Goal: Information Seeking & Learning: Learn about a topic

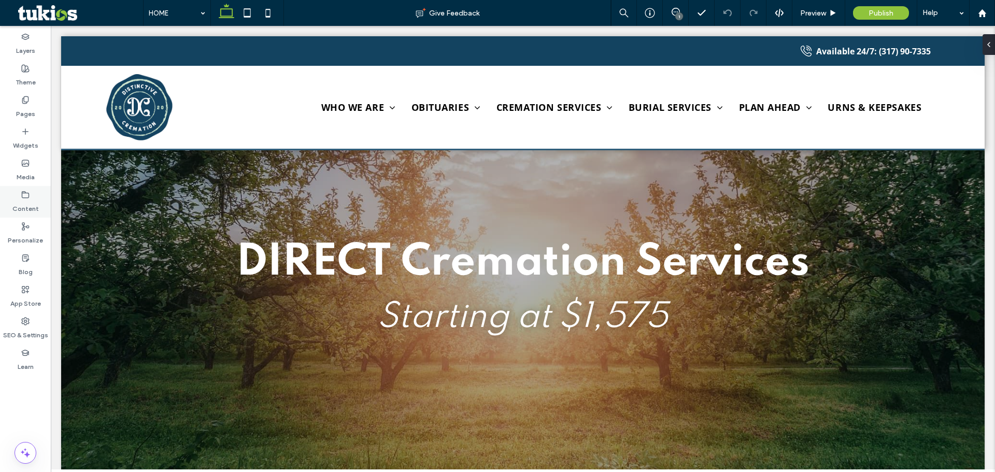
click at [33, 195] on div "Content" at bounding box center [25, 202] width 51 height 32
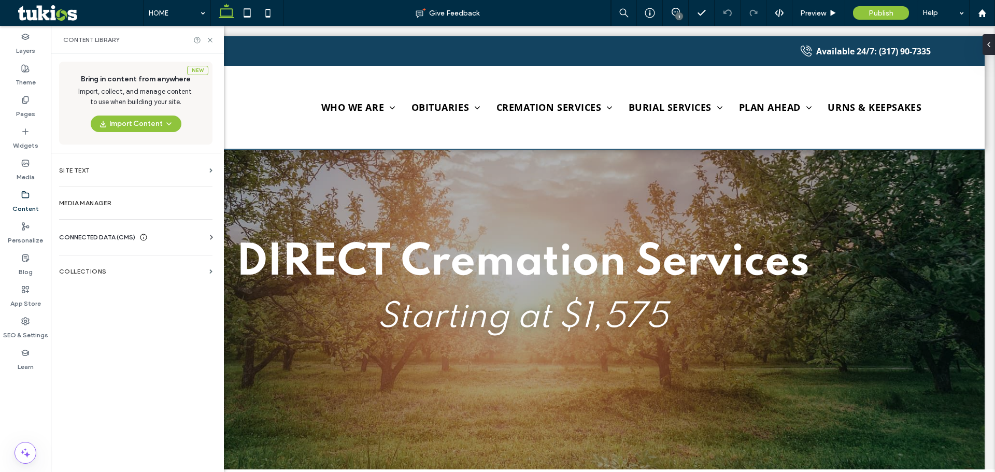
click at [114, 238] on span "CONNECTED DATA (CMS)" at bounding box center [97, 237] width 76 height 10
click at [101, 259] on label "Business Info" at bounding box center [137, 262] width 141 height 7
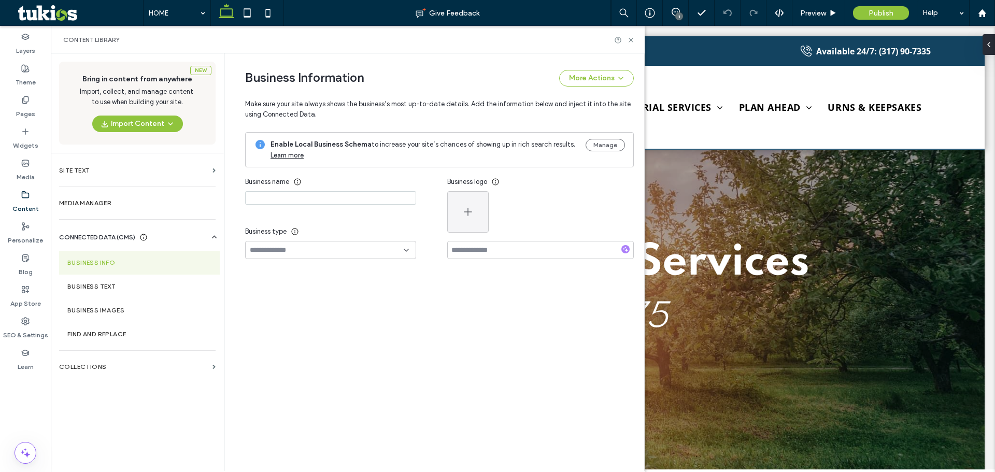
type input "**********"
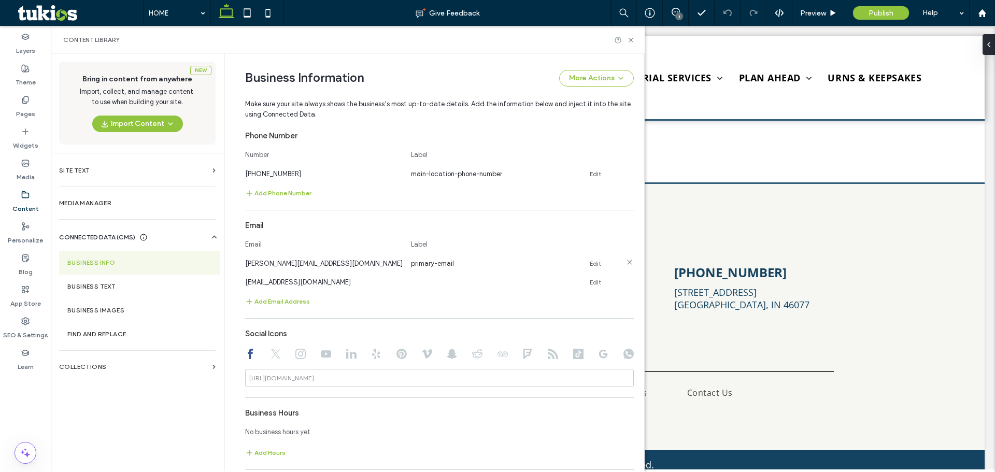
scroll to position [316, 0]
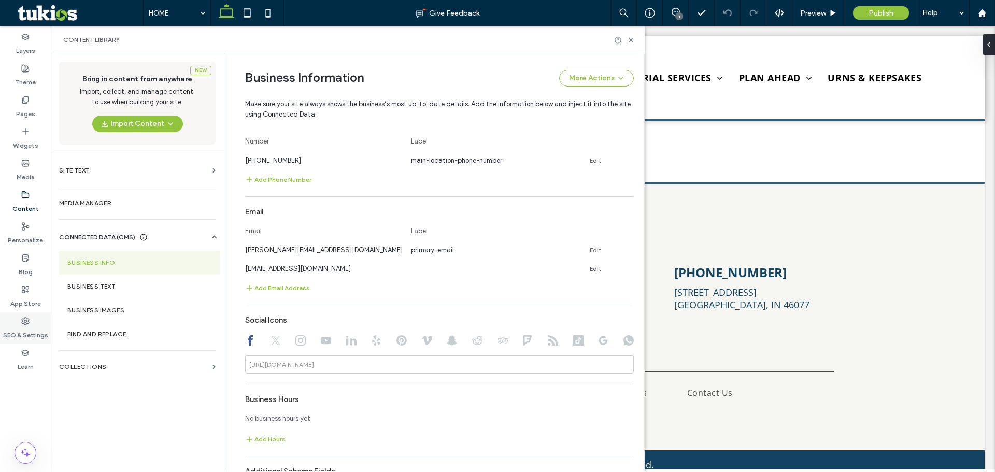
click at [33, 327] on label "SEO & Settings" at bounding box center [25, 332] width 45 height 15
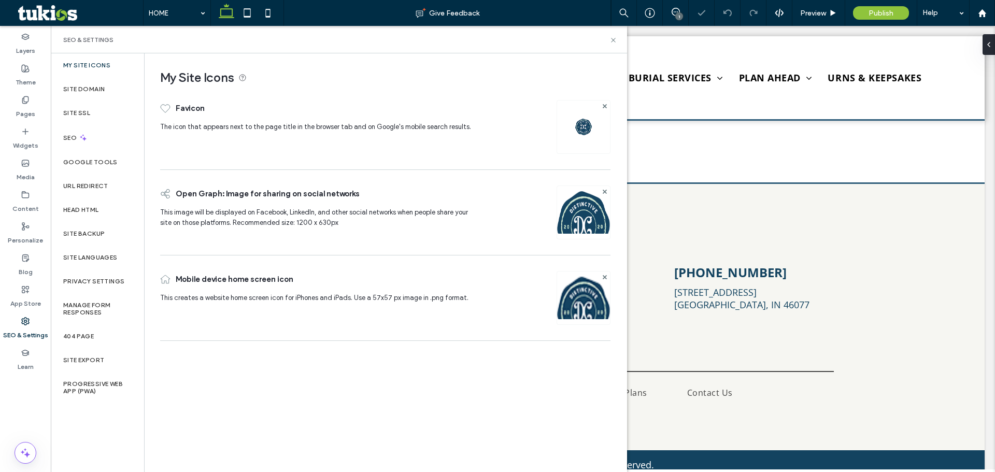
click at [92, 67] on label "My Site Icons" at bounding box center [86, 65] width 47 height 7
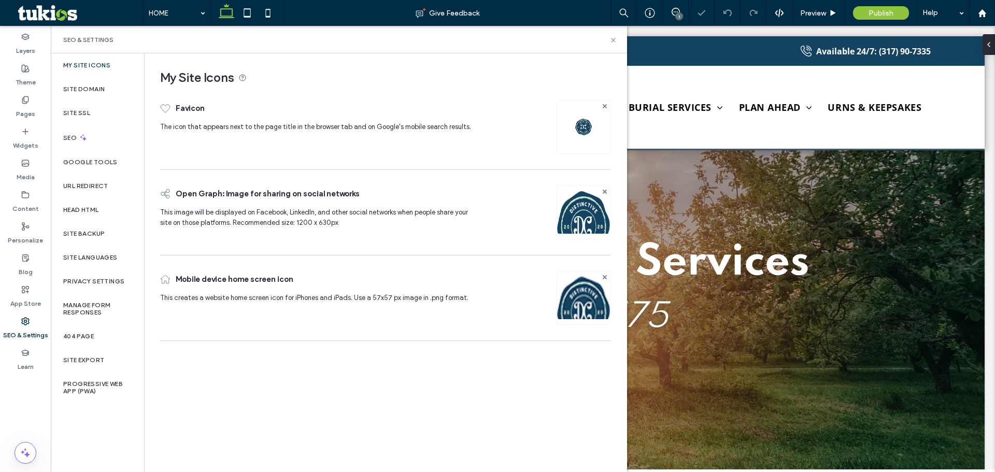
scroll to position [0, 0]
click at [94, 90] on label "Site Domain" at bounding box center [83, 89] width 41 height 7
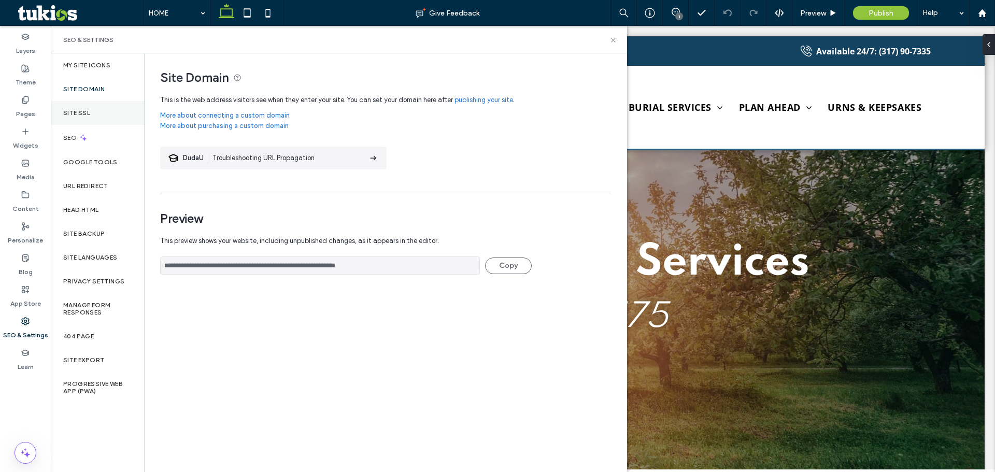
click at [86, 116] on label "Site SSL" at bounding box center [76, 112] width 27 height 7
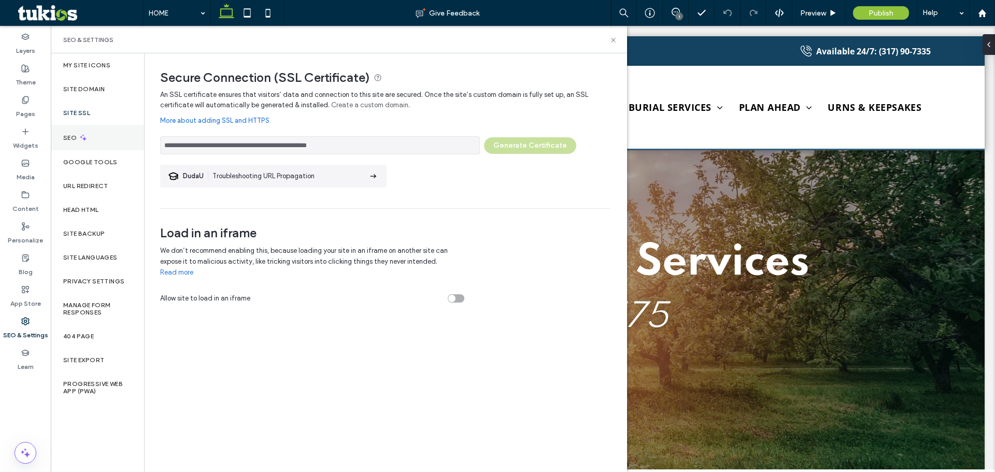
click at [79, 138] on icon at bounding box center [83, 137] width 9 height 9
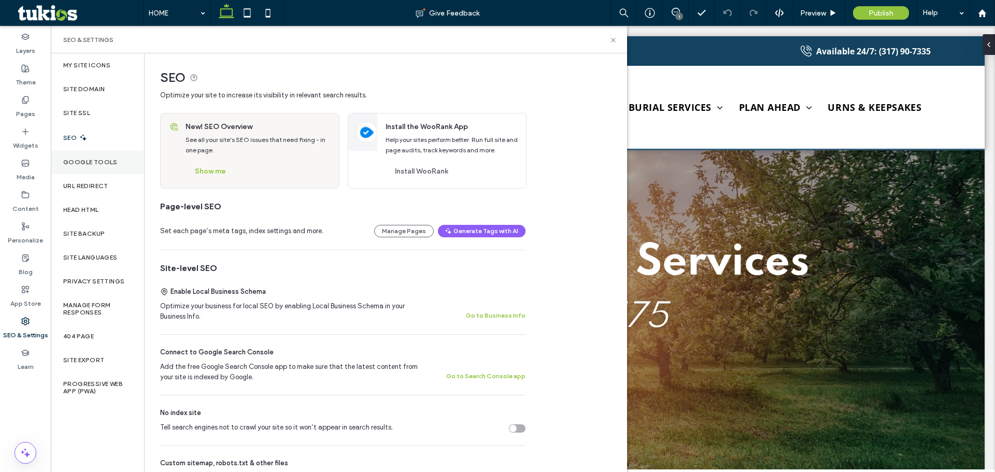
click at [81, 167] on div "Google Tools" at bounding box center [97, 162] width 93 height 24
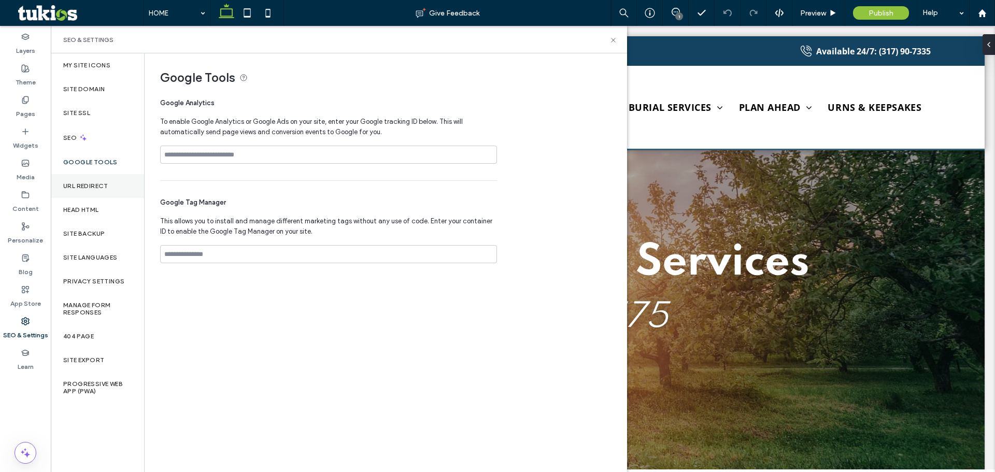
click at [83, 191] on div "URL Redirect" at bounding box center [97, 186] width 93 height 24
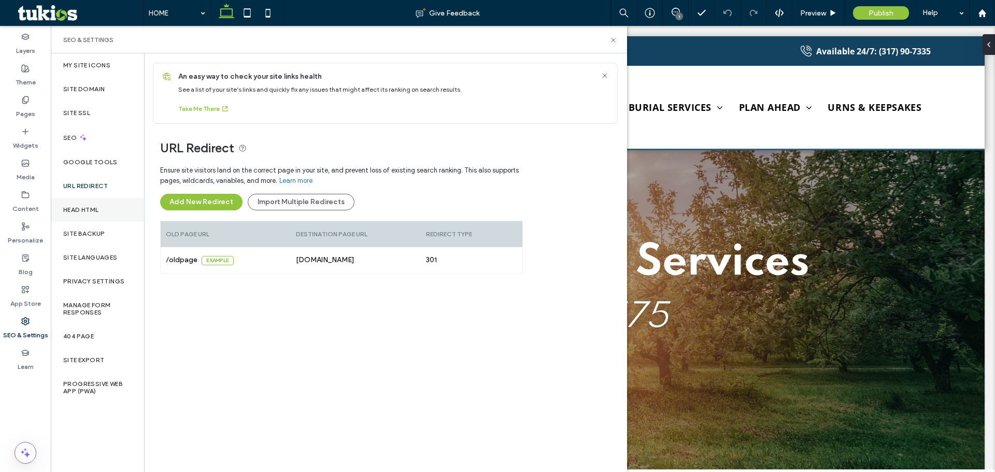
click at [78, 214] on div "Head HTML" at bounding box center [97, 210] width 93 height 24
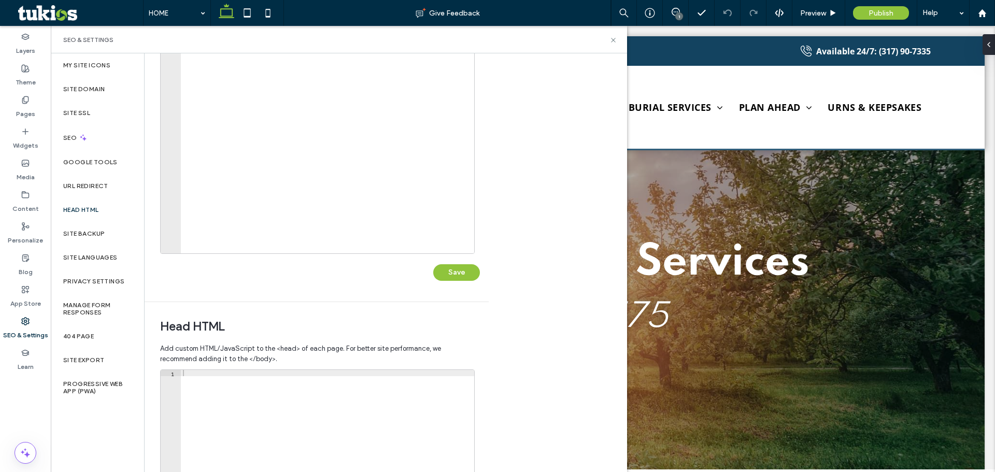
scroll to position [207, 0]
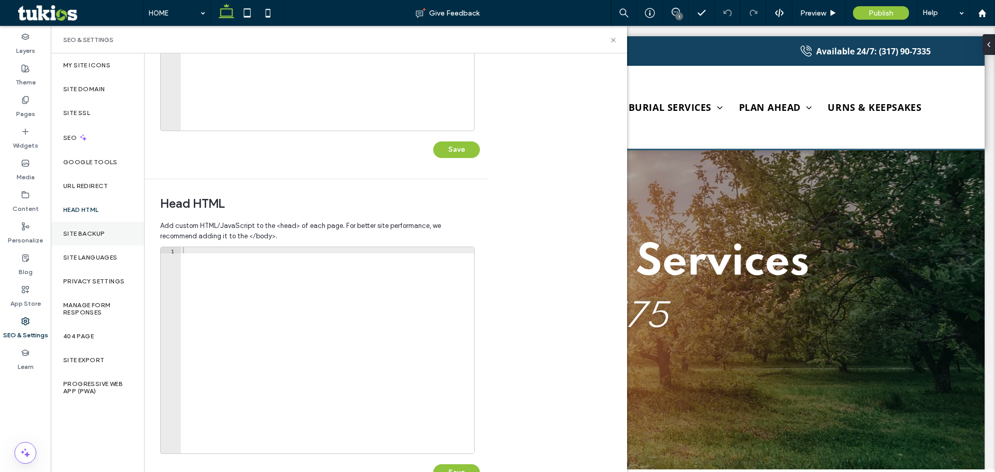
click at [83, 236] on label "Site Backup" at bounding box center [83, 233] width 41 height 7
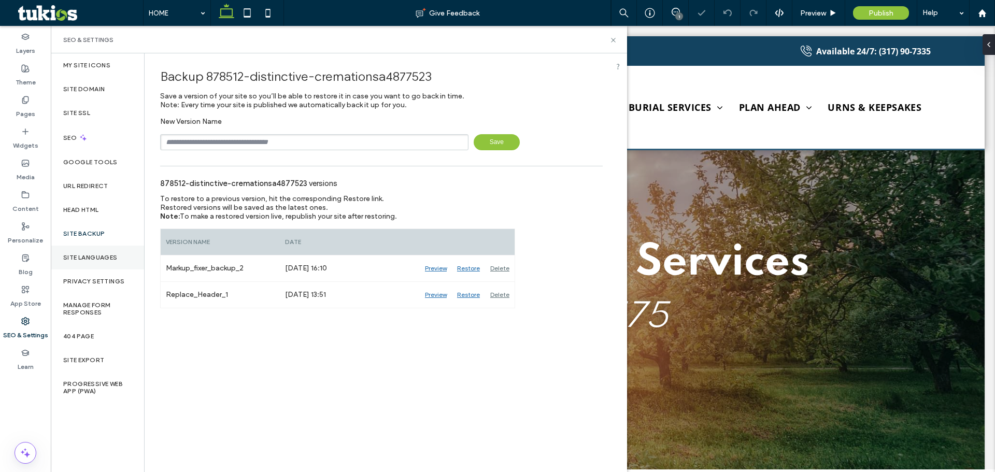
click at [87, 250] on div "Site Languages" at bounding box center [97, 258] width 93 height 24
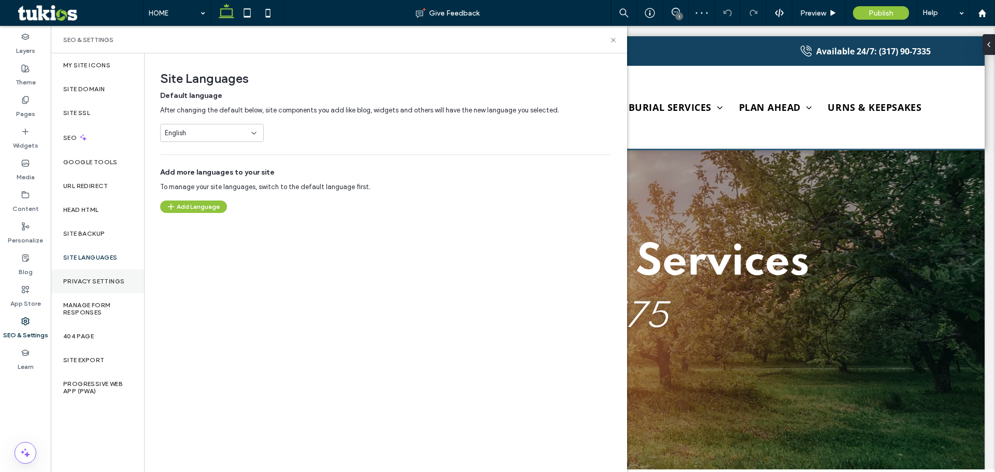
click at [80, 285] on label "Privacy Settings" at bounding box center [93, 281] width 61 height 7
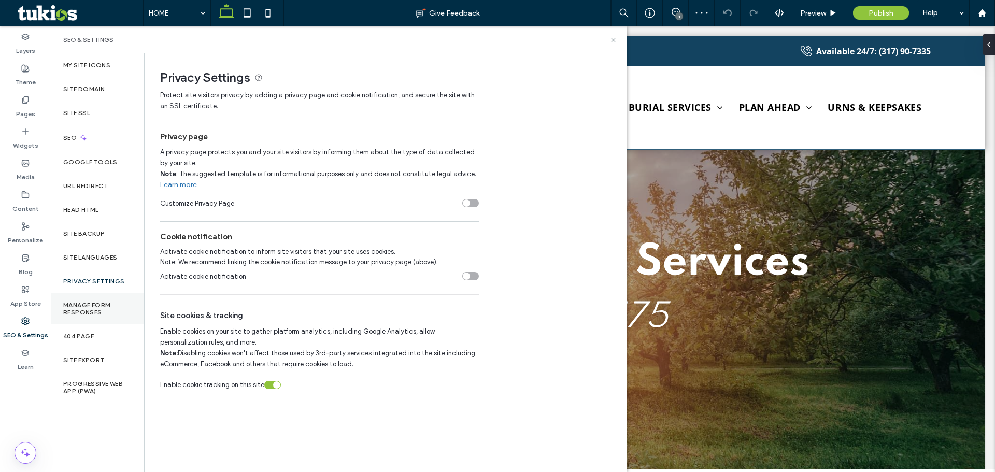
click at [79, 313] on label "Manage Form Responses" at bounding box center [97, 309] width 68 height 15
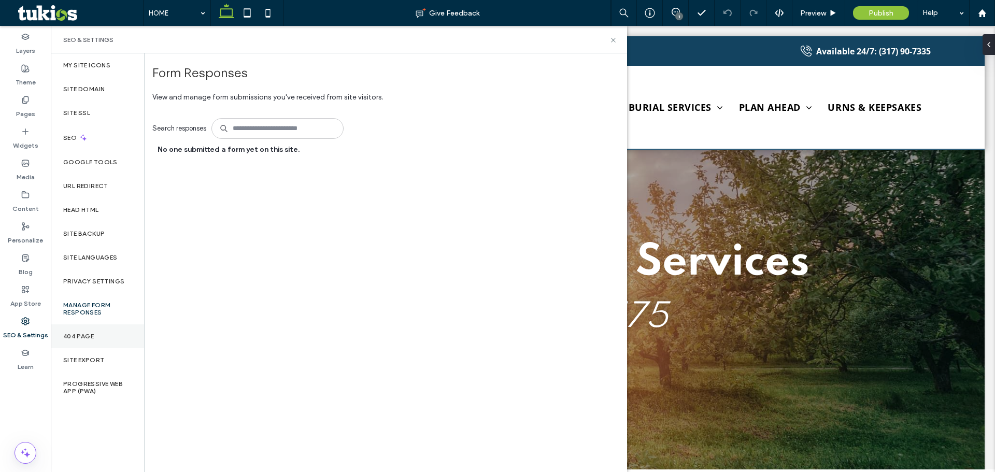
click at [78, 344] on div "404 Page" at bounding box center [97, 336] width 93 height 24
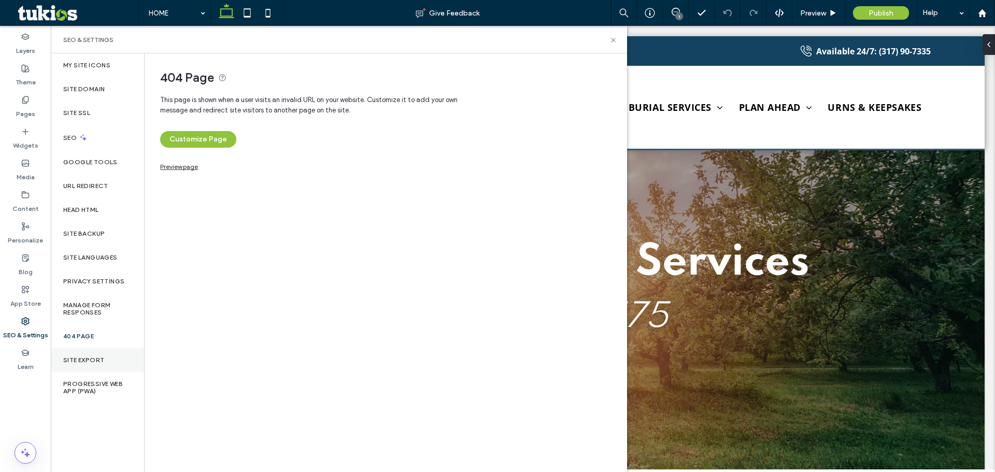
click at [77, 362] on label "Site Export" at bounding box center [83, 360] width 41 height 7
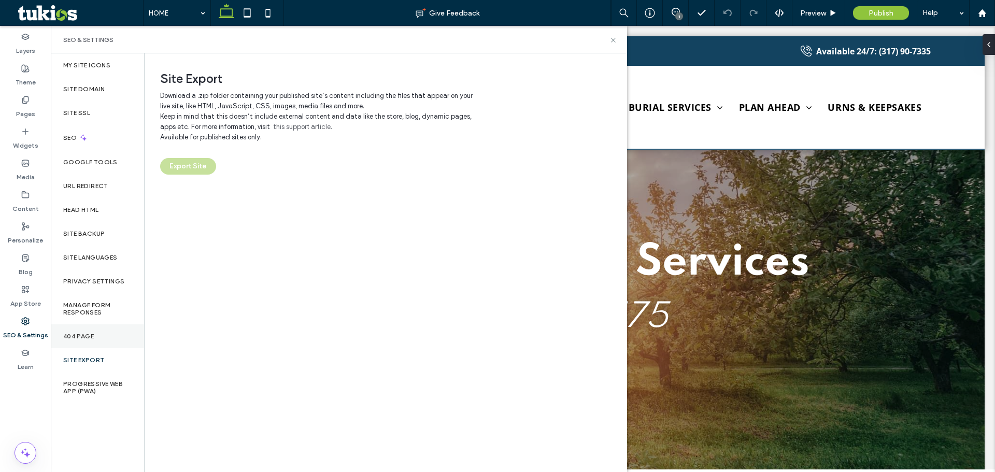
click at [87, 336] on label "404 Page" at bounding box center [78, 336] width 31 height 7
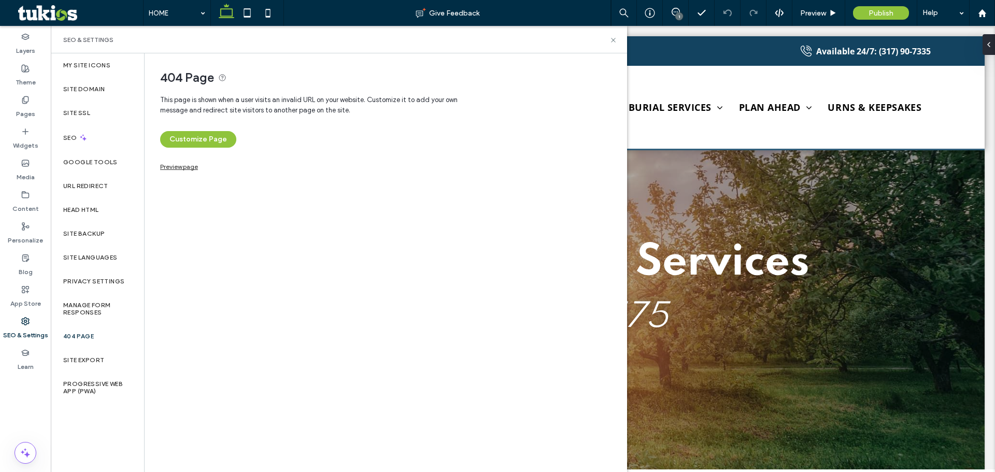
click at [176, 168] on link "Preview page" at bounding box center [179, 166] width 38 height 6
click at [90, 354] on div "Site Export" at bounding box center [97, 360] width 93 height 24
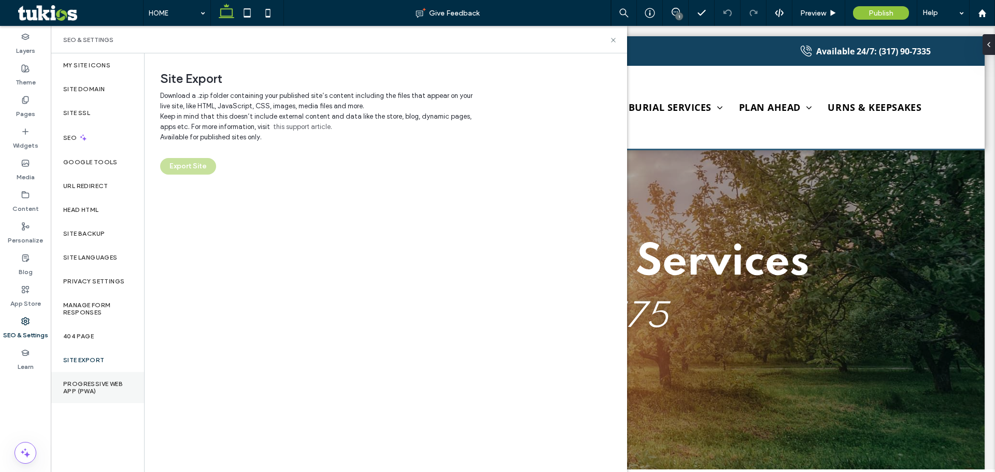
click at [93, 385] on label "Progressive Web App (PWA)" at bounding box center [97, 387] width 68 height 15
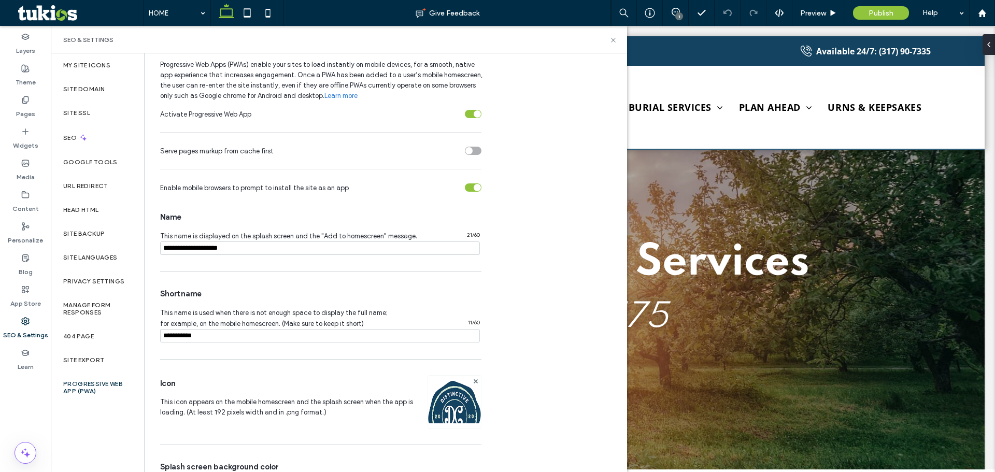
scroll to position [83, 0]
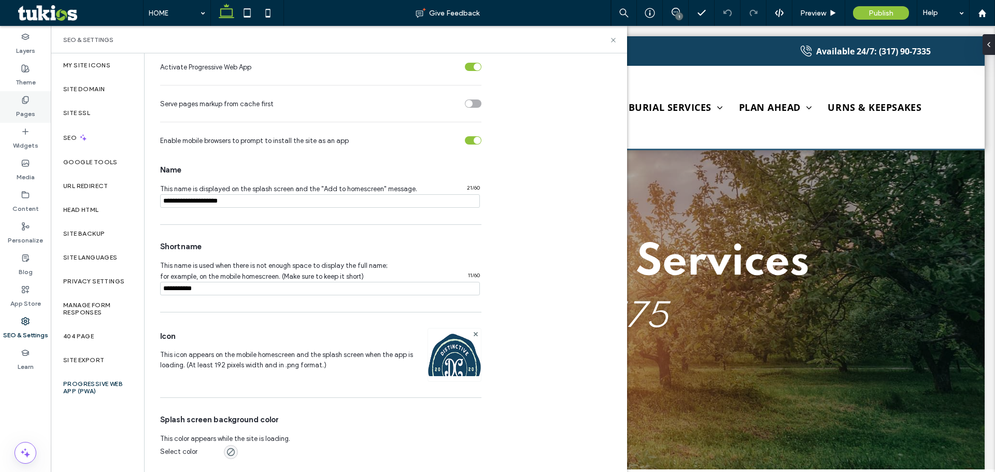
click at [19, 109] on label "Pages" at bounding box center [25, 111] width 19 height 15
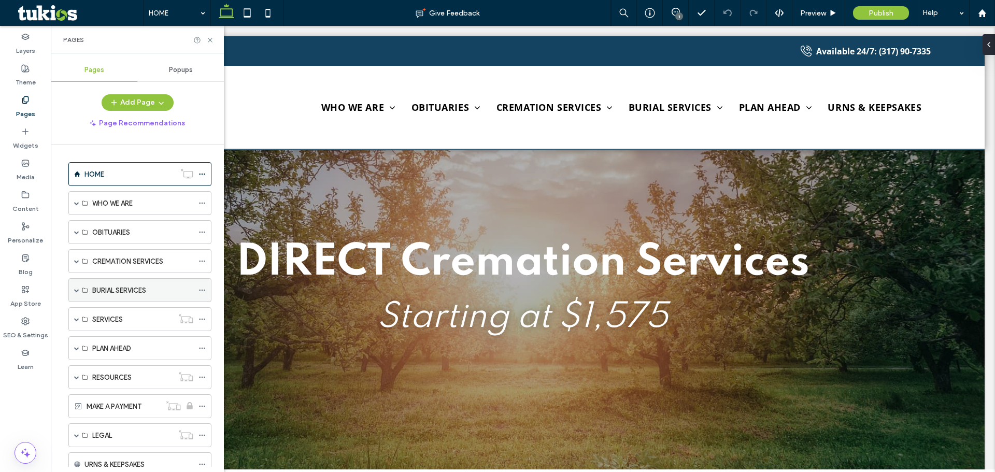
click at [197, 292] on div "BURIAL SERVICES" at bounding box center [139, 290] width 143 height 24
click at [77, 292] on span at bounding box center [76, 290] width 5 height 5
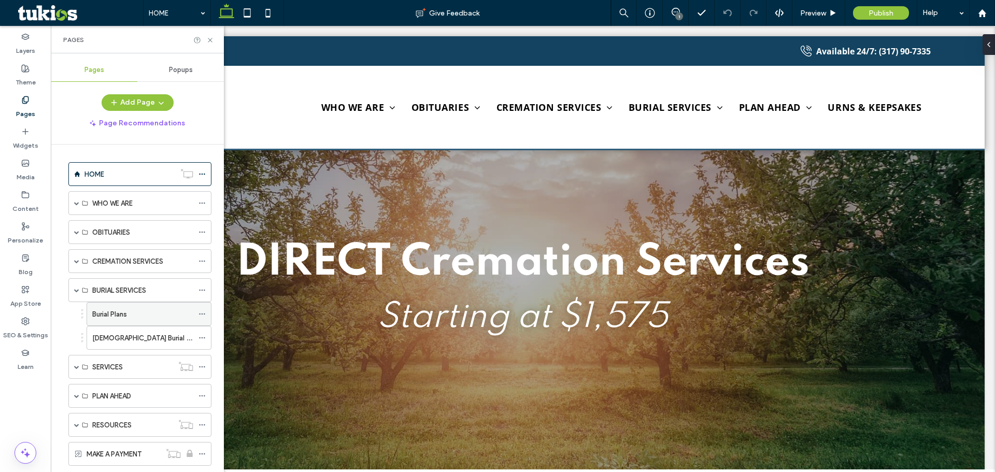
click at [200, 310] on span at bounding box center [202, 314] width 7 height 16
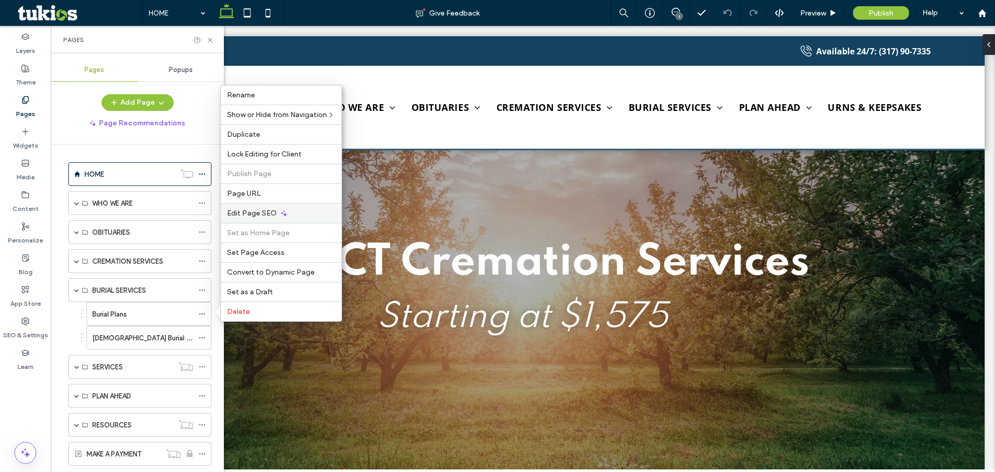
click at [250, 214] on span "Edit Page SEO" at bounding box center [252, 213] width 50 height 9
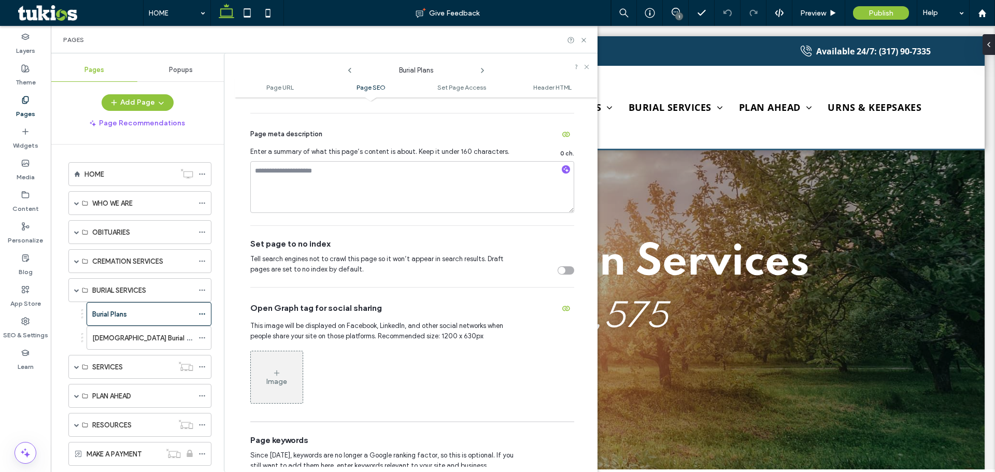
scroll to position [466, 0]
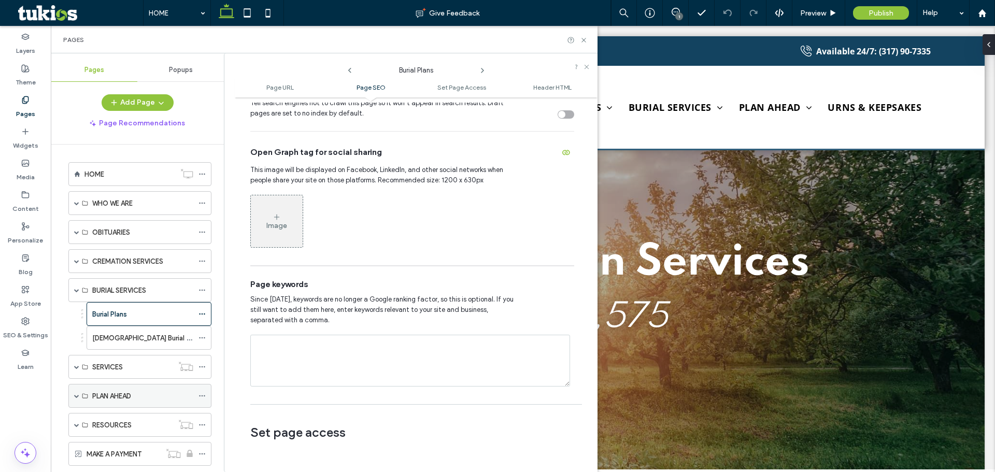
click at [74, 396] on div "PLAN AHEAD" at bounding box center [139, 396] width 143 height 24
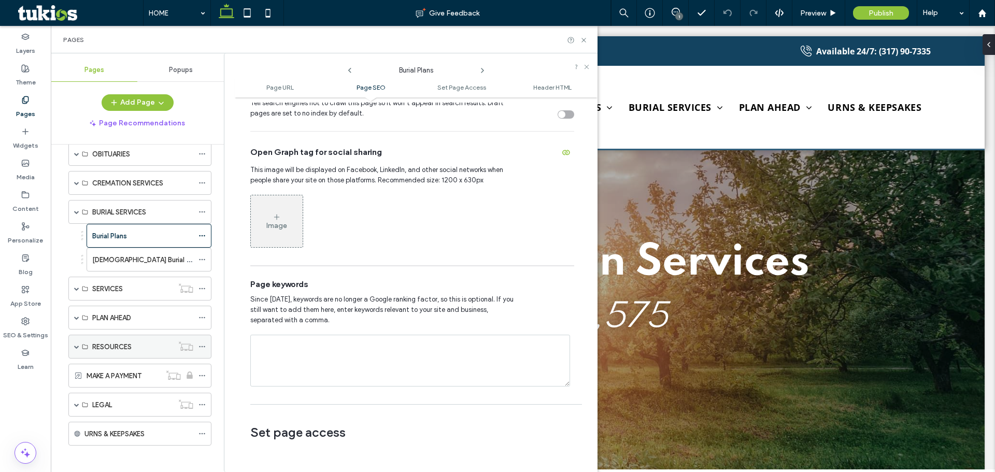
scroll to position [83, 0]
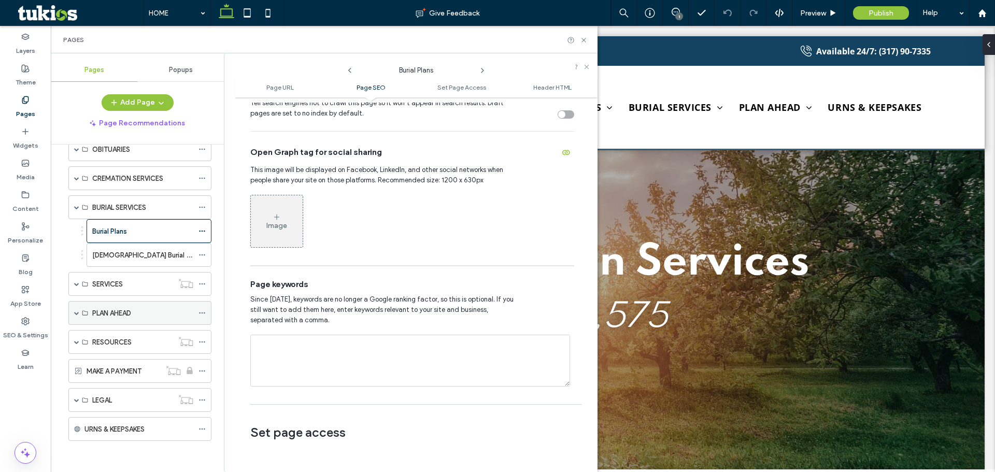
click at [105, 317] on label "PLAN AHEAD" at bounding box center [111, 313] width 39 height 18
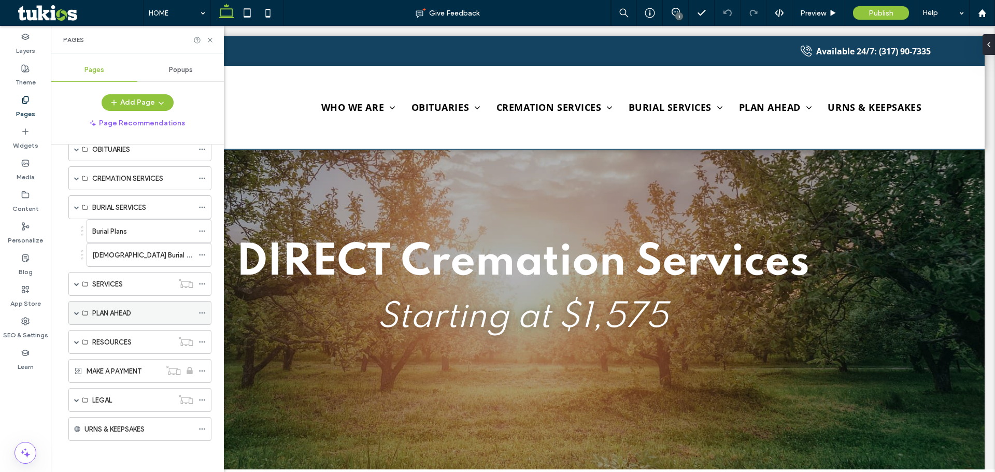
click at [113, 317] on label "PLAN AHEAD" at bounding box center [111, 313] width 39 height 18
click at [76, 313] on span at bounding box center [76, 312] width 5 height 5
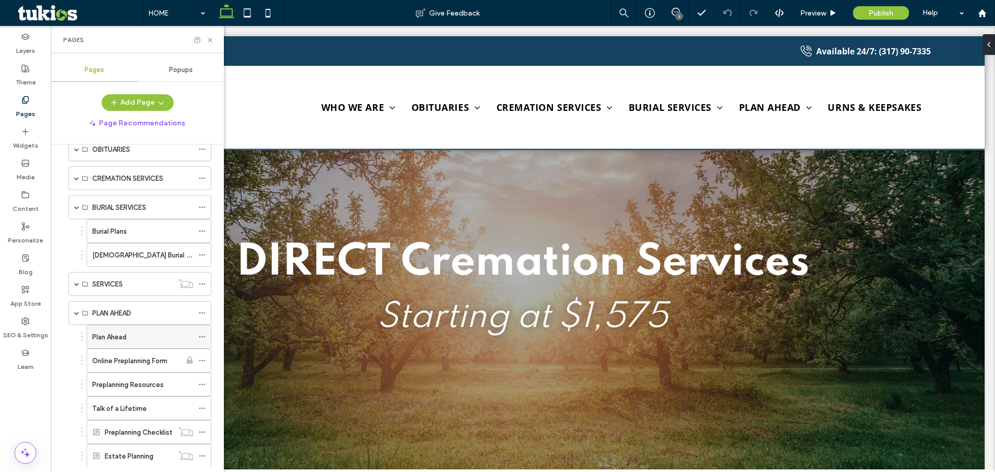
click at [200, 334] on icon at bounding box center [202, 336] width 7 height 7
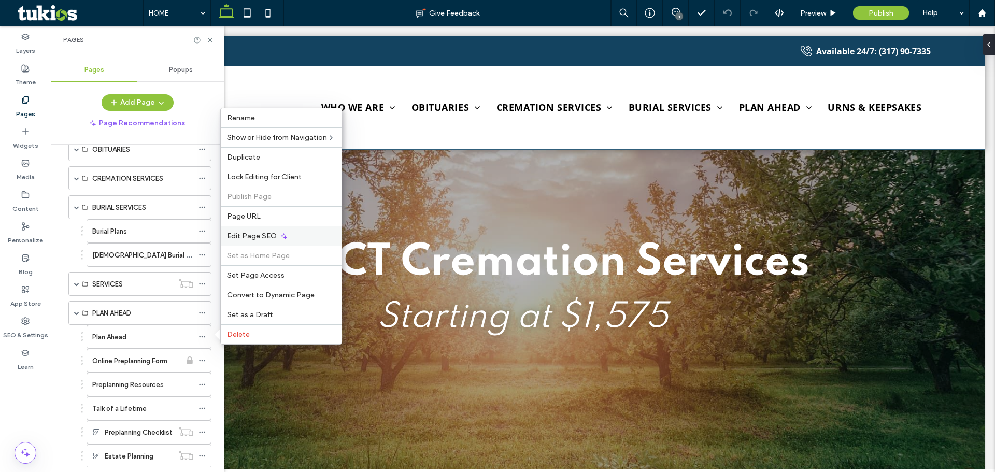
click at [242, 234] on span "Edit Page SEO" at bounding box center [252, 236] width 50 height 9
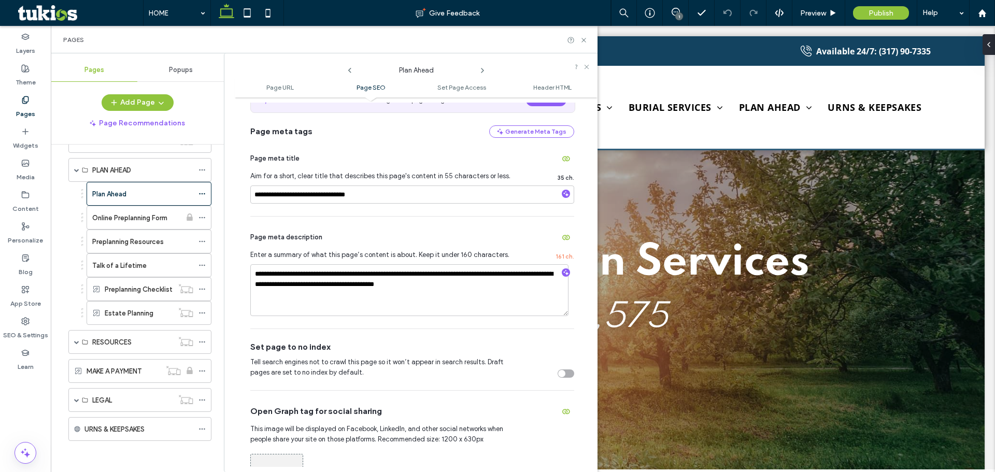
scroll to position [415, 0]
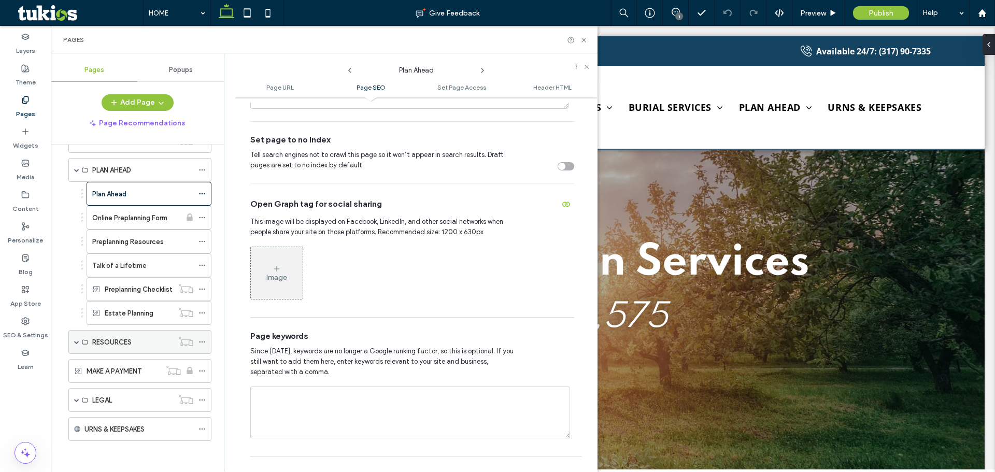
click at [75, 345] on span at bounding box center [76, 342] width 5 height 23
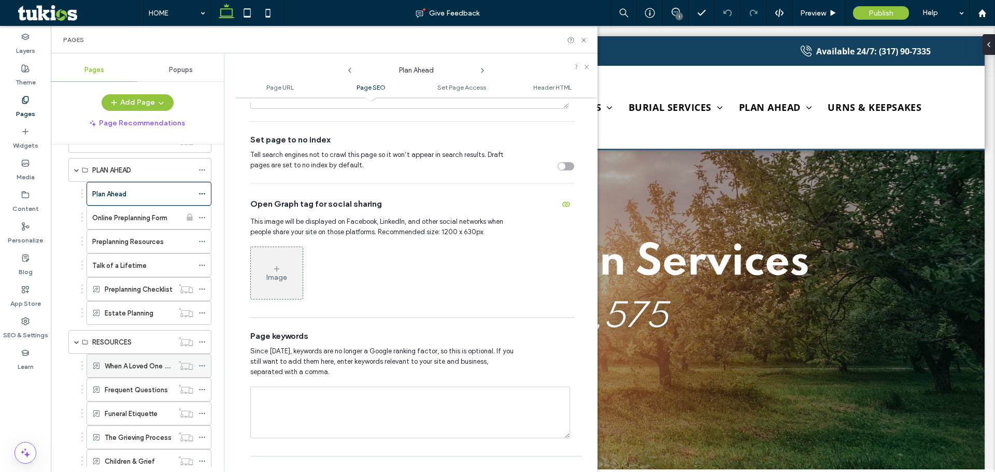
click at [200, 366] on icon at bounding box center [202, 365] width 7 height 7
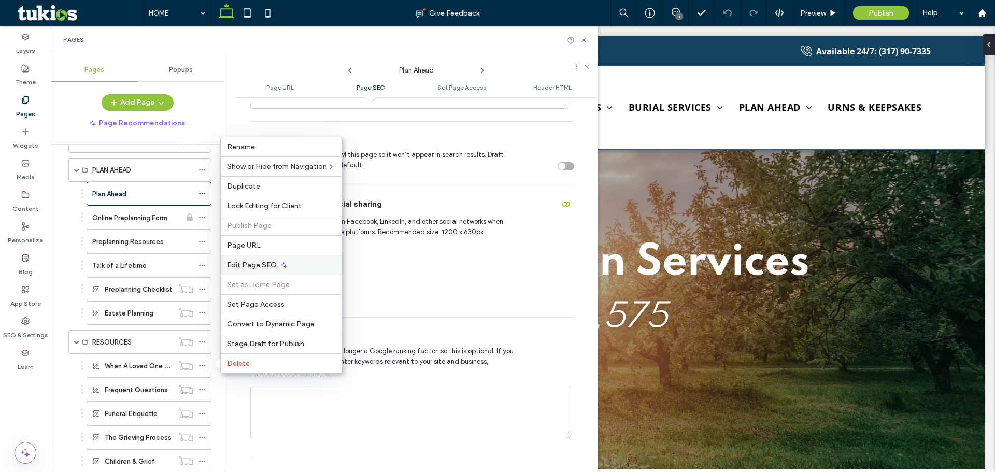
click at [257, 268] on span "Edit Page SEO" at bounding box center [252, 265] width 50 height 9
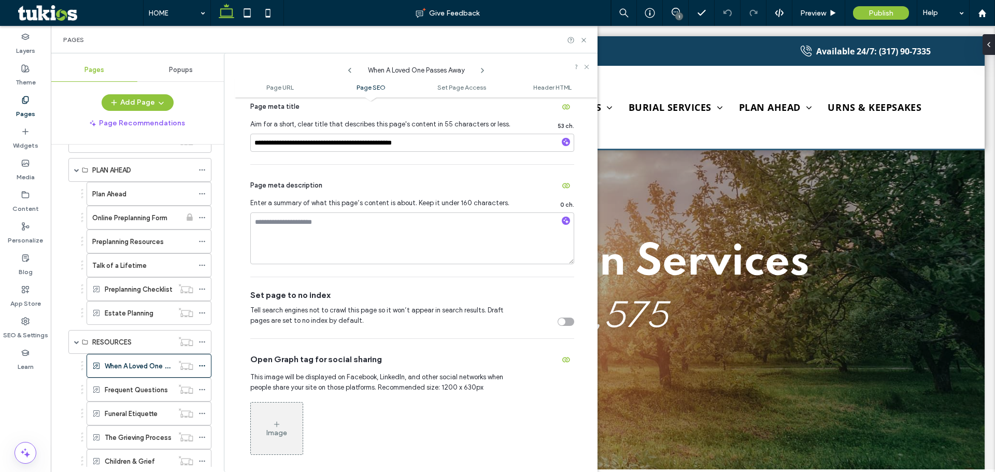
scroll to position [466, 0]
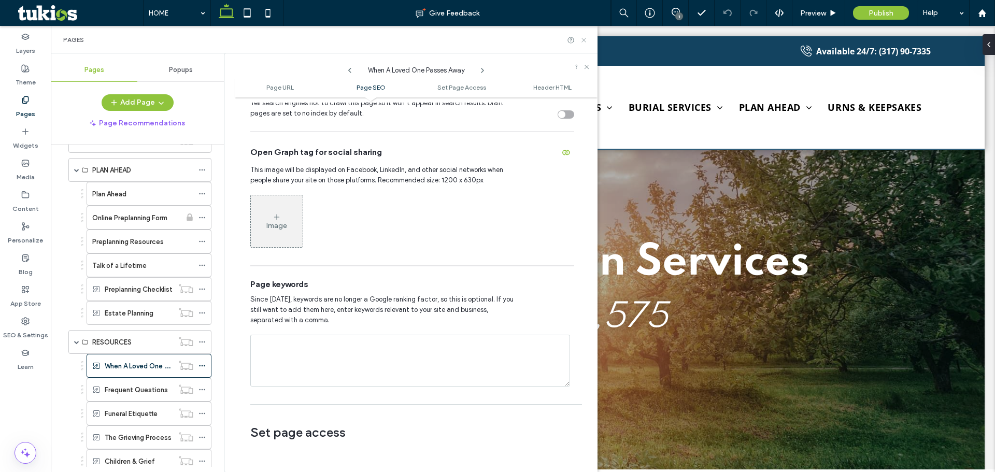
click at [580, 44] on icon at bounding box center [584, 40] width 8 height 8
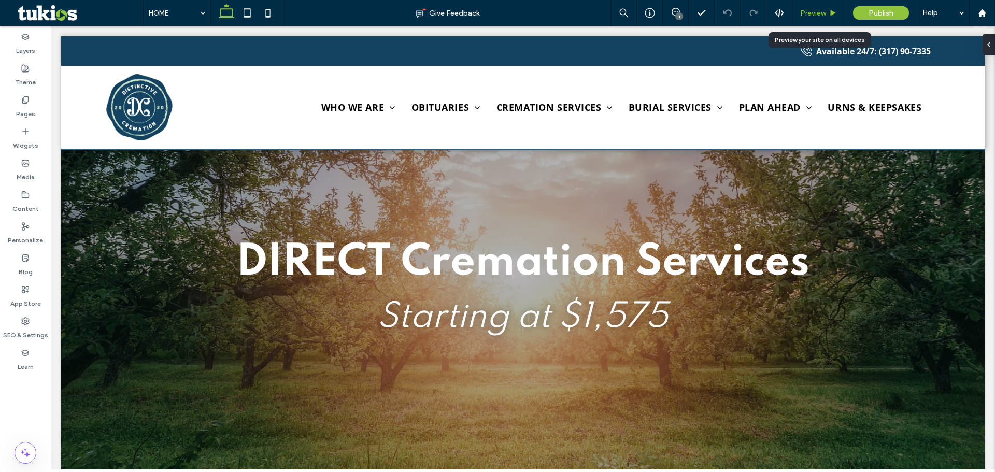
click at [822, 12] on span "Preview" at bounding box center [813, 13] width 26 height 9
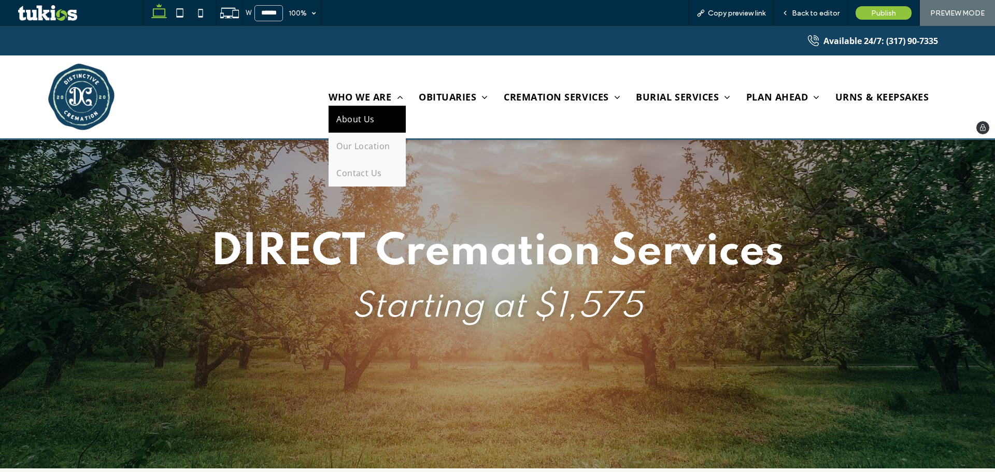
click at [360, 119] on span "About Us" at bounding box center [355, 119] width 38 height 11
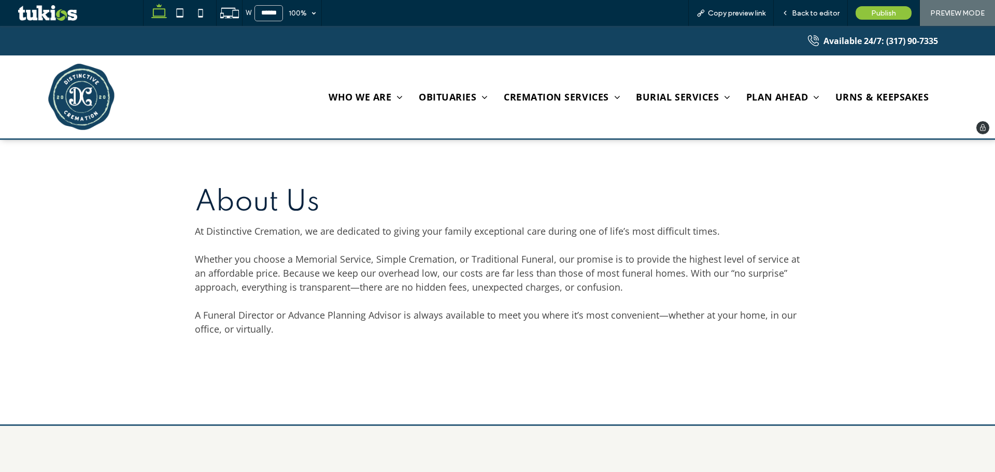
click at [91, 116] on img at bounding box center [81, 97] width 66 height 66
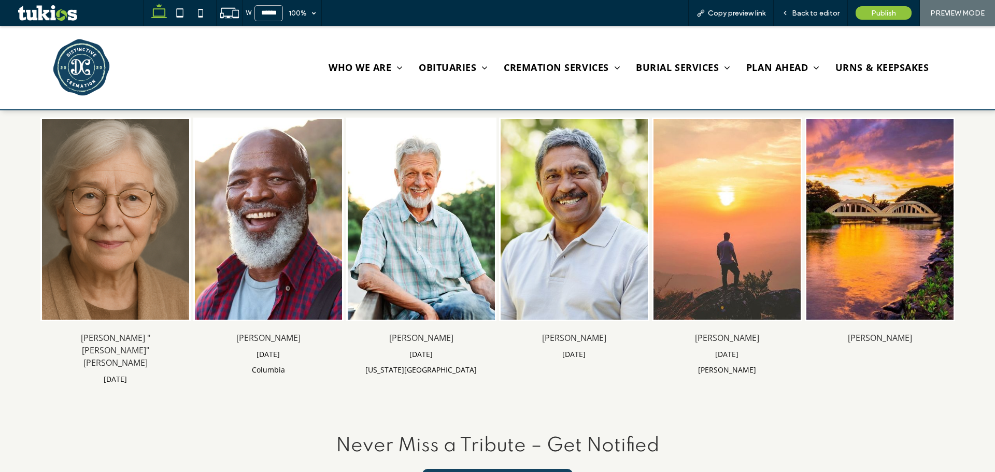
scroll to position [466, 0]
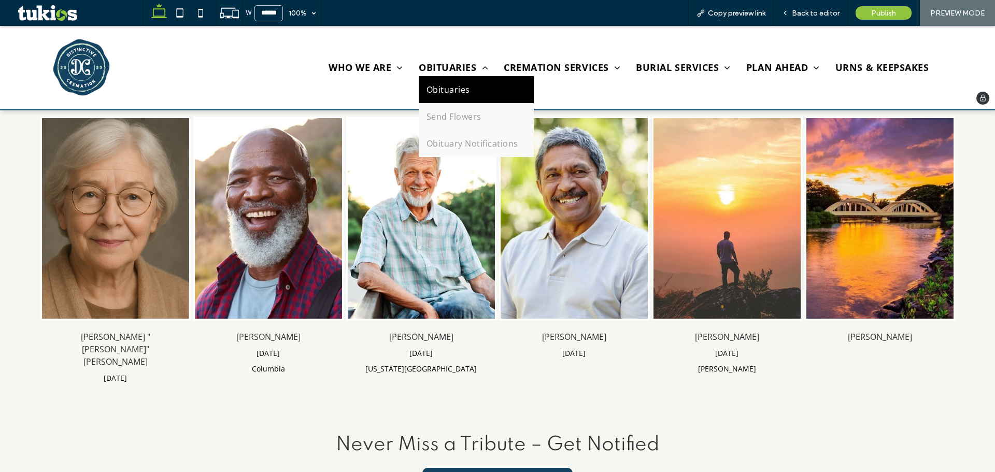
click at [448, 88] on span "Obituaries" at bounding box center [449, 89] width 44 height 11
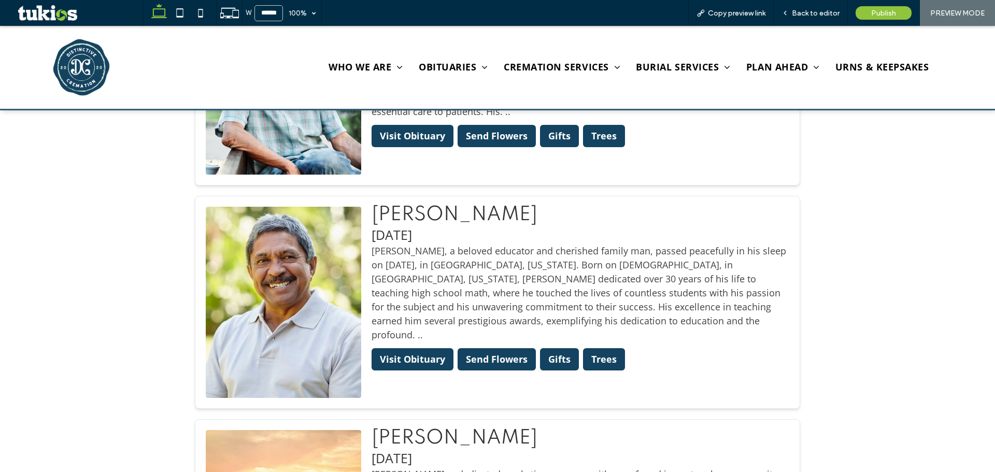
scroll to position [829, 0]
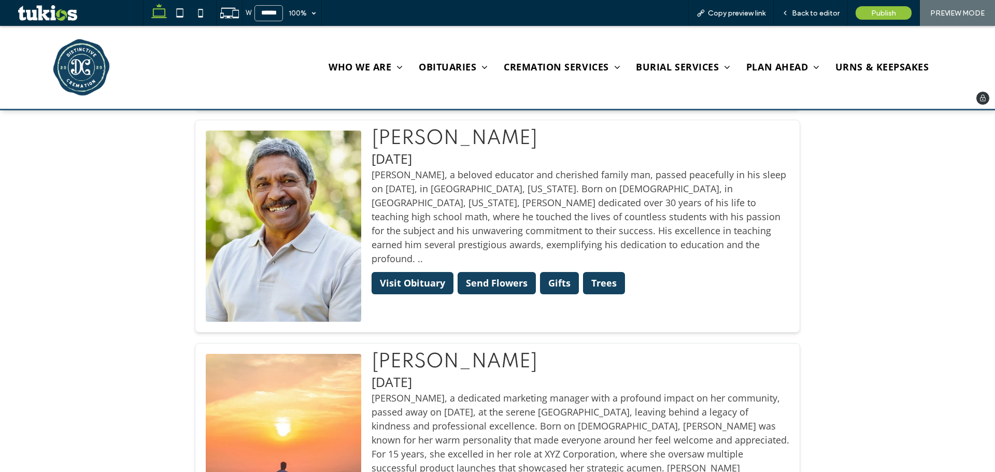
click at [66, 70] on img at bounding box center [81, 67] width 56 height 56
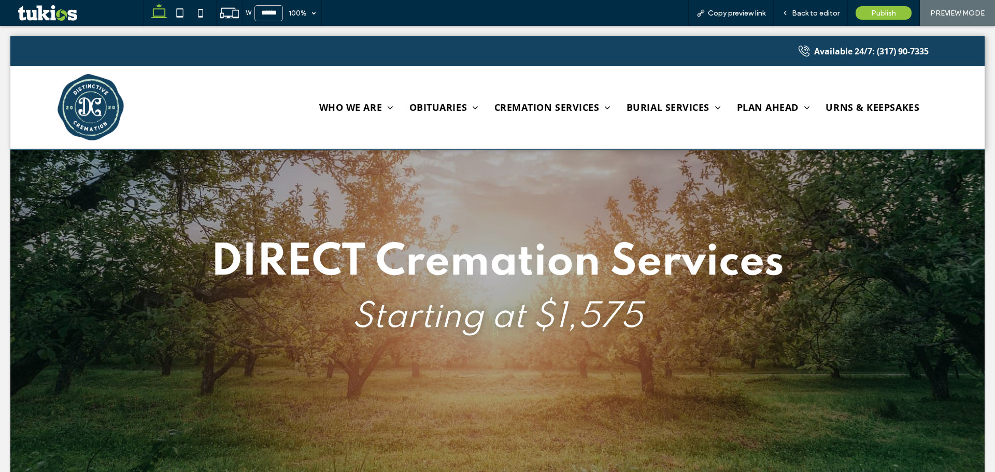
scroll to position [0, 0]
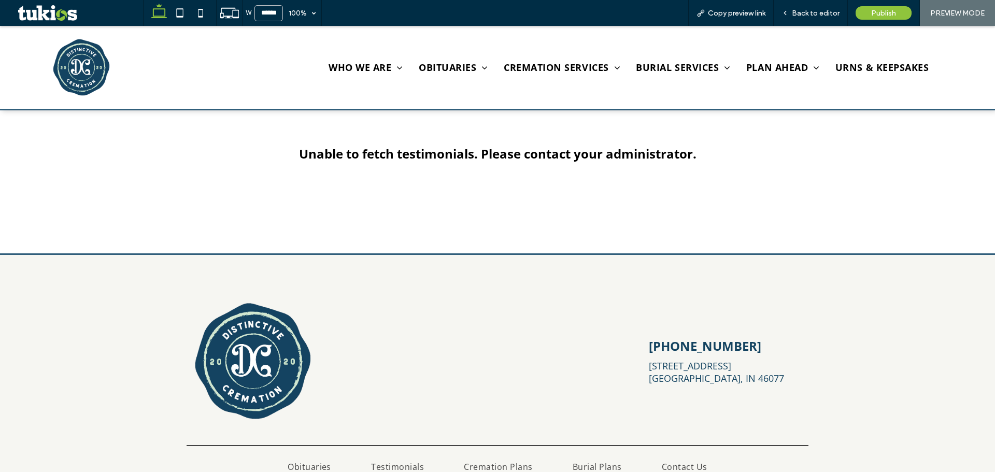
scroll to position [1857, 0]
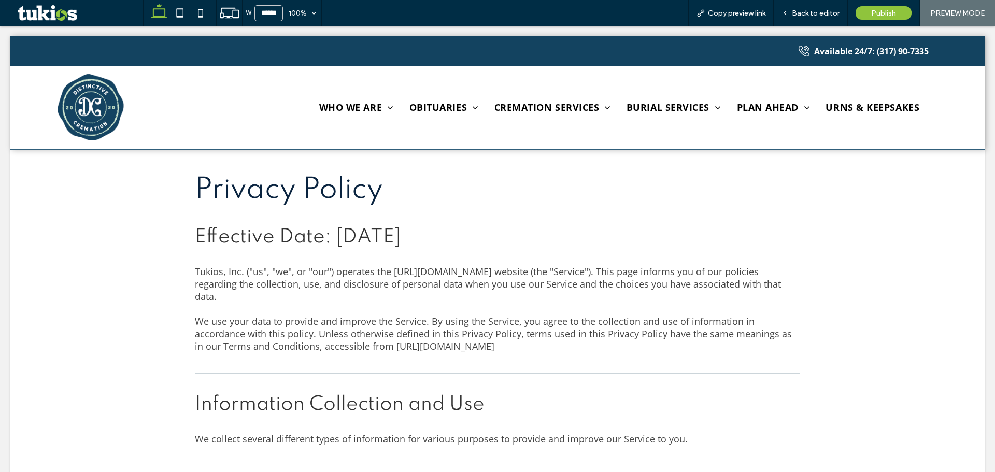
scroll to position [0, 0]
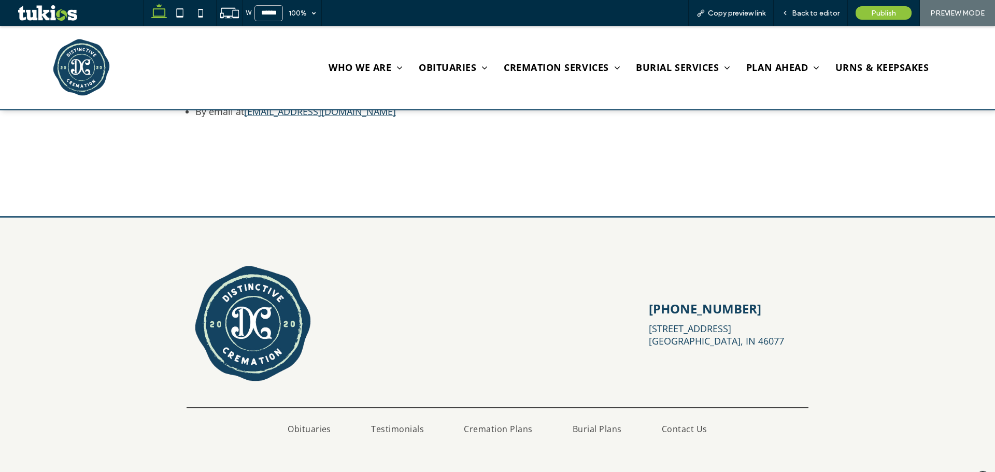
scroll to position [2454, 0]
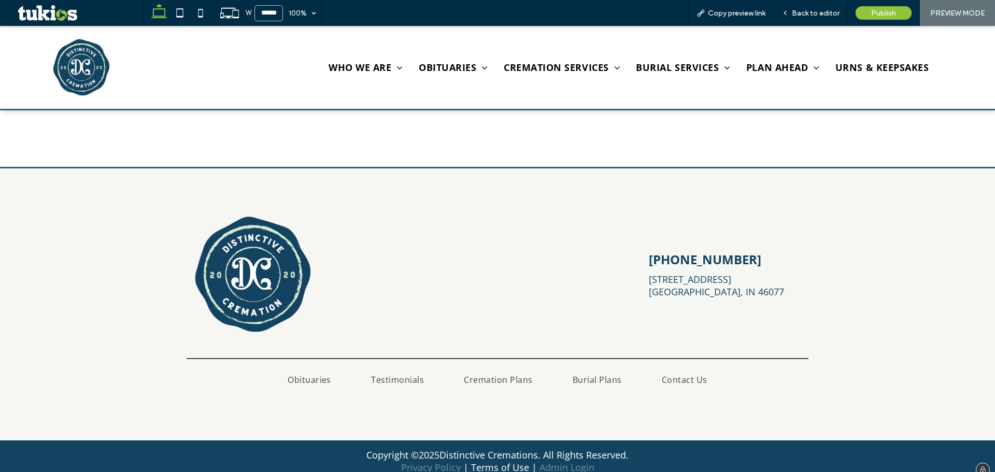
click at [492, 461] on link "Terms of Use" at bounding box center [500, 467] width 58 height 12
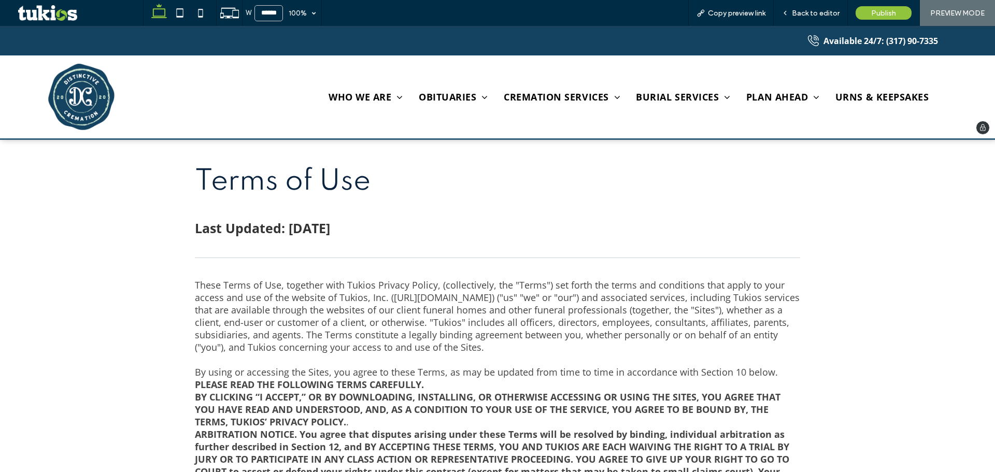
click at [83, 104] on img at bounding box center [81, 97] width 66 height 66
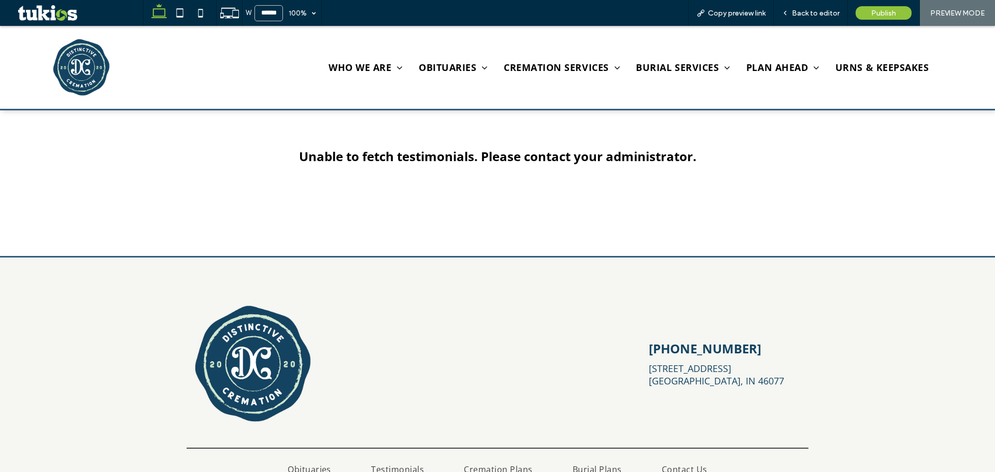
scroll to position [1857, 0]
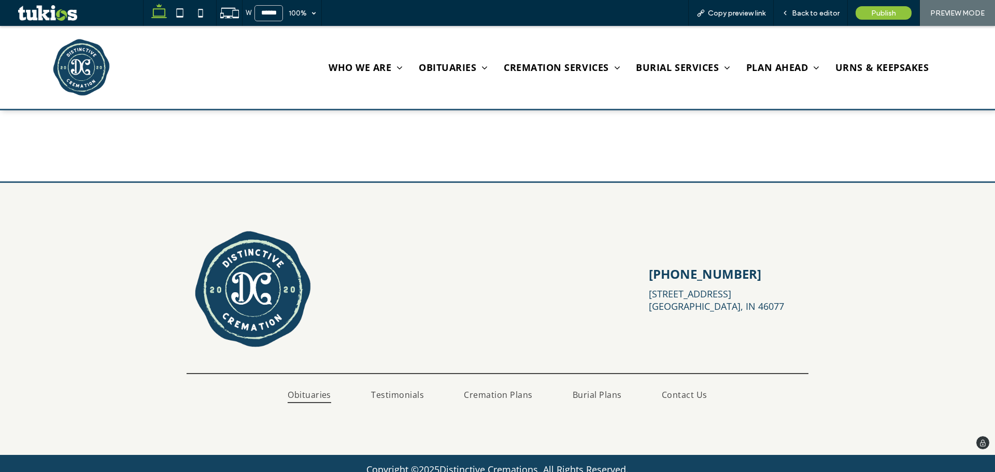
click at [319, 386] on span "Obituaries" at bounding box center [310, 394] width 44 height 17
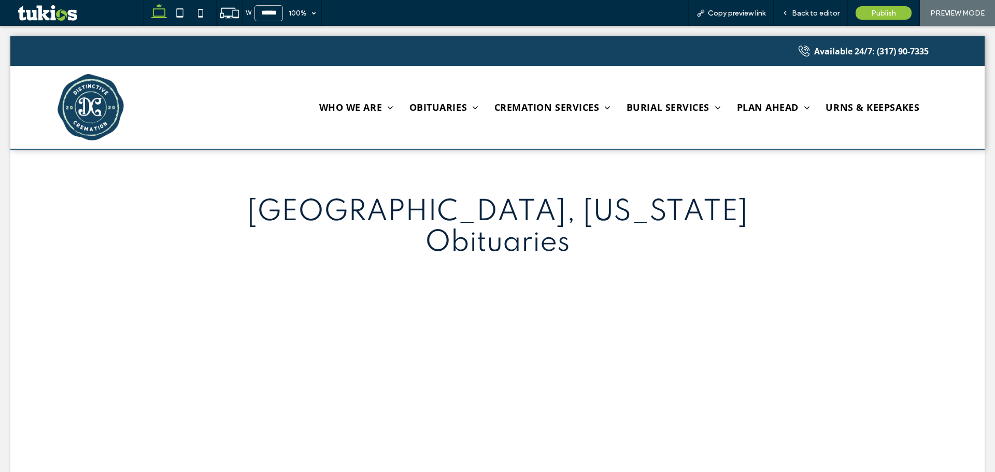
scroll to position [0, 0]
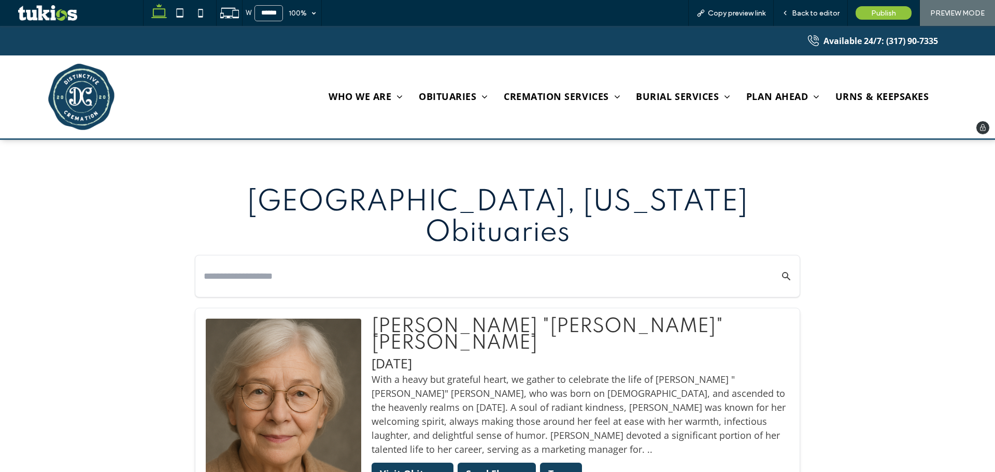
click at [93, 109] on img at bounding box center [81, 97] width 66 height 66
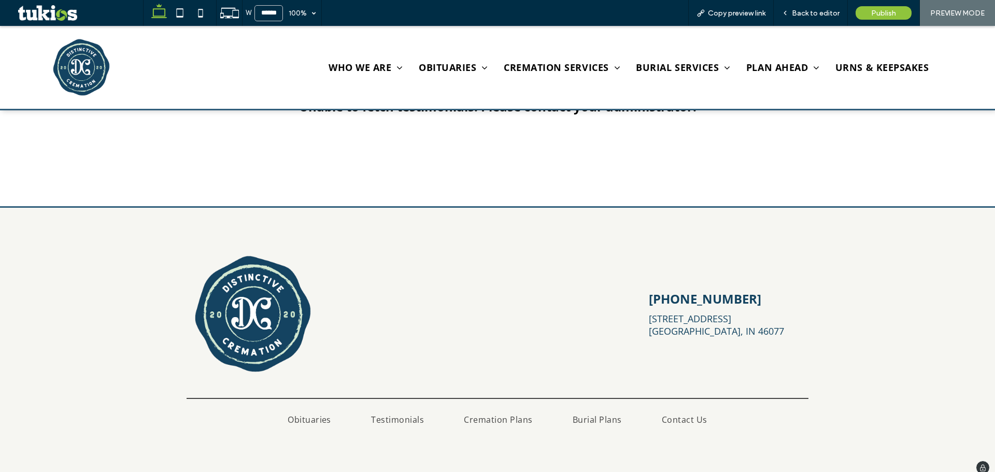
scroll to position [1857, 0]
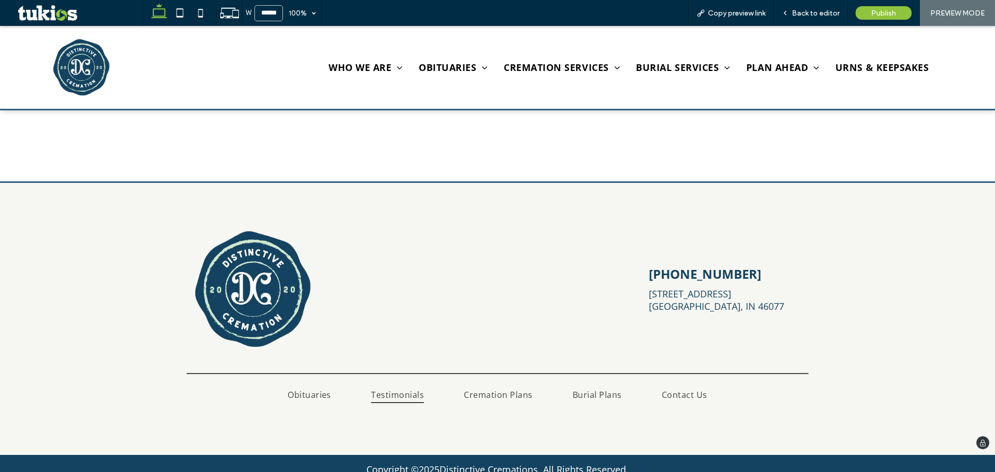
click at [399, 386] on span "Testimonials" at bounding box center [397, 394] width 53 height 17
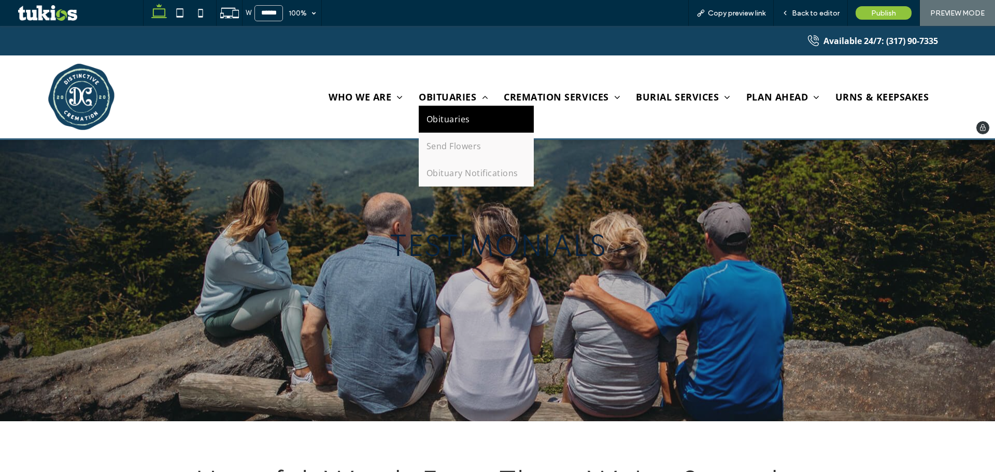
click at [447, 119] on span "Obituaries" at bounding box center [449, 119] width 44 height 11
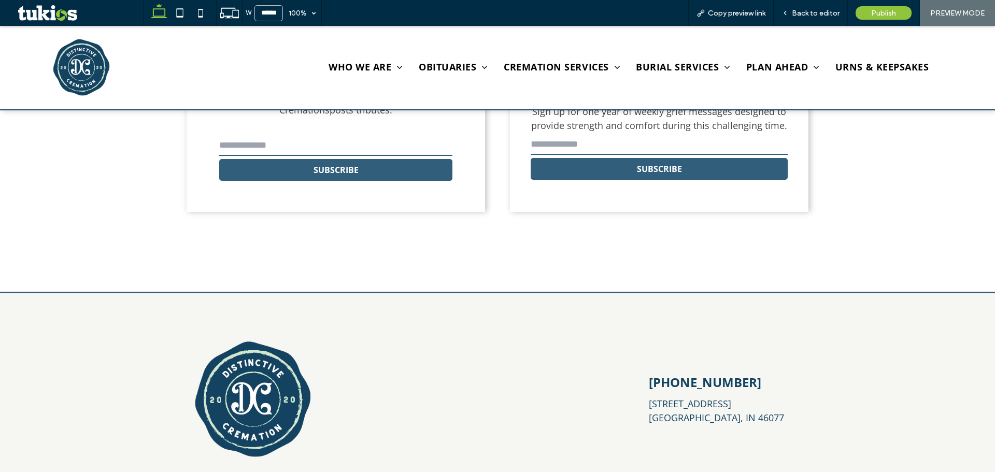
scroll to position [2544, 0]
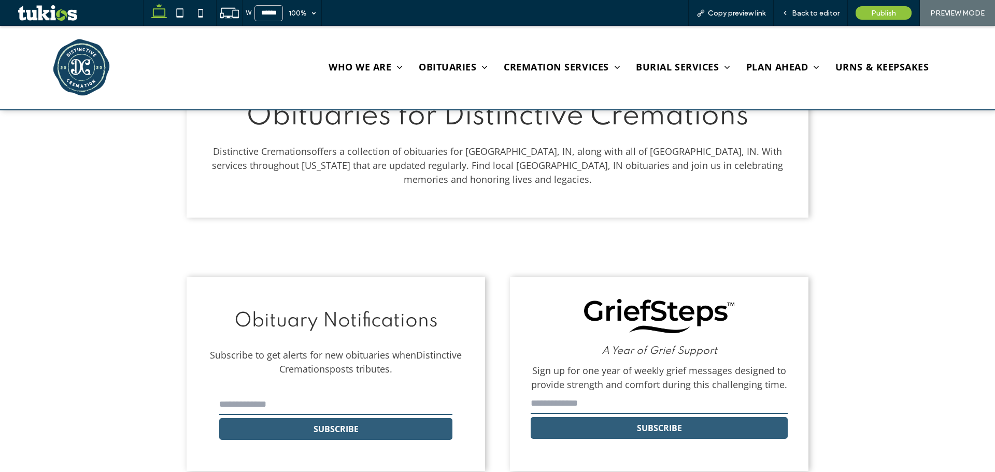
click at [339, 394] on input "email" at bounding box center [335, 404] width 233 height 21
type input "*"
click at [309, 418] on button "SUBSCRIBE" at bounding box center [335, 429] width 233 height 22
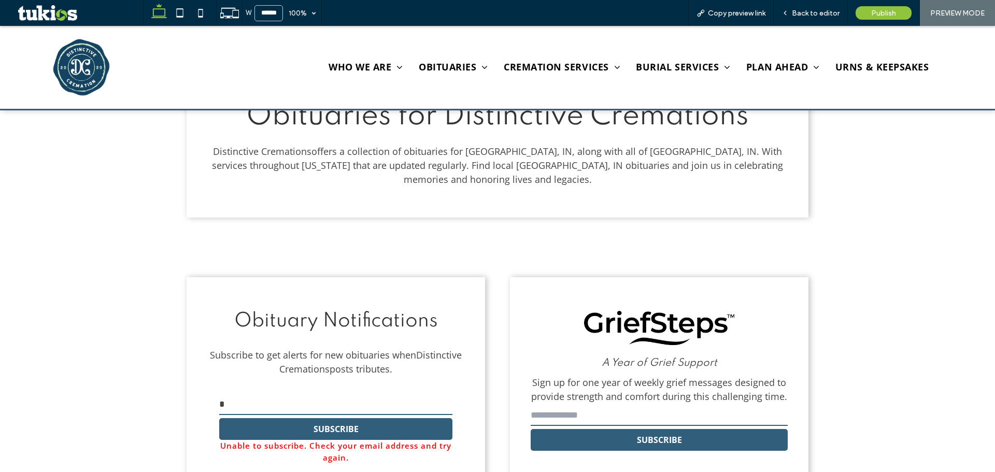
click at [555, 405] on input "email" at bounding box center [659, 415] width 257 height 21
type input "*"
click at [570, 429] on button "SUBSCRIBE" at bounding box center [659, 440] width 257 height 22
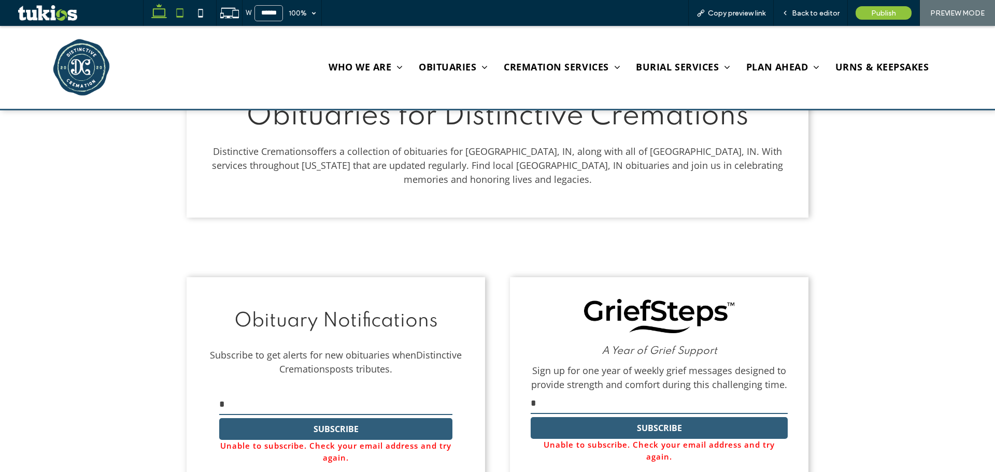
click at [181, 11] on icon at bounding box center [179, 13] width 21 height 21
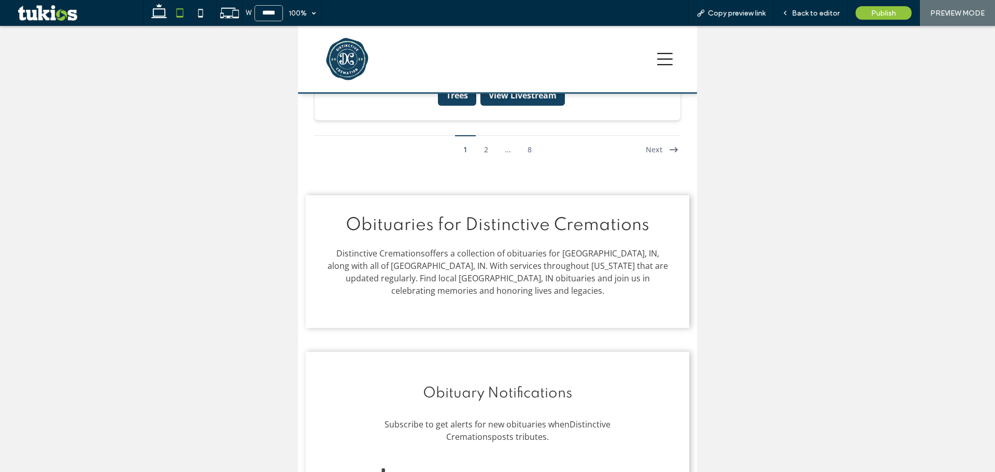
type input "*****"
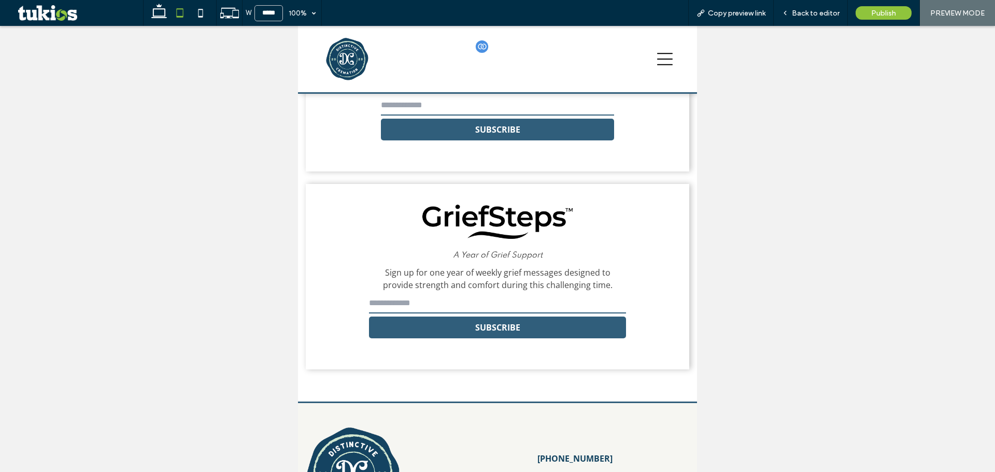
scroll to position [2591, 0]
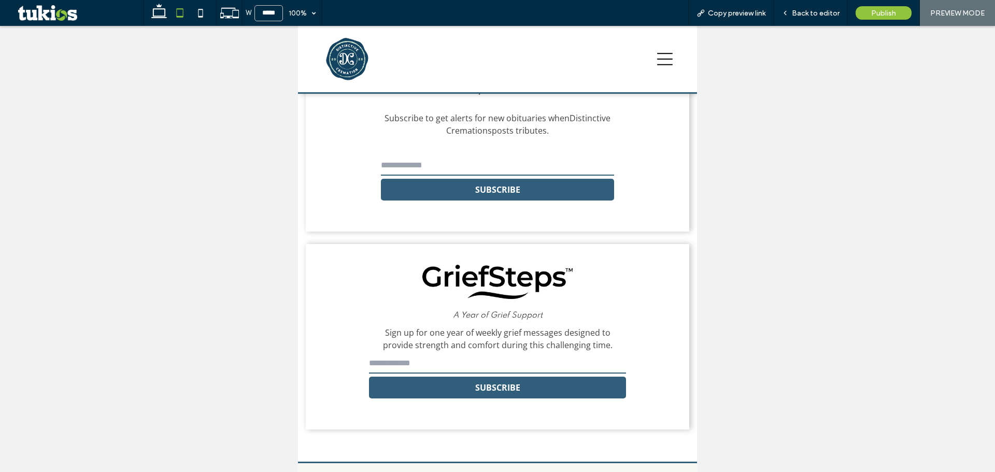
click at [394, 174] on input "email" at bounding box center [497, 165] width 233 height 21
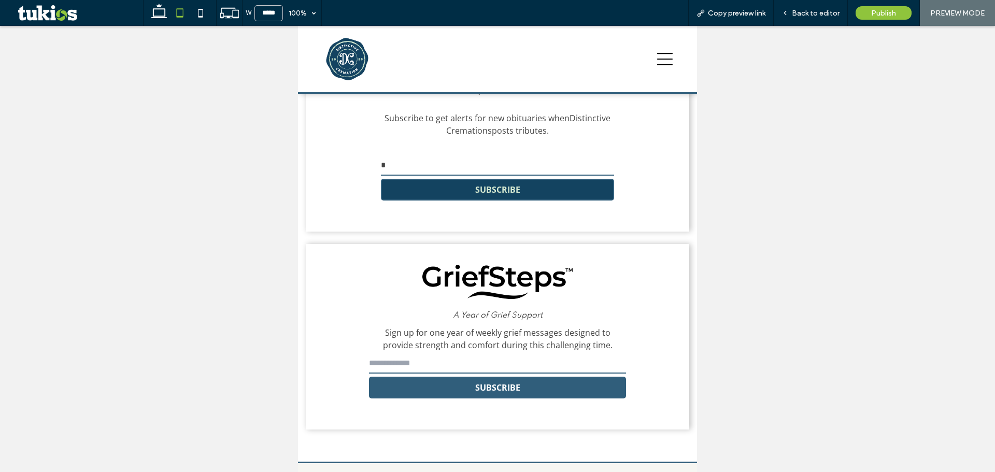
type input "*"
click at [410, 196] on button "SUBSCRIBE" at bounding box center [497, 190] width 233 height 22
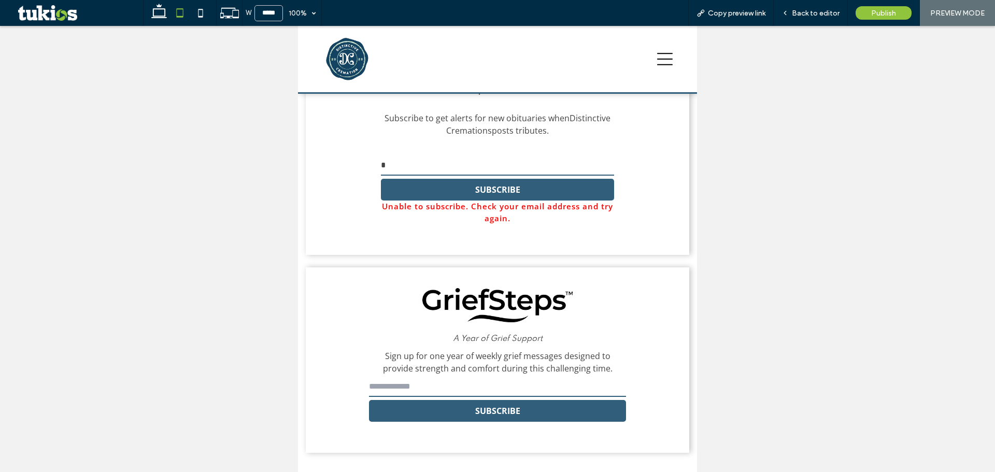
click at [412, 397] on input "email" at bounding box center [497, 386] width 257 height 21
type input "*"
click at [411, 422] on button "SUBSCRIBE" at bounding box center [497, 411] width 257 height 22
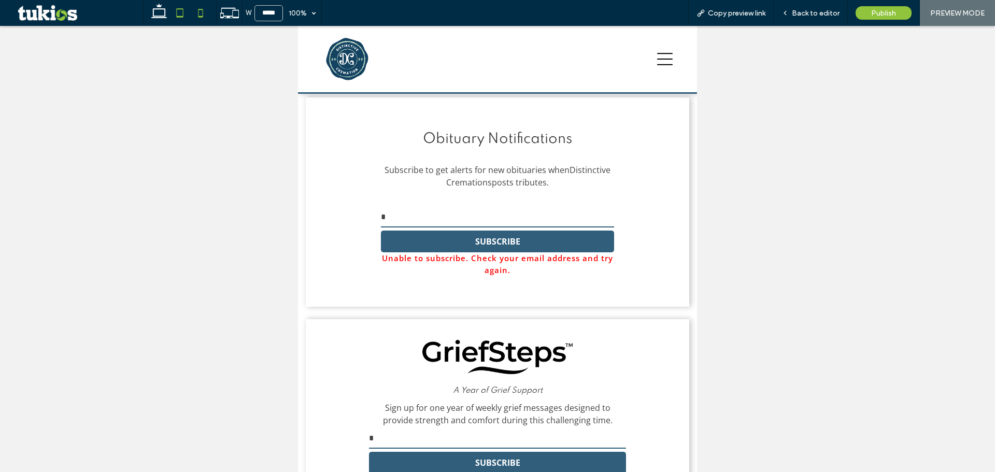
click at [203, 20] on icon at bounding box center [200, 13] width 21 height 21
type input "*****"
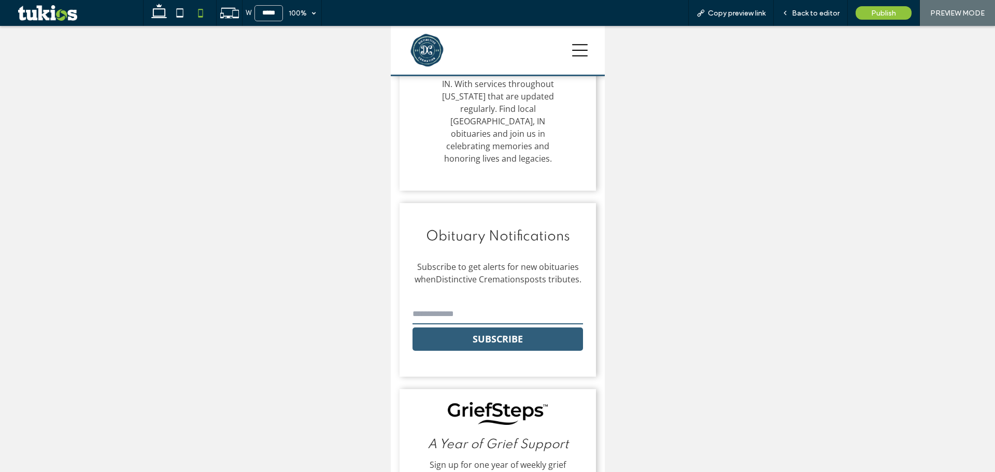
scroll to position [3452, 0]
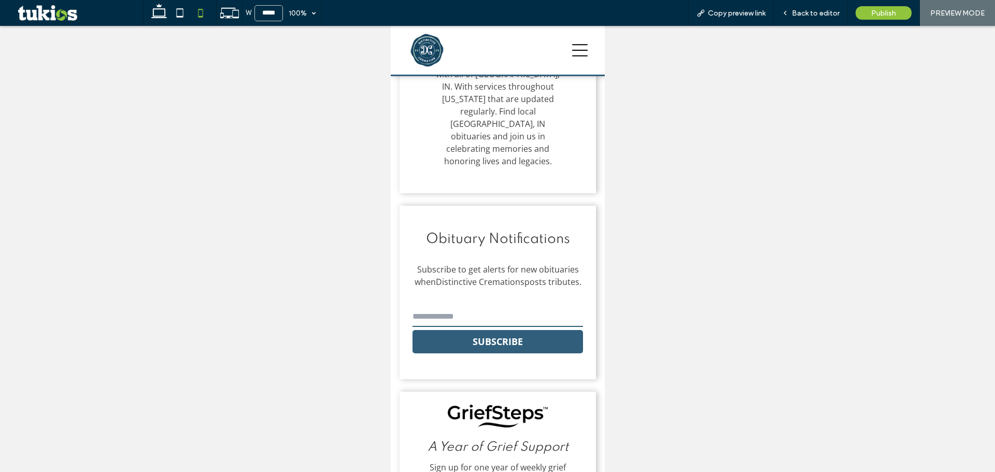
click at [436, 306] on input "email" at bounding box center [497, 316] width 171 height 21
type input "*"
click at [444, 330] on button "SUBSCRIBE" at bounding box center [497, 341] width 171 height 23
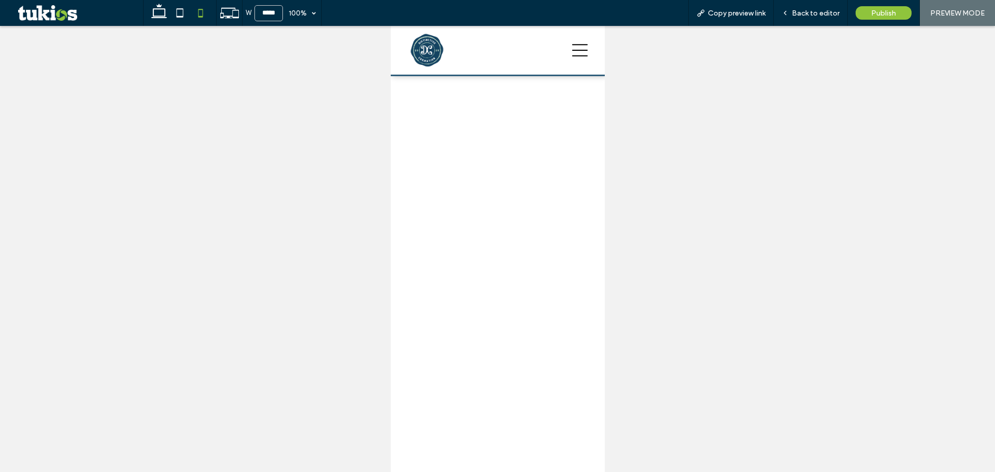
scroll to position [2737, 0]
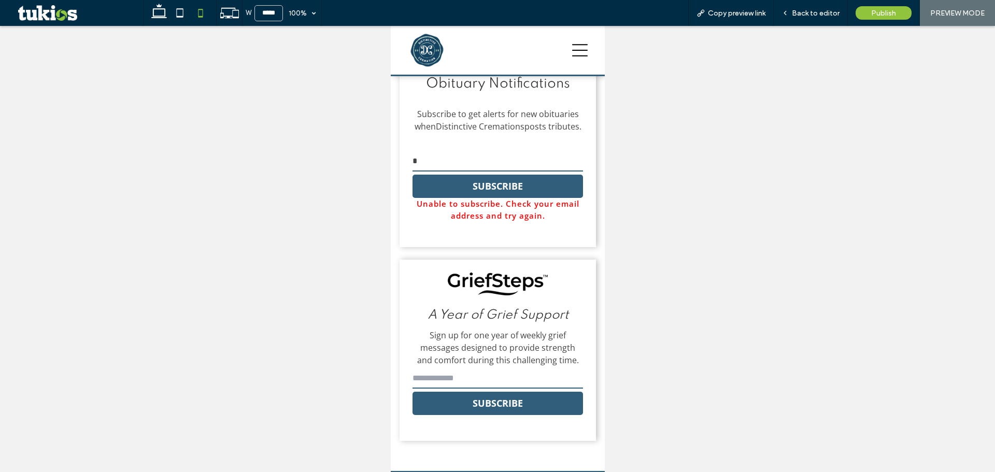
click at [438, 368] on input "email" at bounding box center [497, 378] width 171 height 21
type input "*"
click at [444, 392] on button "SUBSCRIBE" at bounding box center [497, 403] width 171 height 23
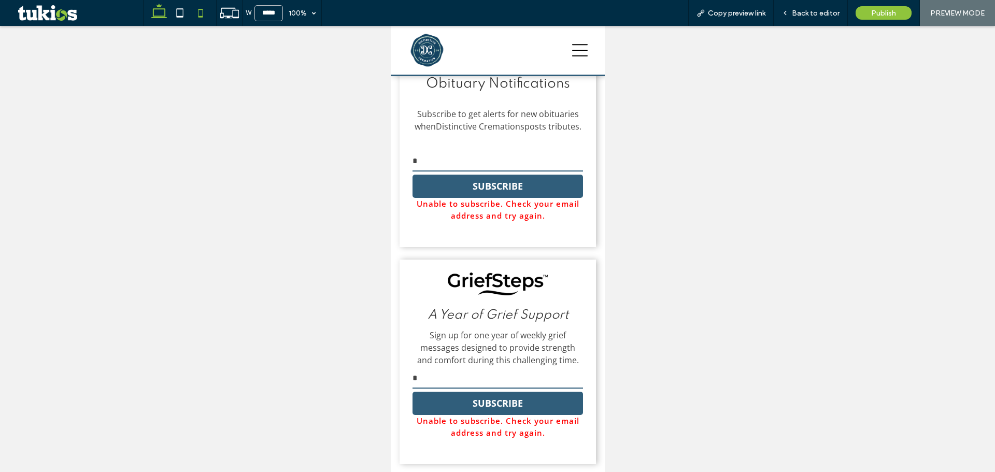
click at [158, 10] on icon at bounding box center [159, 13] width 21 height 21
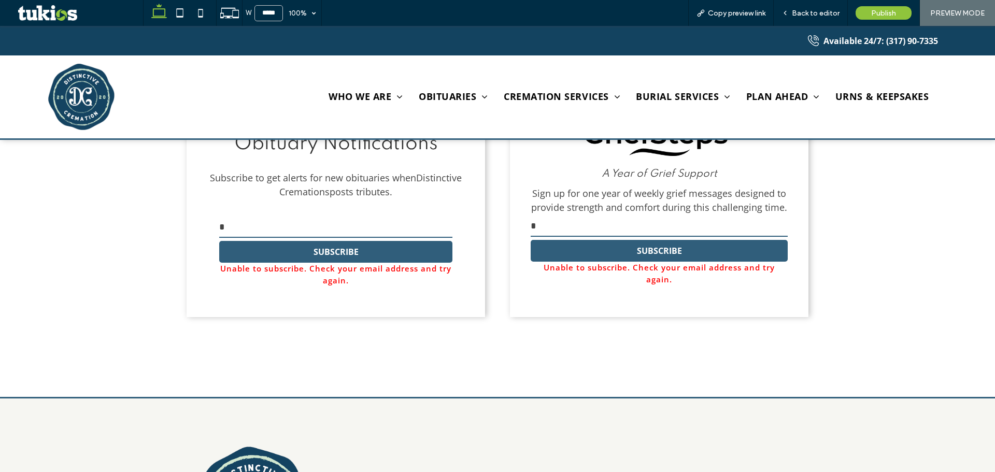
type input "******"
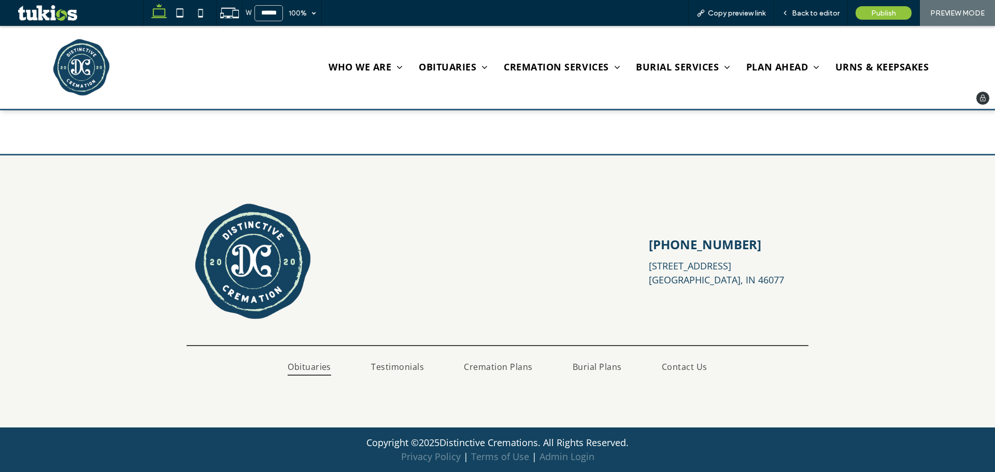
scroll to position [2852, 0]
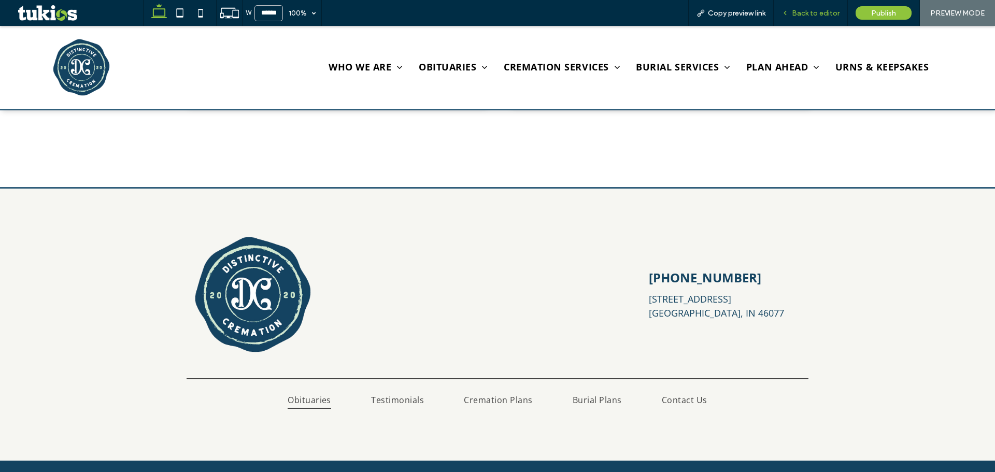
click at [813, 6] on div "Back to editor" at bounding box center [811, 13] width 74 height 26
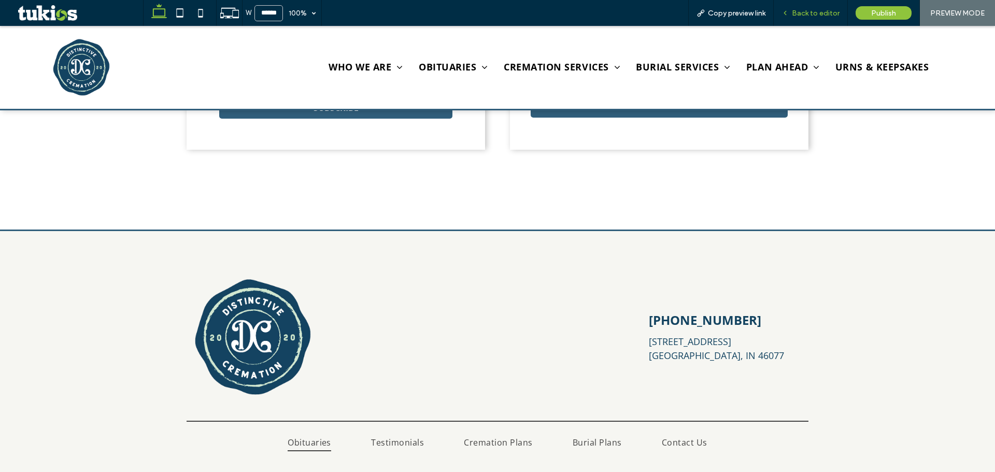
scroll to position [2894, 0]
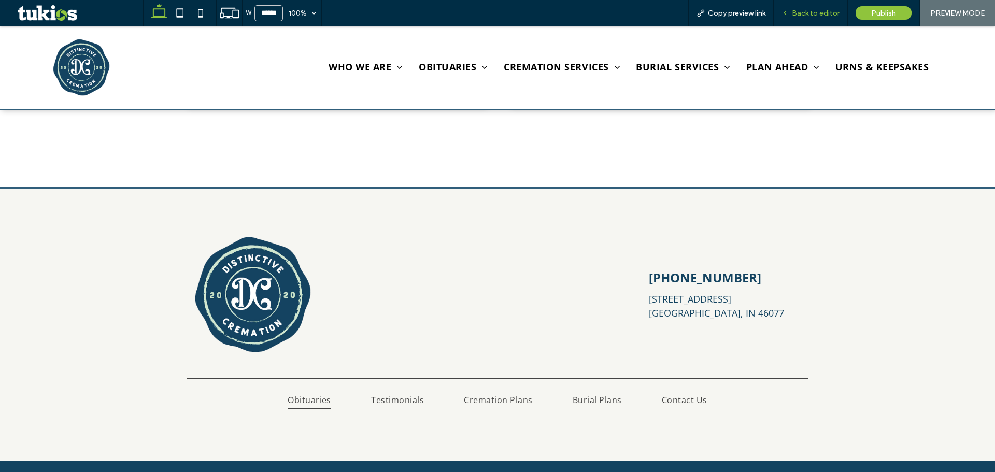
click at [800, 19] on div "Back to editor" at bounding box center [811, 13] width 74 height 26
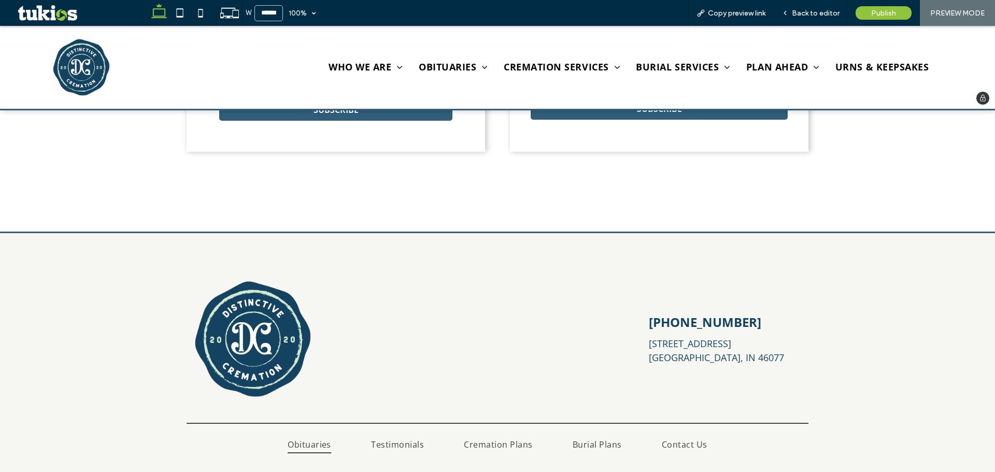
scroll to position [2791, 0]
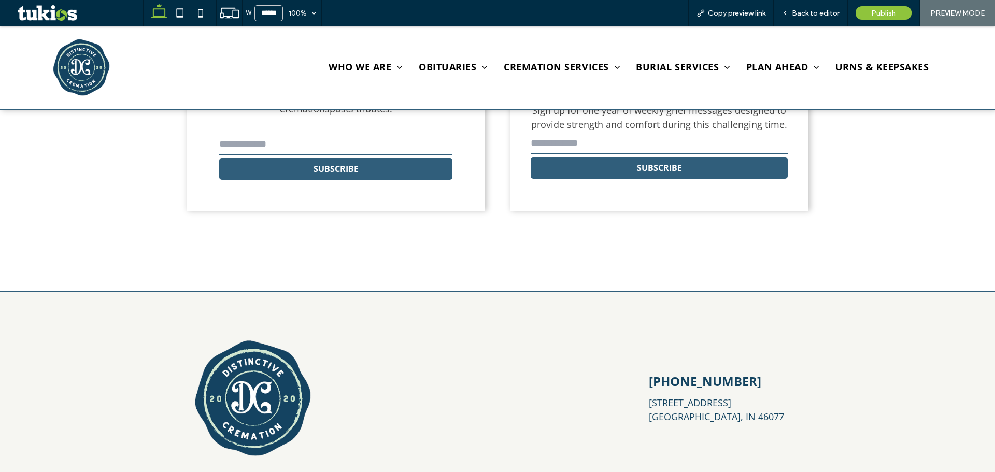
click at [153, 10] on use at bounding box center [159, 11] width 16 height 15
click at [817, 14] on span "Back to editor" at bounding box center [816, 13] width 48 height 9
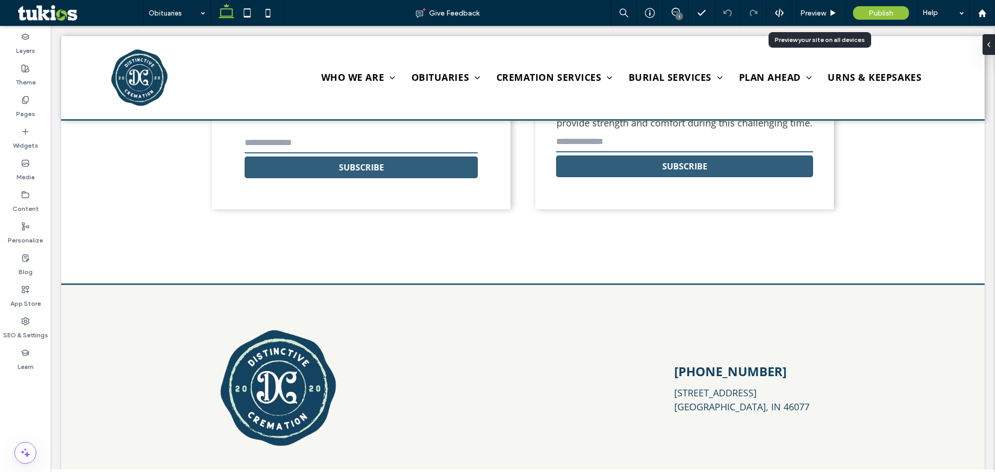
scroll to position [2789, 0]
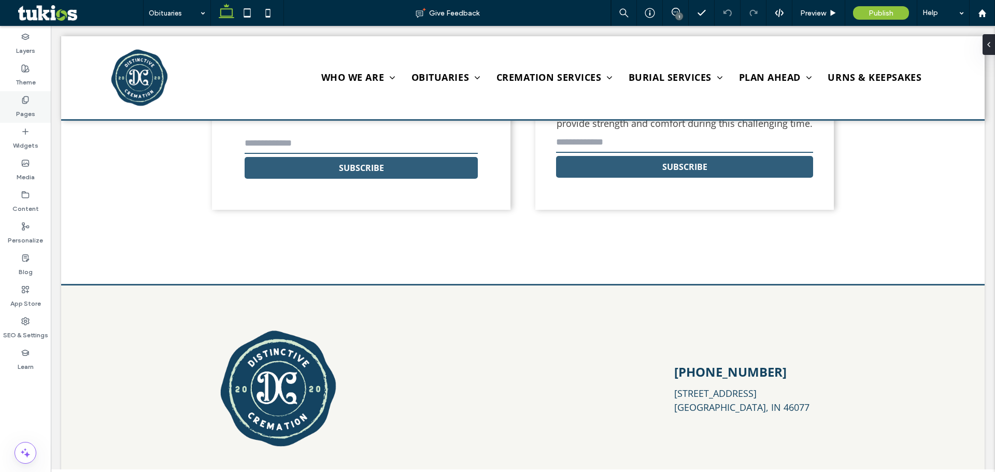
click at [25, 102] on icon at bounding box center [25, 100] width 8 height 8
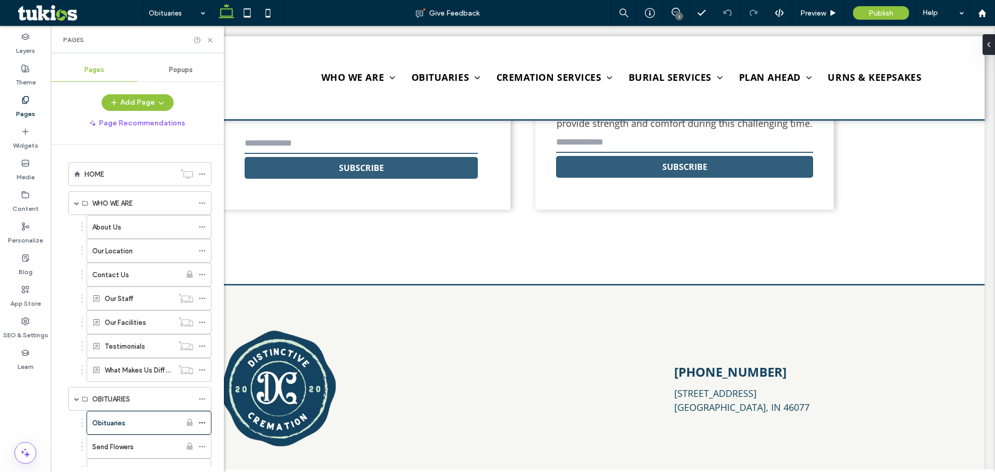
click at [168, 64] on div "Popups" at bounding box center [180, 70] width 87 height 23
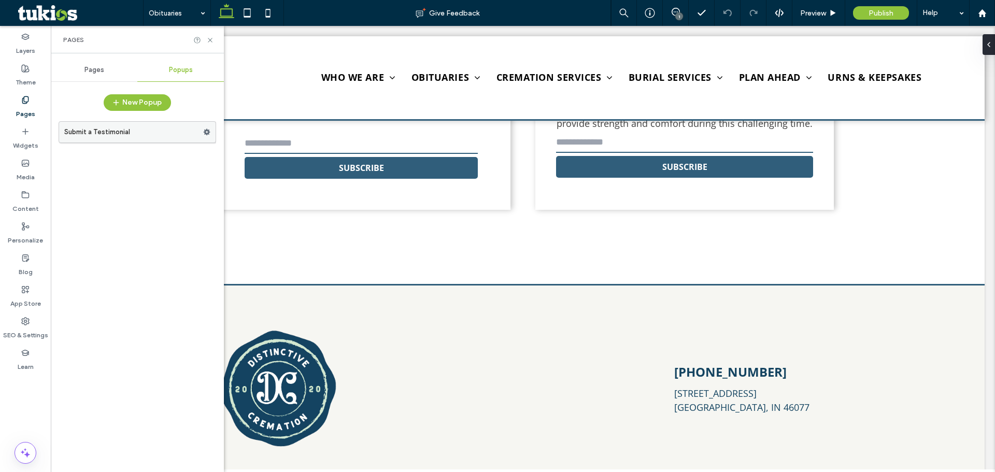
click at [121, 136] on label "Submit a Testimonial" at bounding box center [133, 132] width 139 height 21
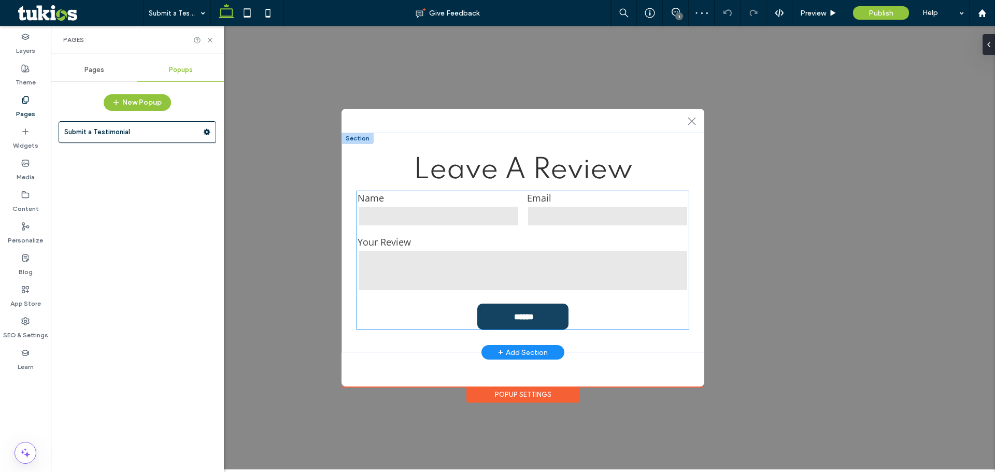
click at [407, 256] on textarea at bounding box center [523, 270] width 331 height 41
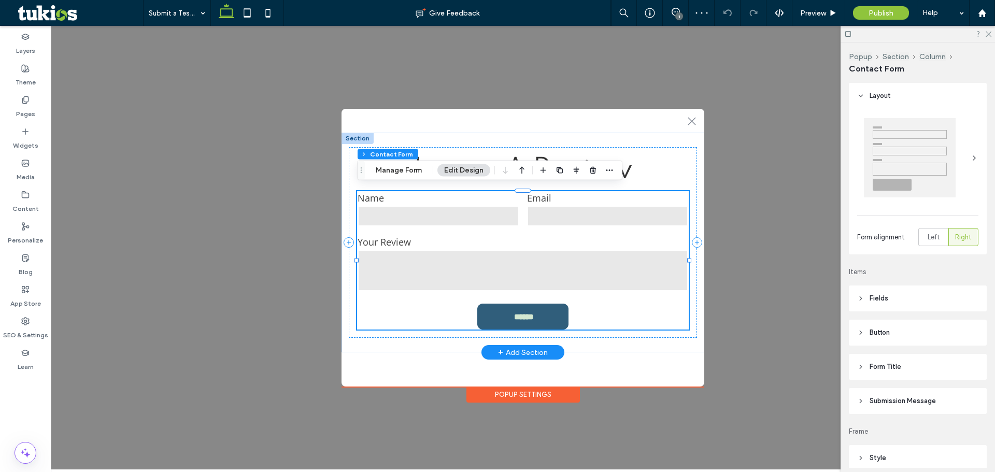
type input "*"
type input "***"
type input "*"
type input "***"
click at [401, 176] on button "Manage Form" at bounding box center [399, 170] width 60 height 12
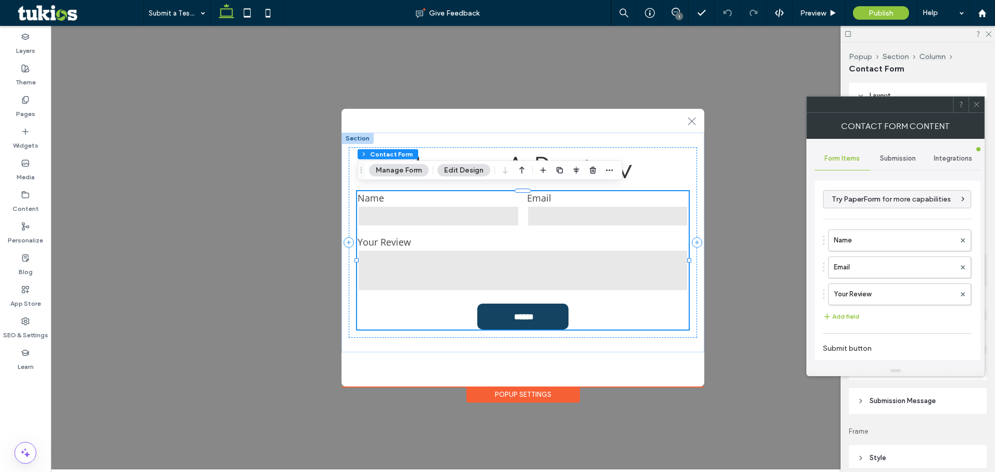
click at [891, 155] on span "Submission" at bounding box center [898, 158] width 36 height 8
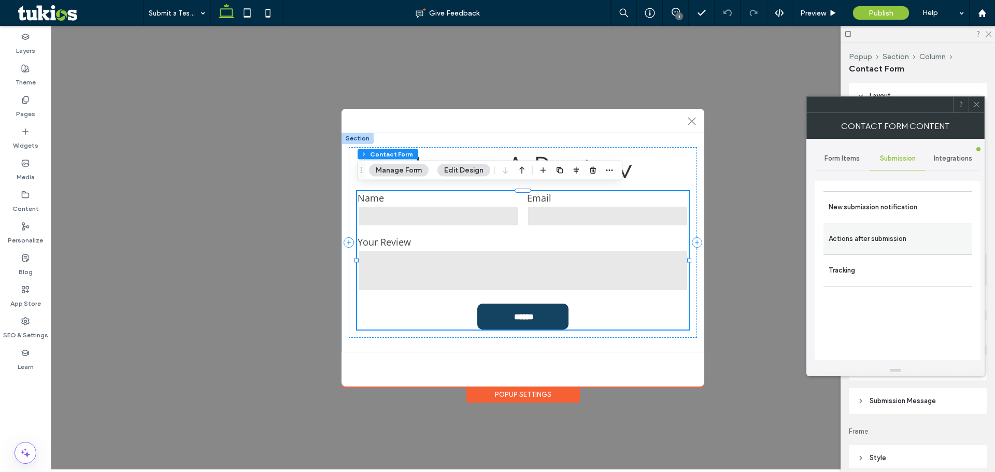
click at [846, 234] on label "Actions after submission" at bounding box center [898, 239] width 138 height 21
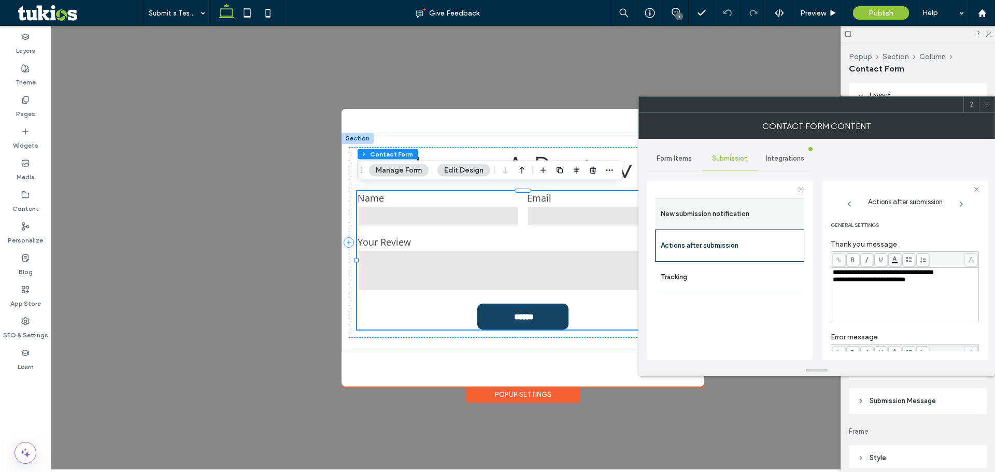
click at [763, 219] on label "New submission notification" at bounding box center [730, 214] width 138 height 21
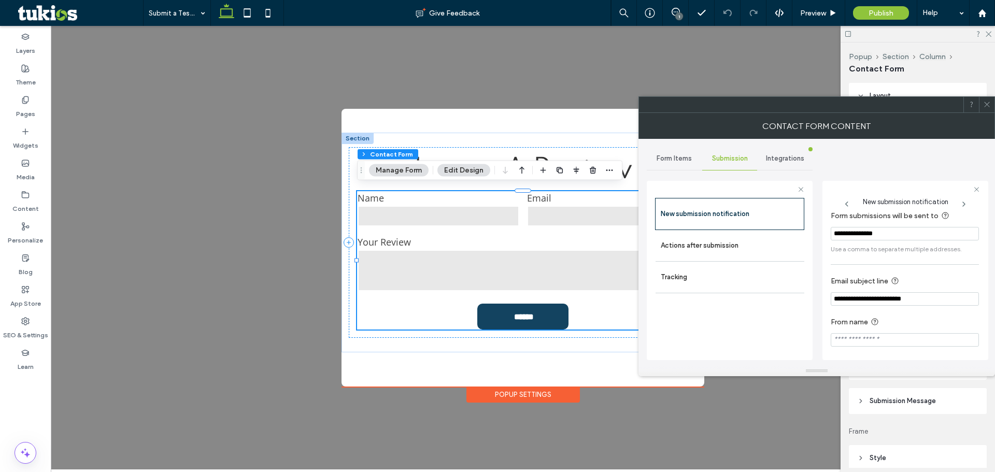
scroll to position [9, 0]
drag, startPoint x: 903, startPoint y: 224, endPoint x: 784, endPoint y: 231, distance: 118.9
click at [784, 231] on div "**********" at bounding box center [730, 269] width 166 height 193
type input "**********"
click at [748, 246] on label "Actions after submission" at bounding box center [730, 245] width 138 height 21
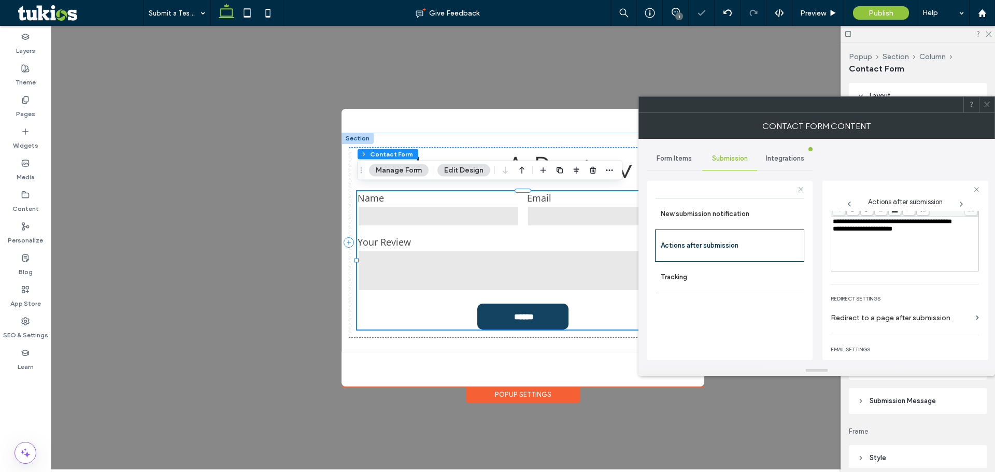
scroll to position [179, 0]
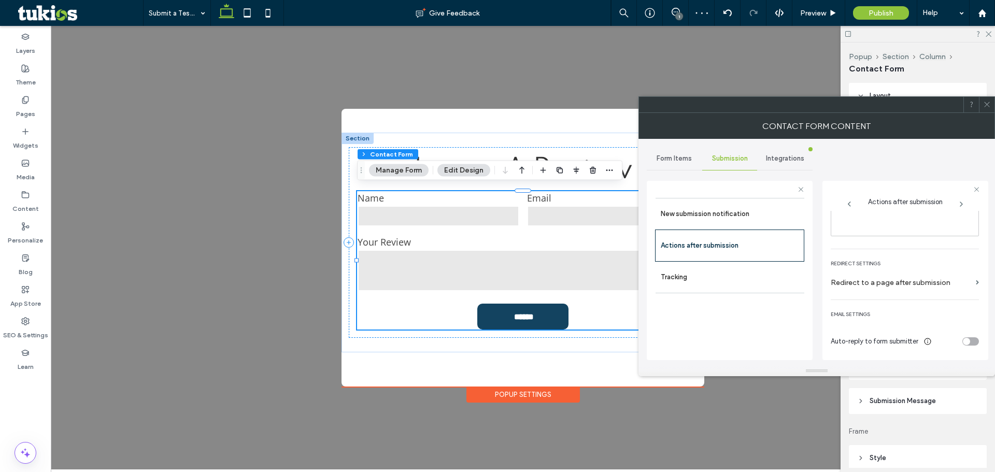
click at [970, 345] on div "toggle" at bounding box center [970, 341] width 17 height 8
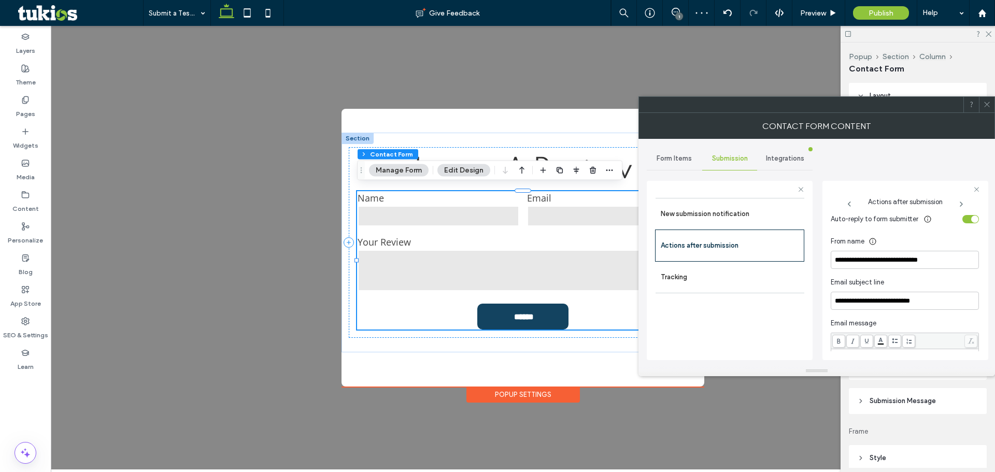
scroll to position [282, 0]
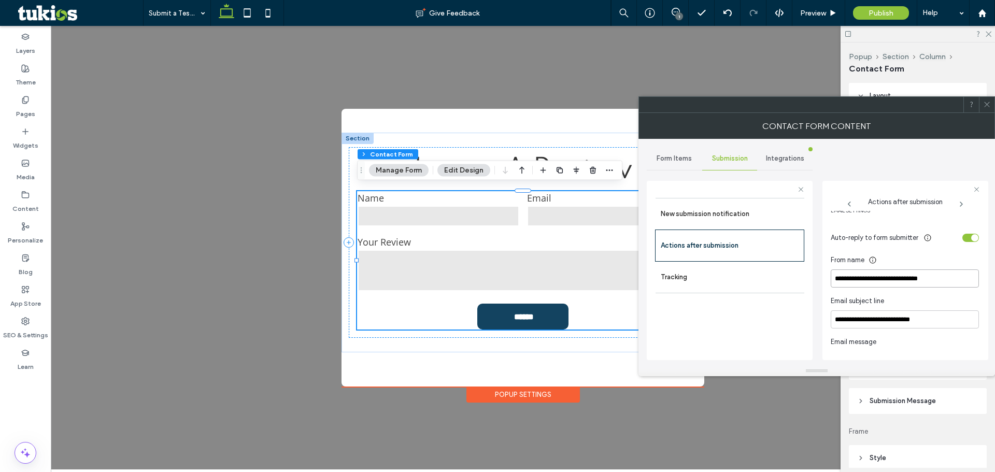
drag, startPoint x: 952, startPoint y: 277, endPoint x: 810, endPoint y: 276, distance: 142.0
click at [810, 276] on div "**********" at bounding box center [730, 269] width 166 height 193
type input "**********"
click at [962, 237] on div "toggle" at bounding box center [970, 238] width 17 height 8
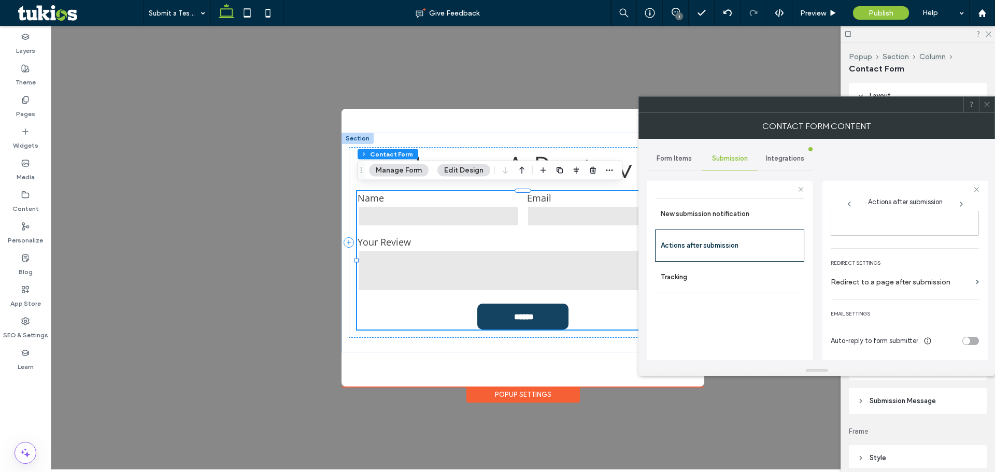
drag, startPoint x: 984, startPoint y: 108, endPoint x: 969, endPoint y: 108, distance: 14.5
click at [984, 108] on icon at bounding box center [987, 105] width 8 height 8
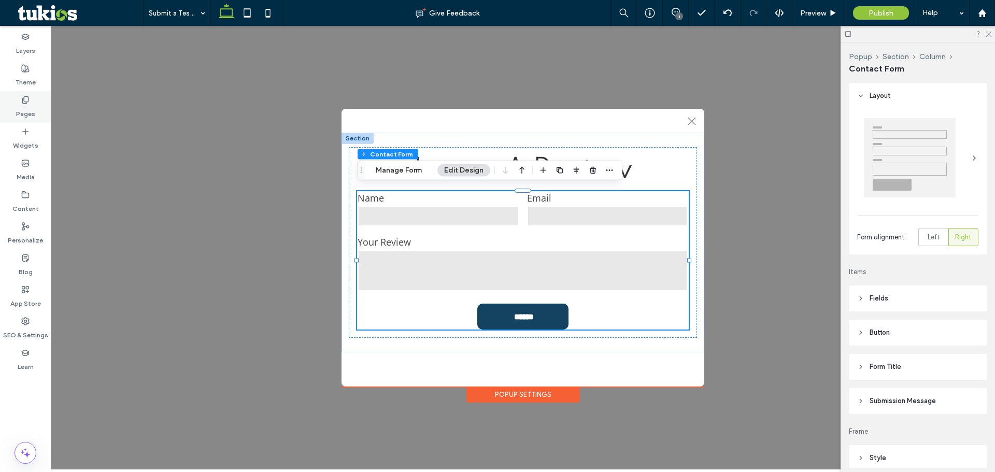
drag, startPoint x: 30, startPoint y: 102, endPoint x: 22, endPoint y: 106, distance: 9.3
click at [25, 104] on div "Pages" at bounding box center [25, 107] width 51 height 32
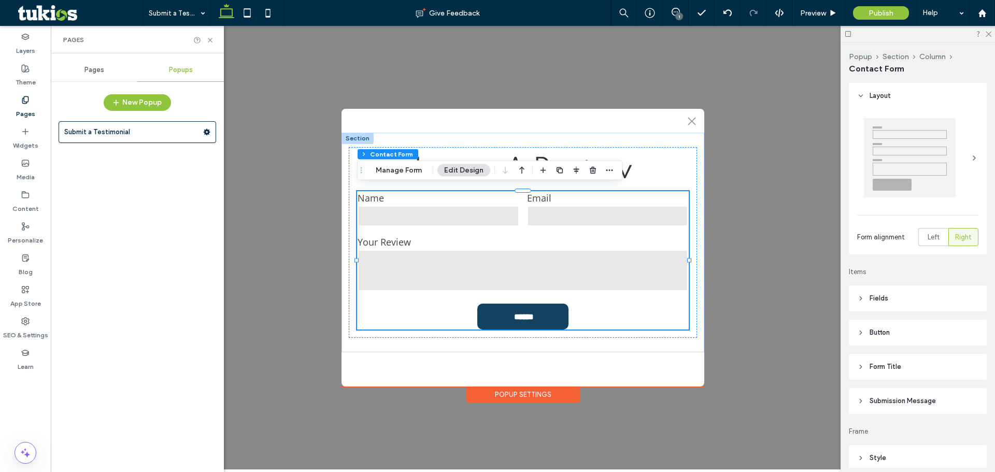
click at [84, 77] on div "Pages" at bounding box center [94, 70] width 87 height 23
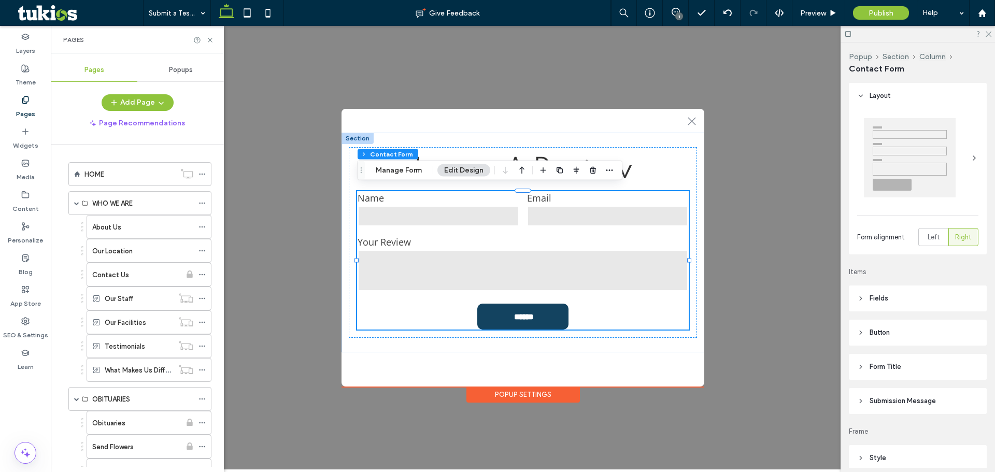
click at [79, 69] on div "Pages" at bounding box center [94, 70] width 87 height 23
click at [805, 16] on span "Preview" at bounding box center [813, 13] width 26 height 9
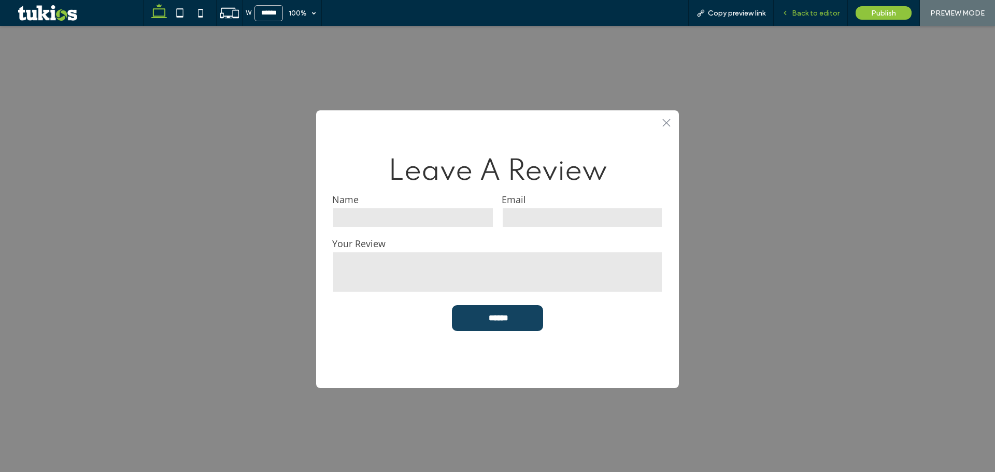
click at [801, 10] on span "Back to editor" at bounding box center [816, 13] width 48 height 9
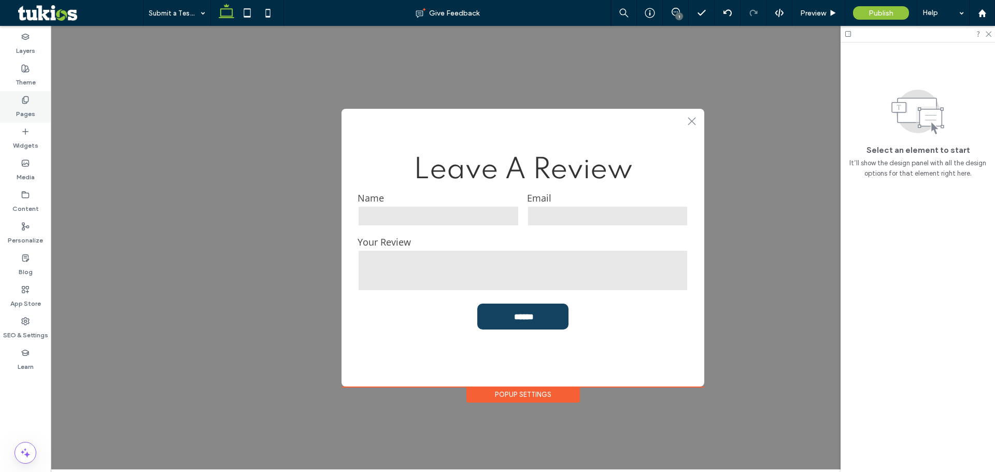
click at [32, 108] on label "Pages" at bounding box center [25, 111] width 19 height 15
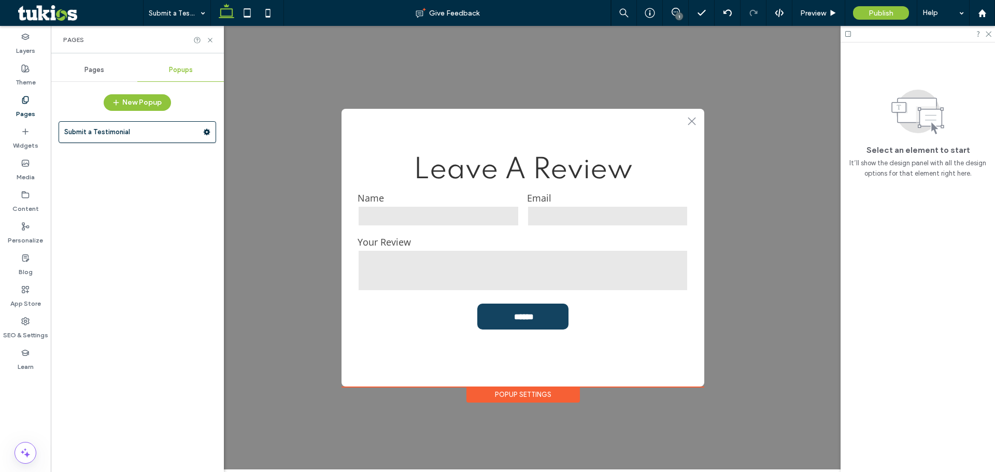
click at [84, 74] on div "Pages" at bounding box center [94, 70] width 87 height 23
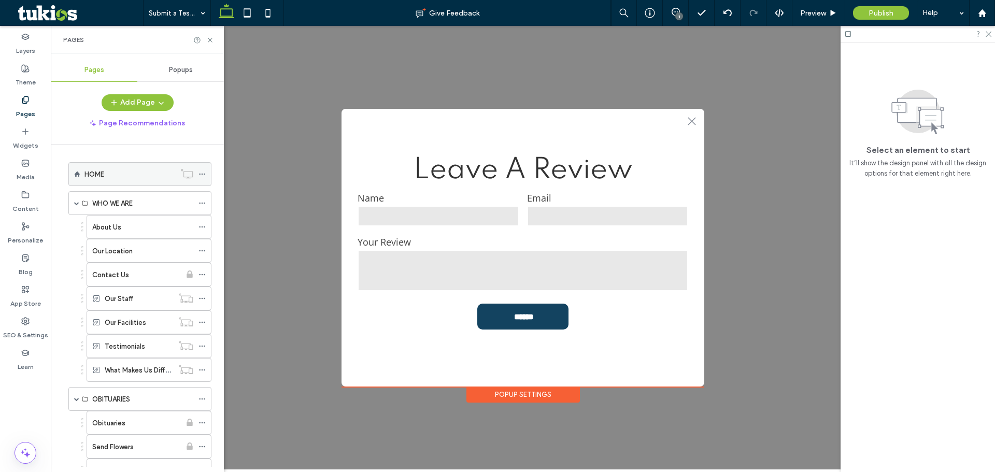
click at [90, 175] on label "HOME" at bounding box center [94, 174] width 20 height 18
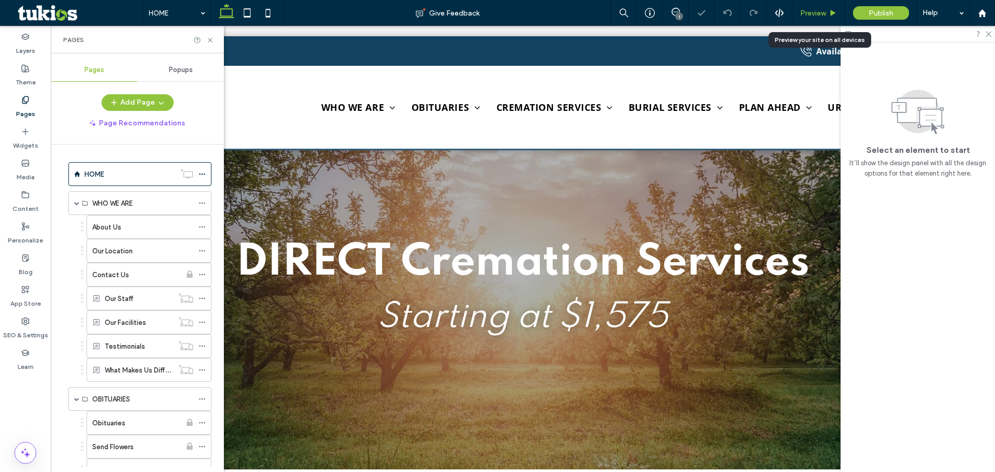
click at [810, 10] on span "Preview" at bounding box center [813, 13] width 26 height 9
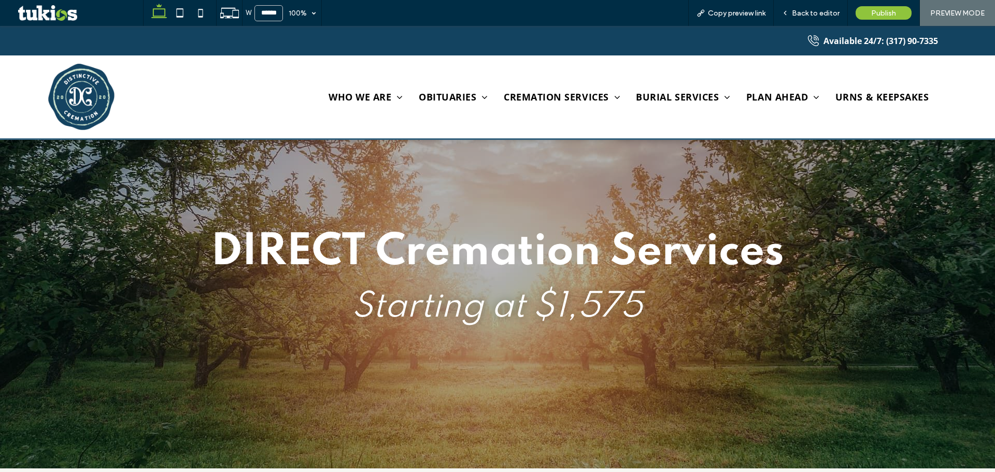
click at [539, 248] on strong "DIRECT Cremation Services" at bounding box center [497, 253] width 573 height 44
click at [512, 303] on span "Starting at $1,575" at bounding box center [497, 307] width 291 height 35
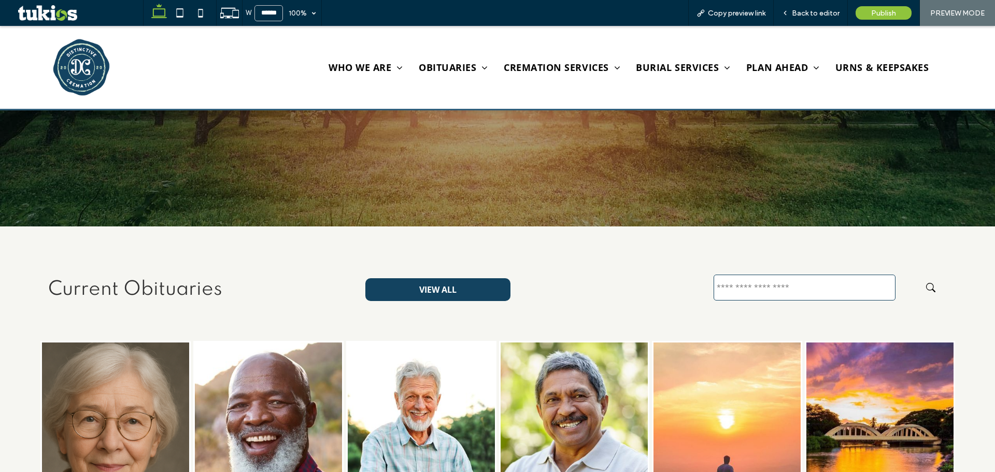
scroll to position [259, 0]
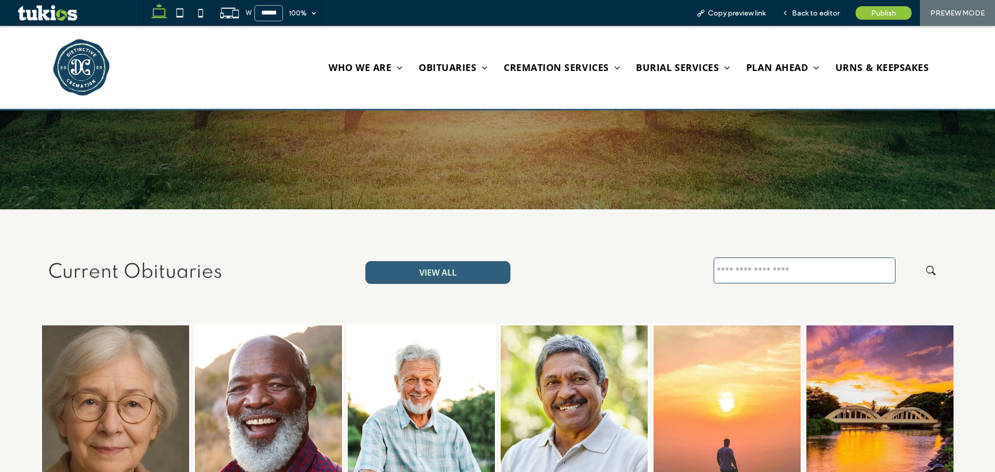
drag, startPoint x: 455, startPoint y: 266, endPoint x: 455, endPoint y: 292, distance: 25.9
click at [455, 266] on link "VIEW ALL" at bounding box center [437, 272] width 145 height 23
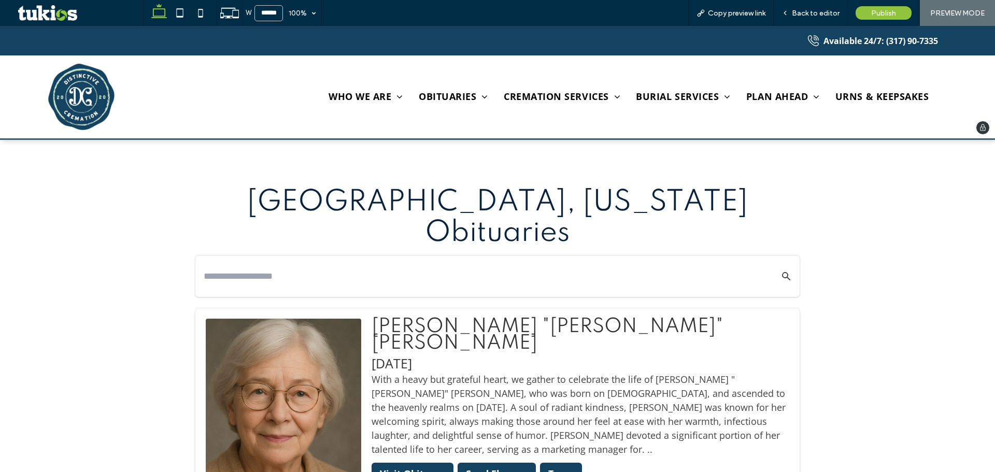
click at [100, 100] on img at bounding box center [81, 97] width 66 height 66
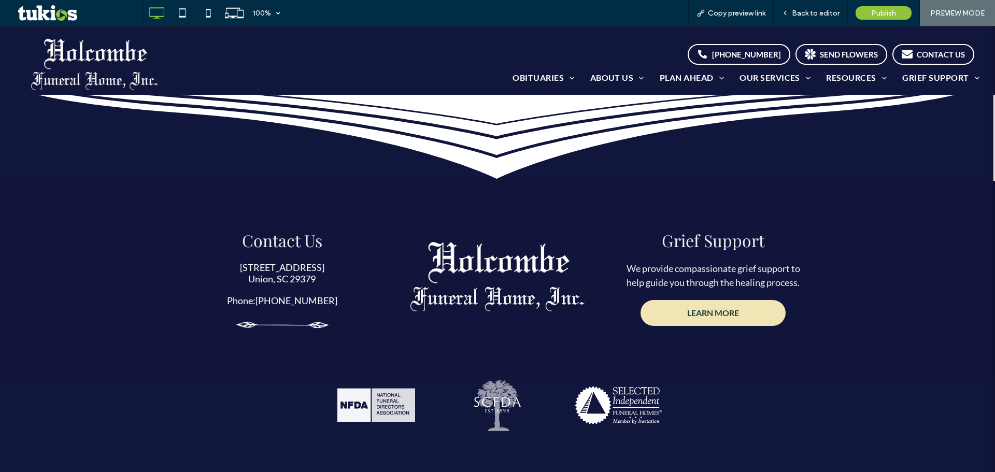
scroll to position [4097, 0]
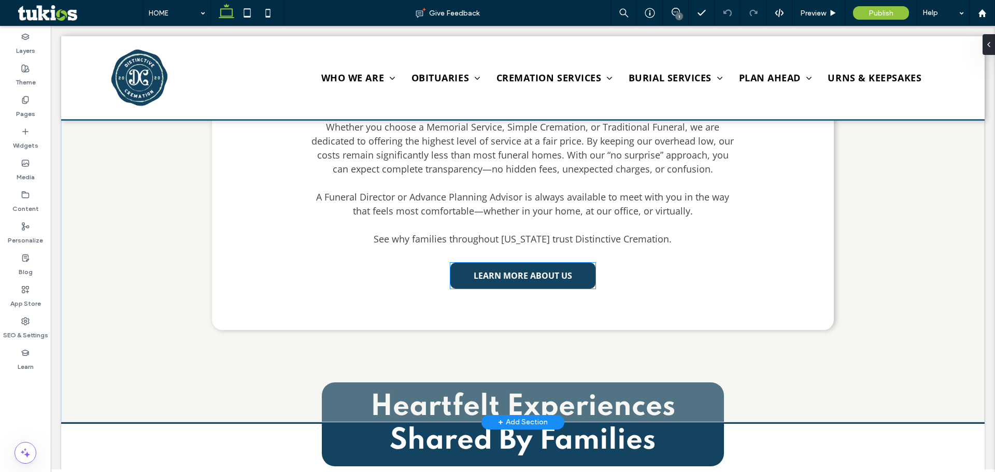
scroll to position [1227, 0]
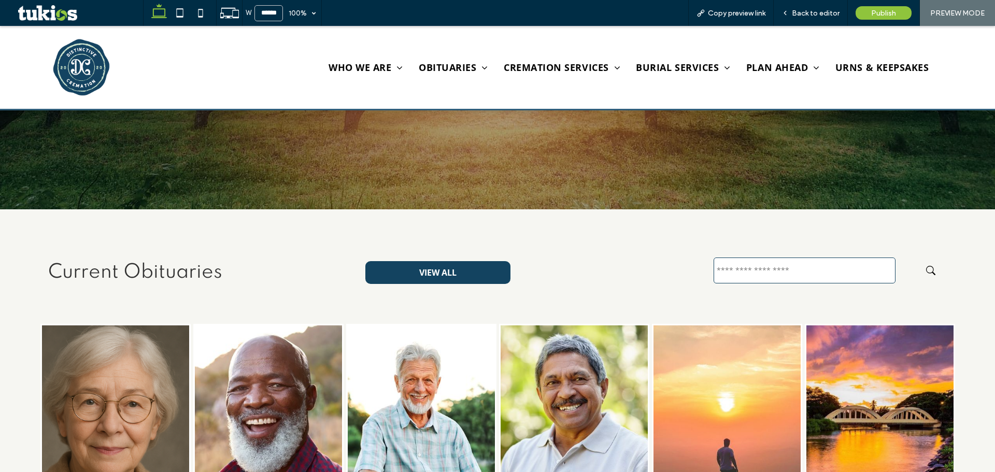
click at [727, 265] on input "text" at bounding box center [805, 271] width 182 height 26
type input "**"
click at [926, 267] on icon "submit" at bounding box center [930, 270] width 9 height 9
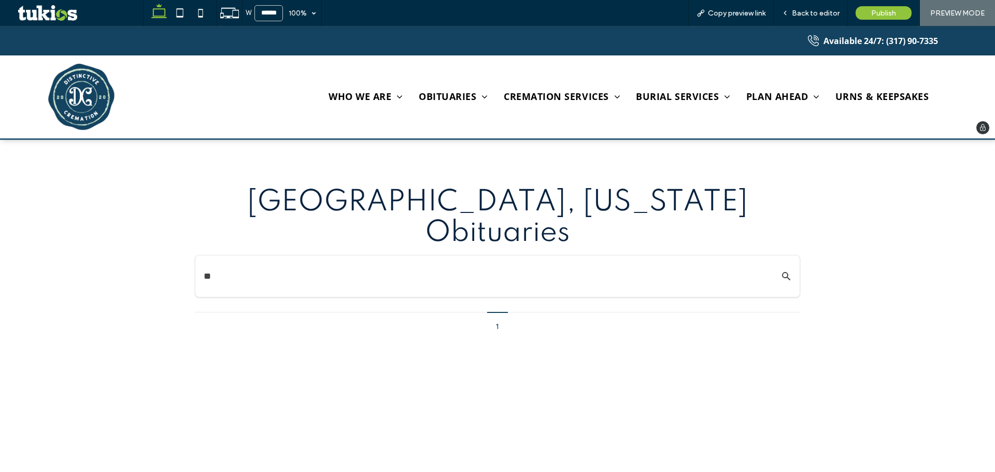
click at [84, 104] on img at bounding box center [81, 97] width 66 height 66
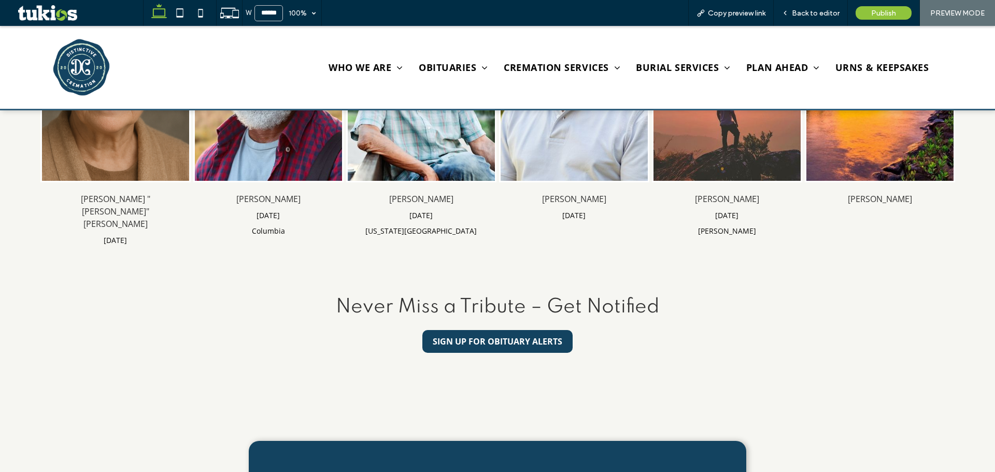
scroll to position [622, 0]
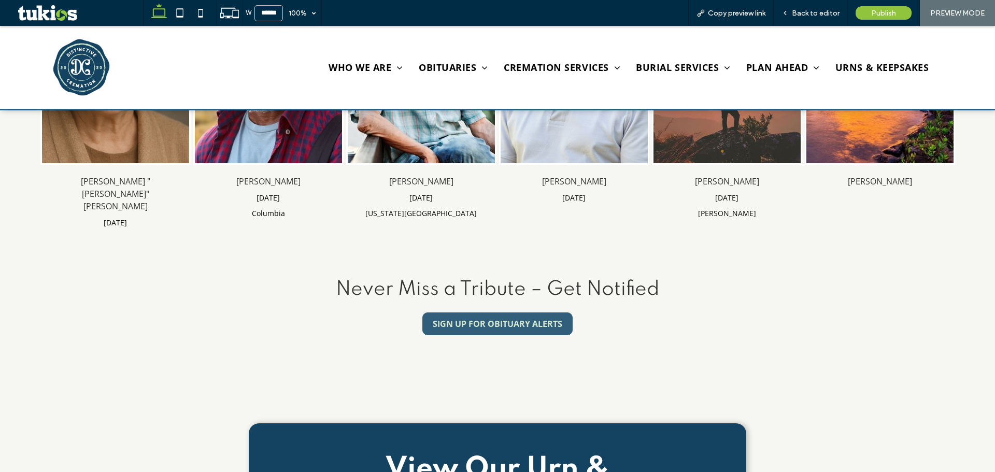
click at [504, 321] on span "SIGN UP FOR OBITUARY ALERTS" at bounding box center [498, 323] width 130 height 11
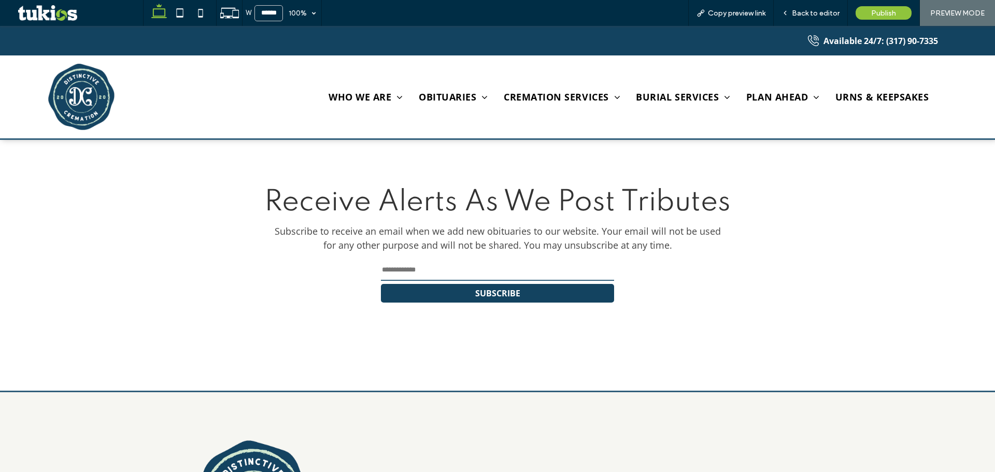
click at [479, 267] on input "email" at bounding box center [497, 270] width 233 height 21
type input "*"
drag, startPoint x: 534, startPoint y: 281, endPoint x: 542, endPoint y: 286, distance: 8.4
click at [539, 285] on form "* SUBSCRIBE" at bounding box center [497, 281] width 233 height 44
click at [542, 287] on button "SUBSCRIBE" at bounding box center [497, 293] width 233 height 19
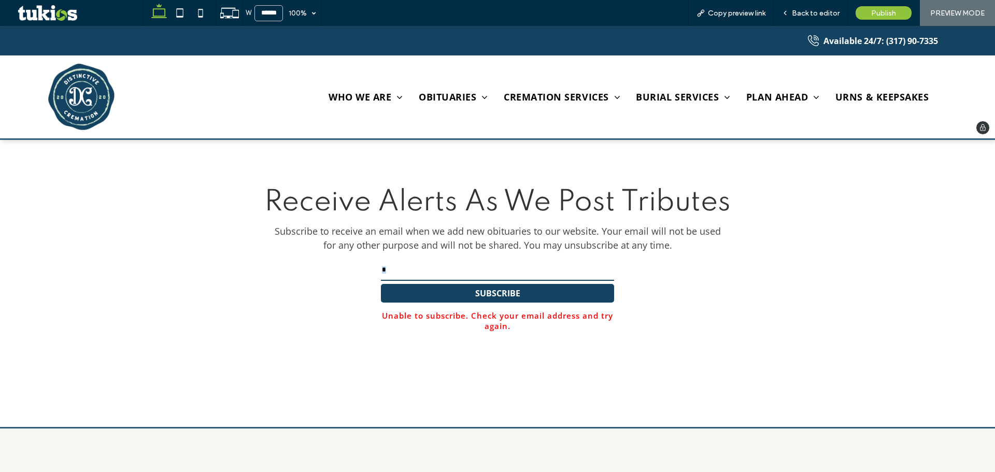
click at [80, 101] on img at bounding box center [81, 97] width 66 height 66
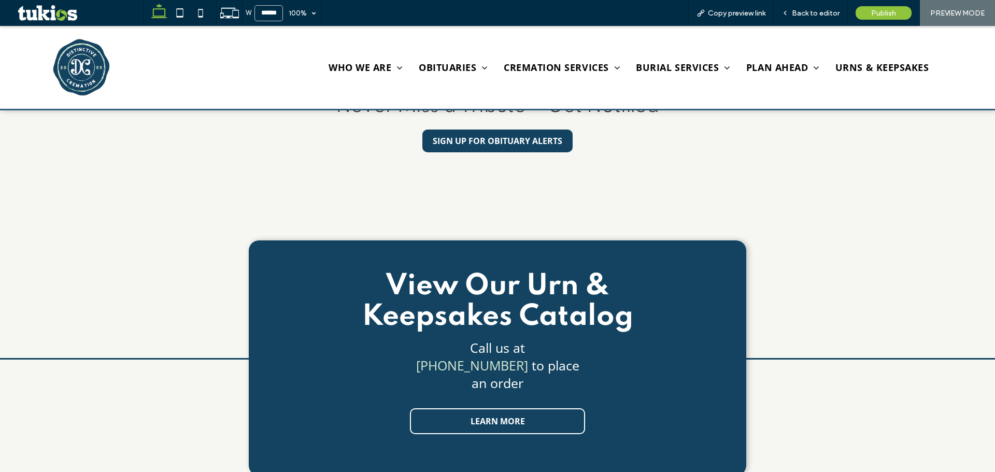
scroll to position [881, 0]
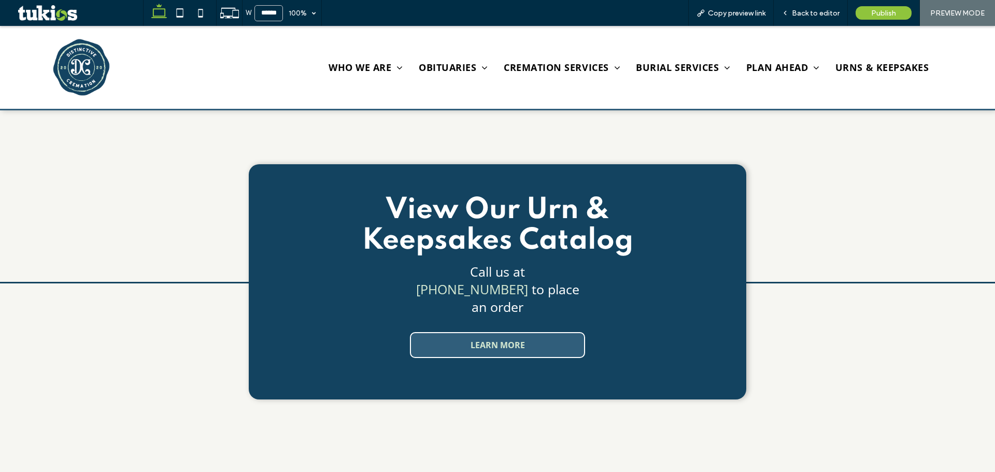
click at [488, 339] on span "LEARN MORE" at bounding box center [498, 344] width 54 height 11
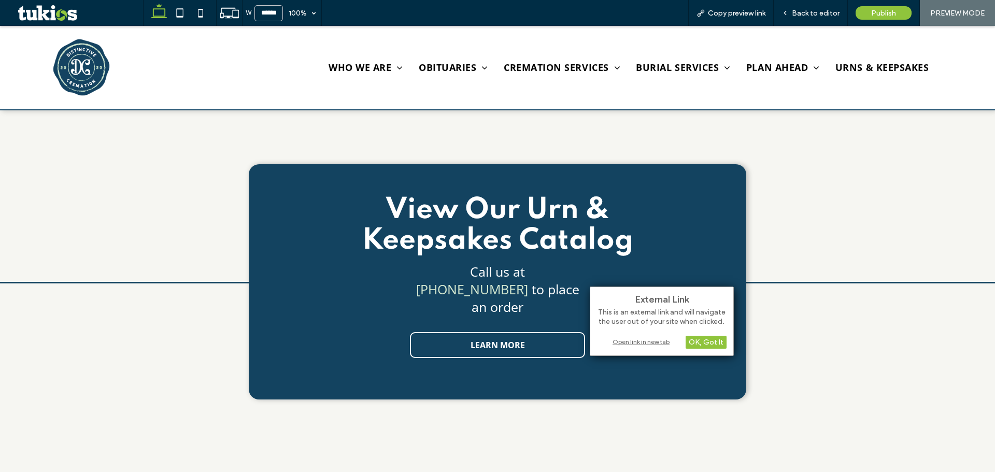
click at [619, 345] on div "Open link in new tab" at bounding box center [662, 341] width 130 height 11
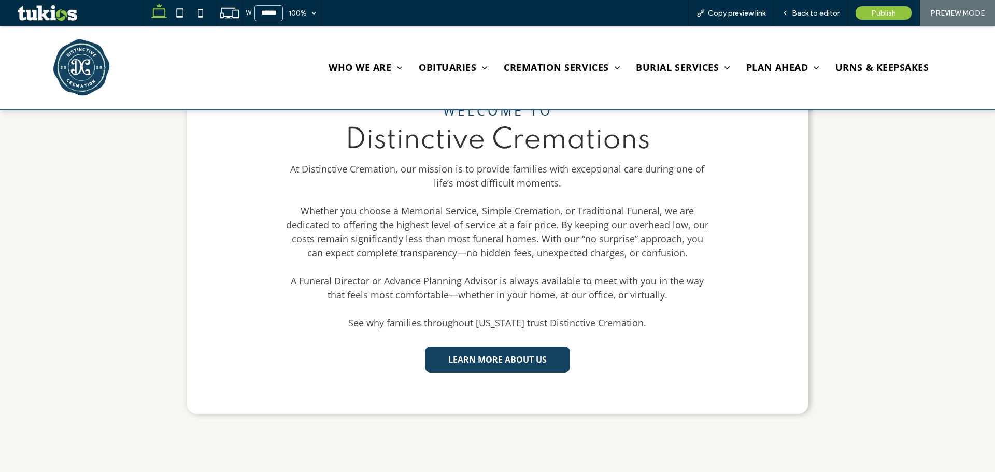
scroll to position [1244, 0]
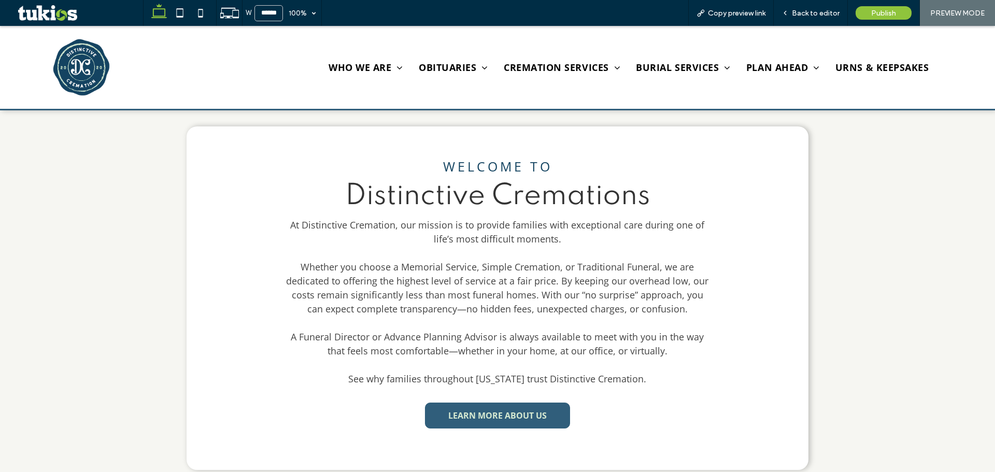
click at [501, 403] on link "LEARN MORE ABOUT US" at bounding box center [497, 416] width 145 height 26
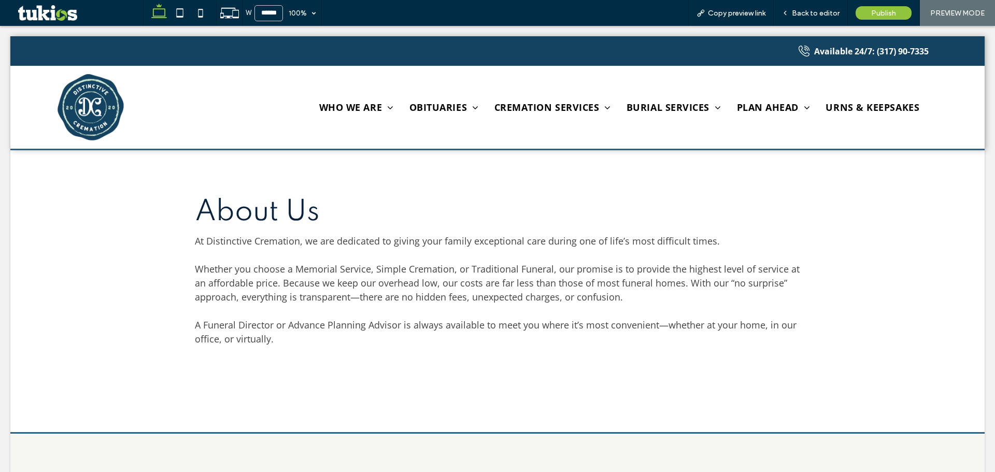
scroll to position [0, 0]
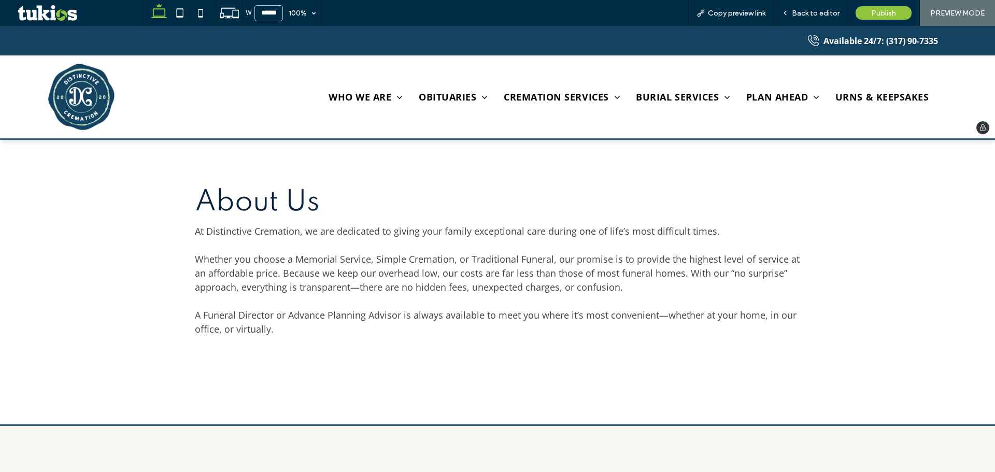
click at [69, 100] on img at bounding box center [81, 97] width 66 height 66
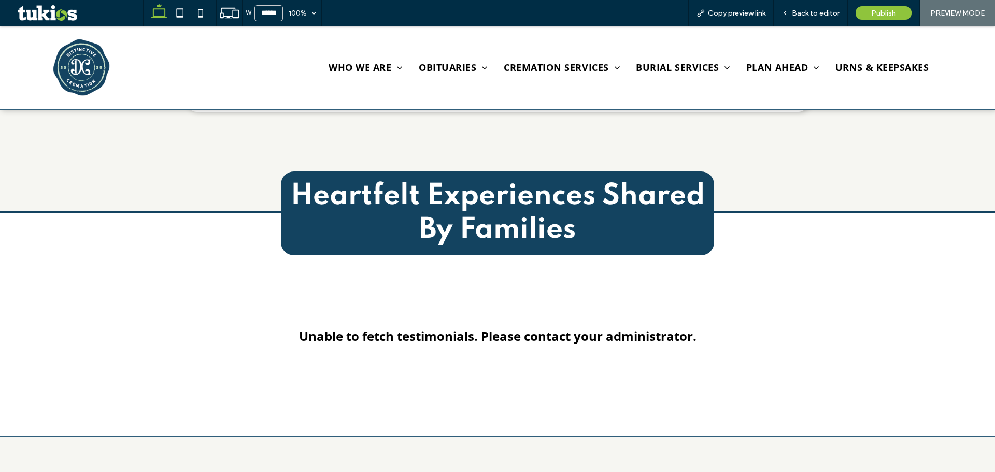
scroll to position [1607, 0]
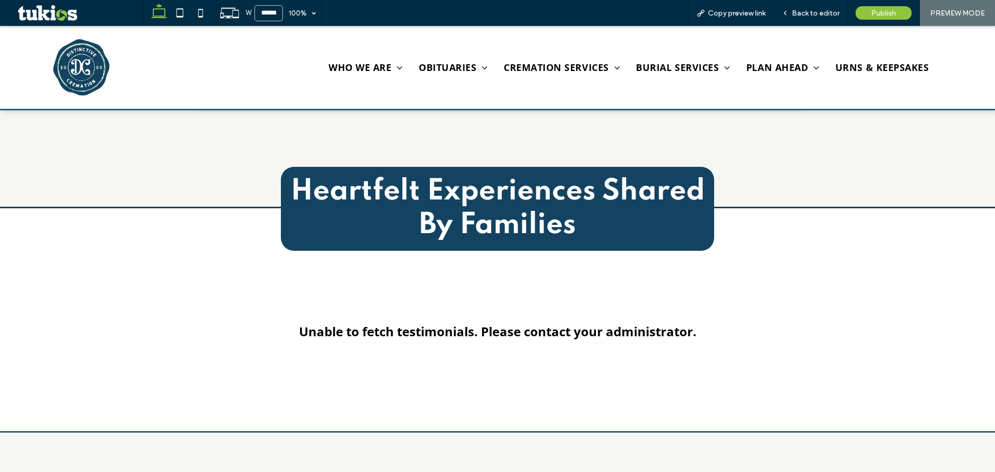
click at [475, 205] on strong "Heartfelt Experiences Shared By Families" at bounding box center [498, 208] width 414 height 63
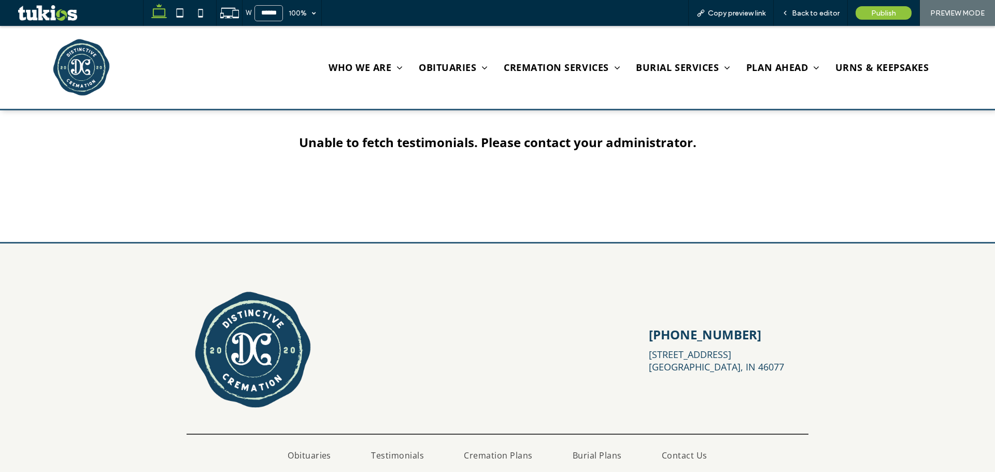
scroll to position [1814, 0]
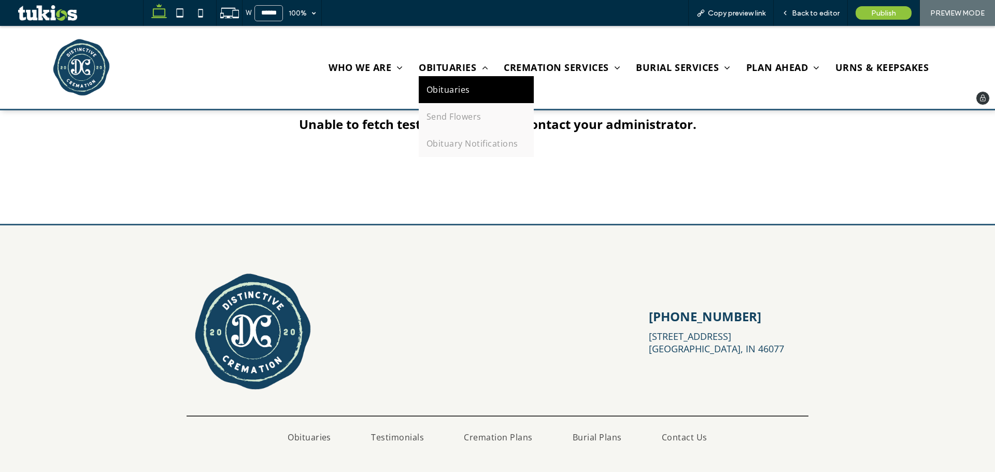
click at [449, 81] on link "Obituaries" at bounding box center [476, 89] width 115 height 27
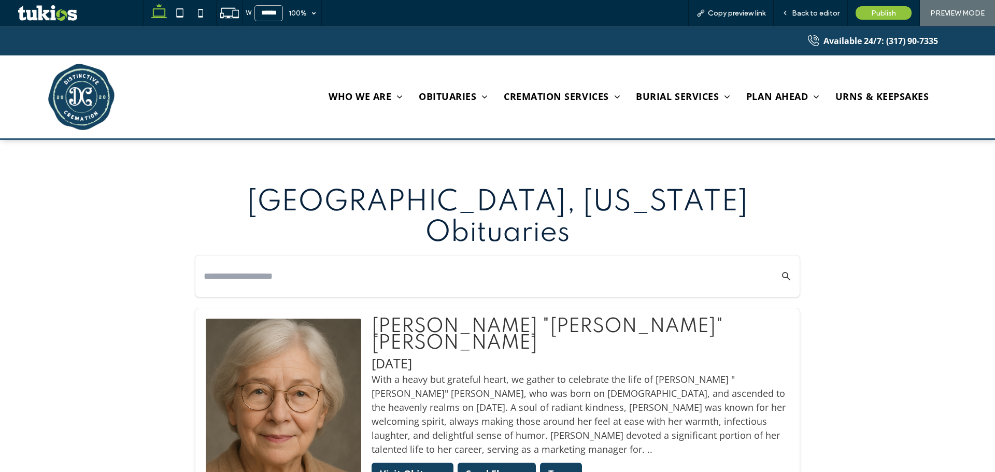
click at [370, 267] on input "text" at bounding box center [482, 276] width 556 height 18
type input "**"
click at [781, 271] on icon "Search Obituaries" at bounding box center [786, 276] width 10 height 10
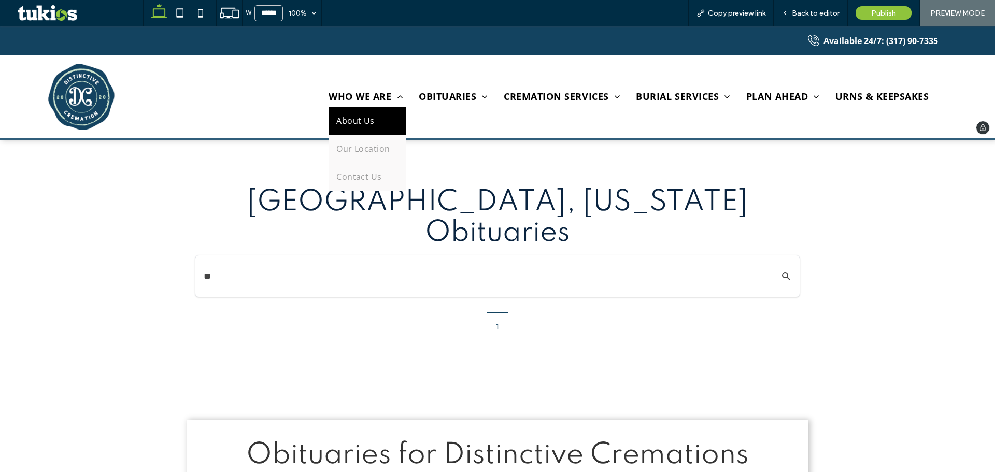
click at [352, 109] on link "About Us" at bounding box center [367, 121] width 77 height 28
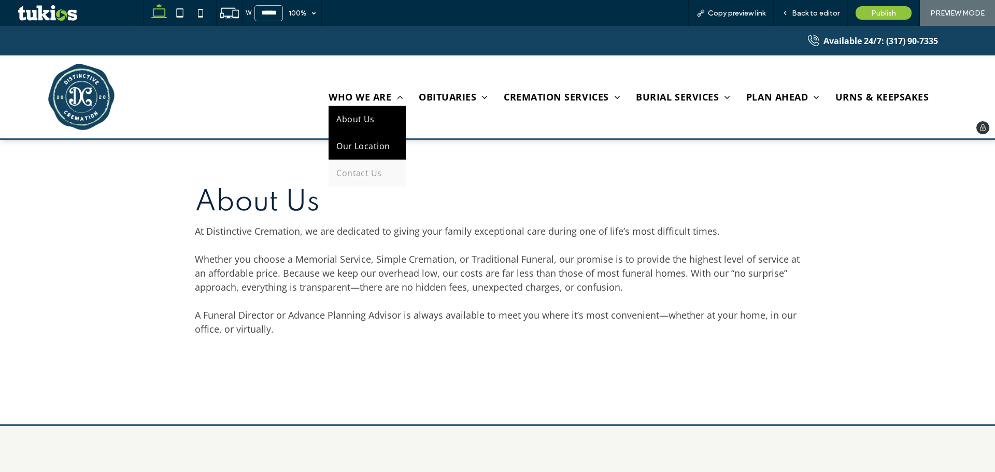
click at [360, 138] on link "Our Location" at bounding box center [367, 146] width 77 height 27
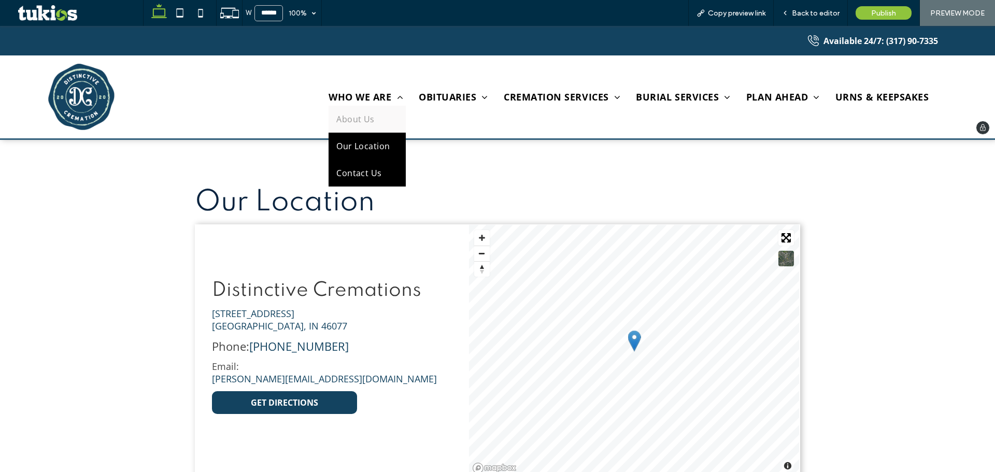
click at [363, 165] on link "Contact Us" at bounding box center [367, 173] width 77 height 27
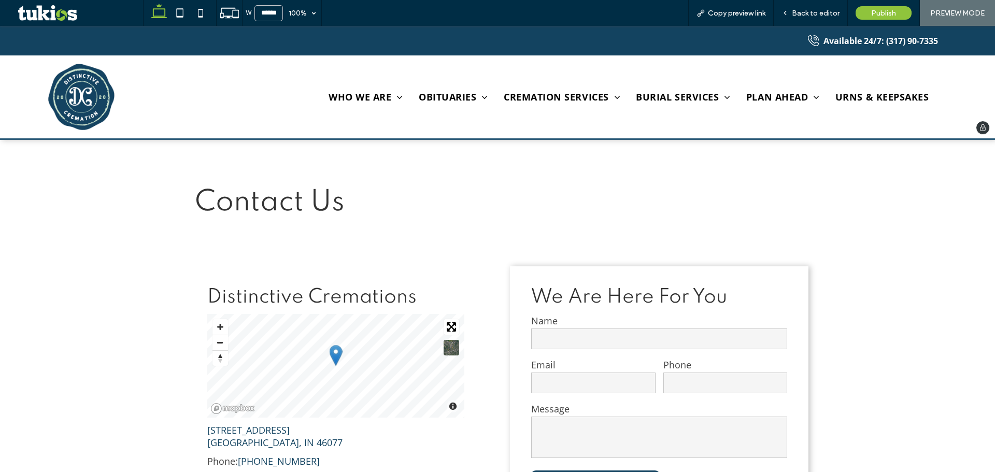
click at [91, 92] on img at bounding box center [81, 97] width 66 height 66
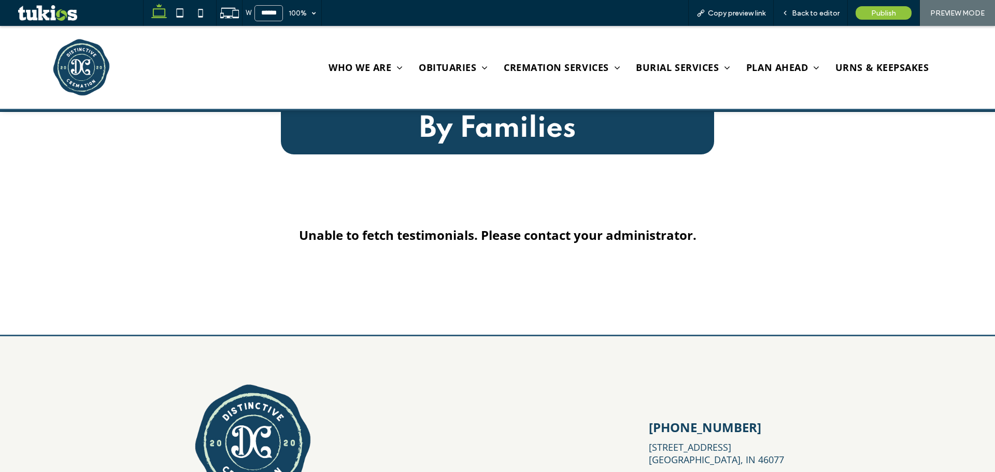
scroll to position [1546, 0]
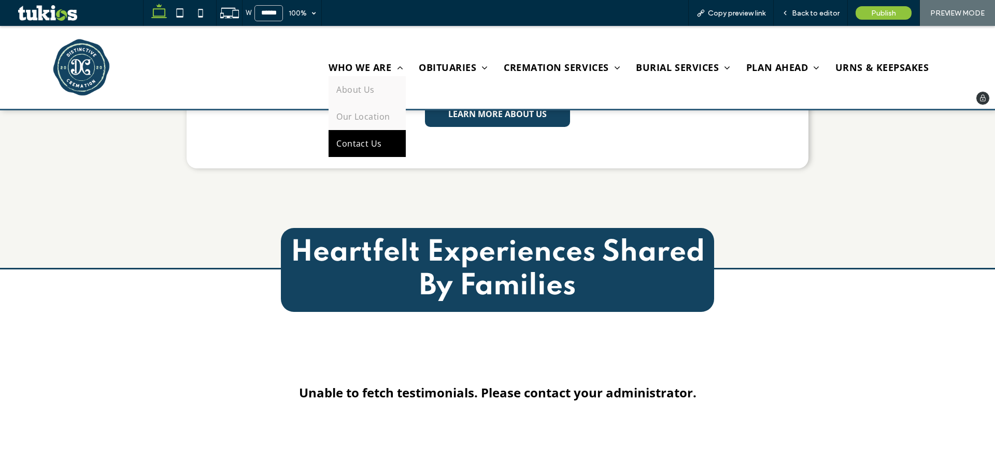
click at [361, 141] on span "Contact Us" at bounding box center [359, 143] width 46 height 11
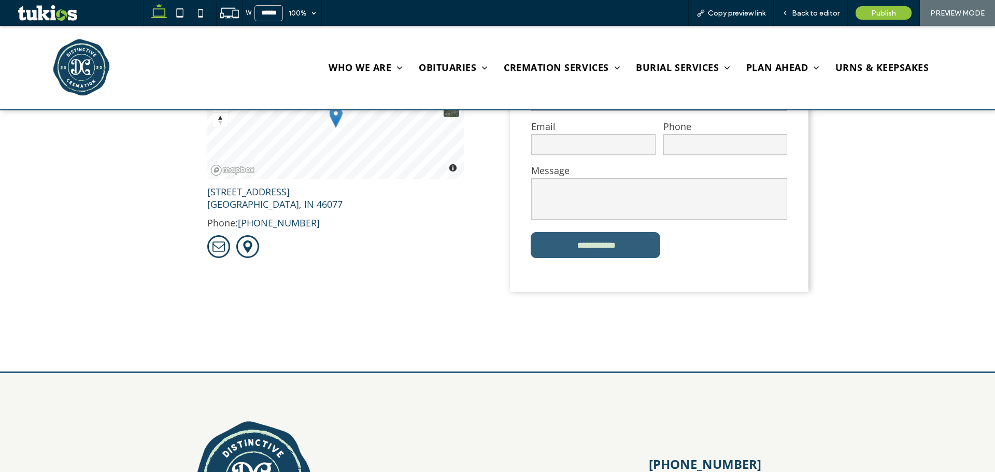
scroll to position [207, 0]
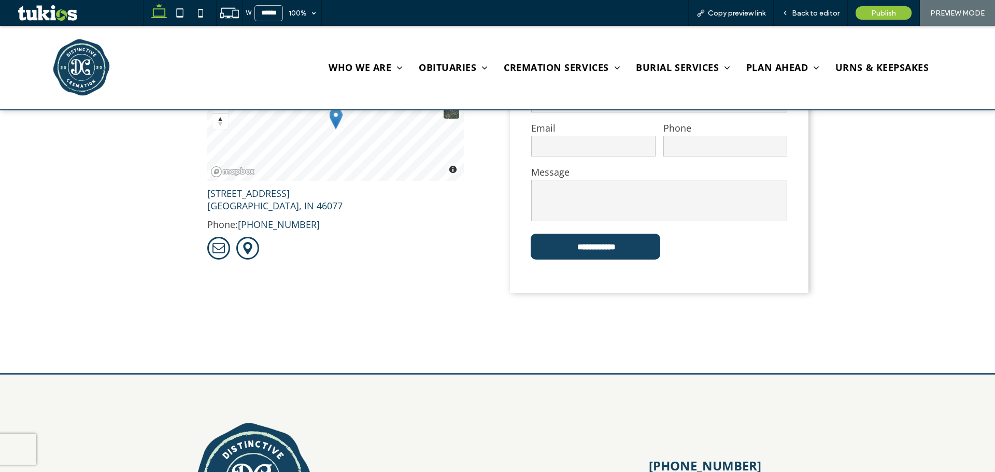
click at [563, 146] on input "email" at bounding box center [593, 146] width 124 height 21
type input "*"
click at [566, 237] on input "**********" at bounding box center [597, 246] width 126 height 19
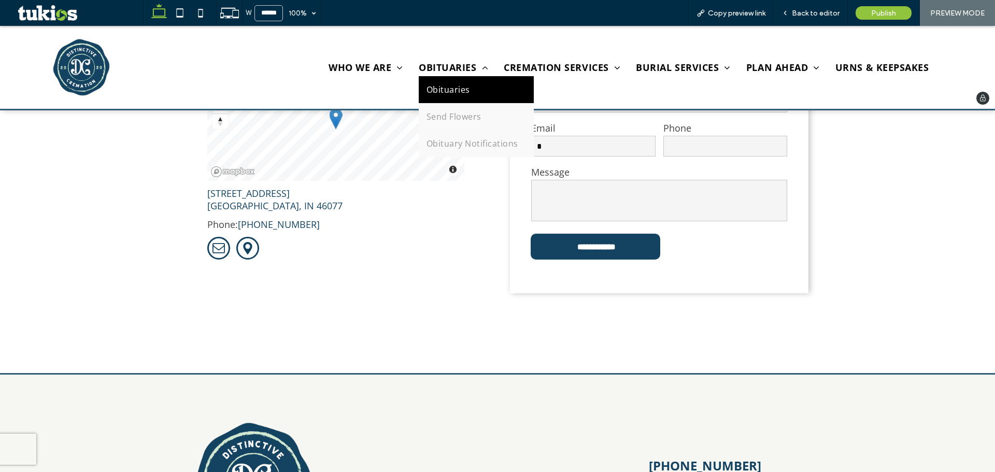
click at [443, 93] on span "Obituaries" at bounding box center [449, 89] width 44 height 11
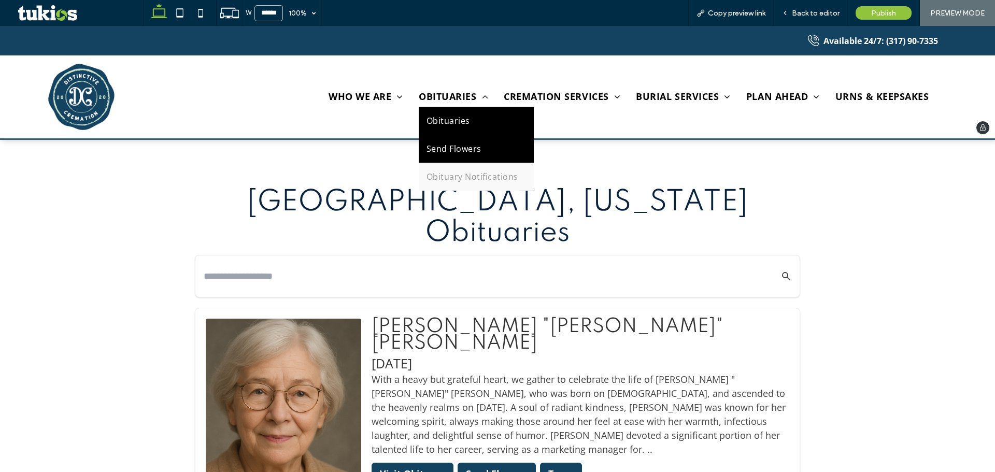
click at [441, 138] on link "Send Flowers" at bounding box center [476, 149] width 115 height 28
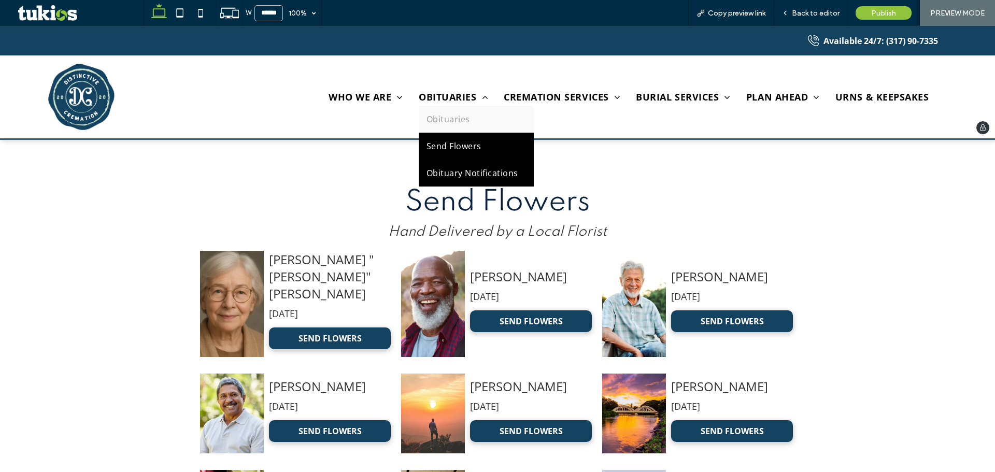
click at [446, 161] on link "Obituary Notifications" at bounding box center [476, 173] width 115 height 27
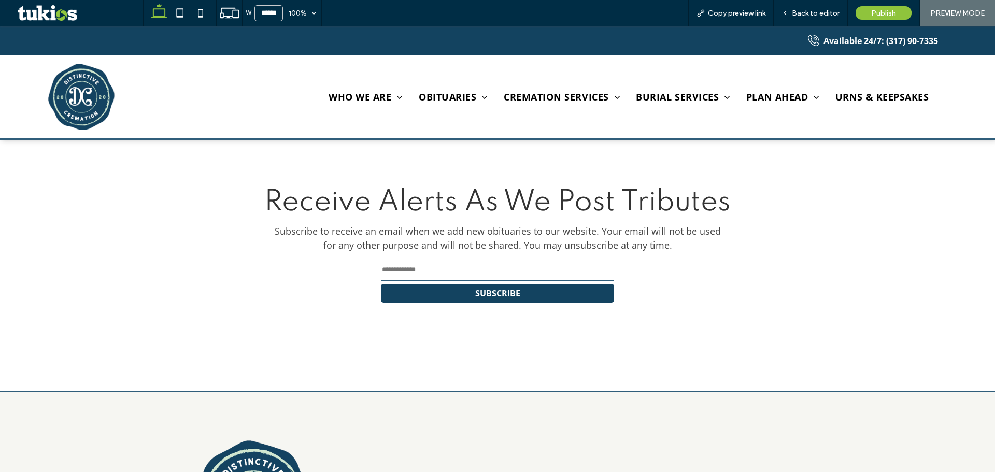
click at [478, 262] on input "email" at bounding box center [497, 270] width 233 height 21
type input "*"
click at [480, 296] on button "SUBSCRIBE" at bounding box center [497, 293] width 233 height 19
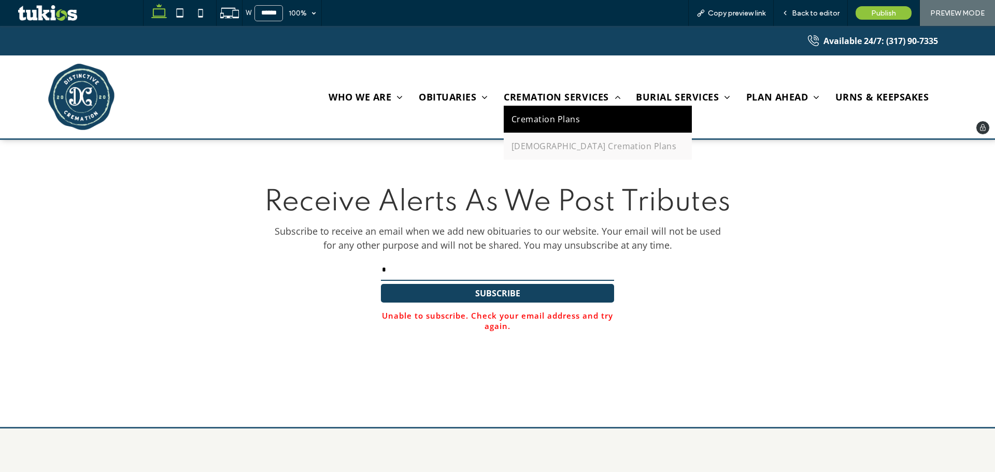
click at [549, 116] on span "Cremation Plans" at bounding box center [546, 119] width 68 height 11
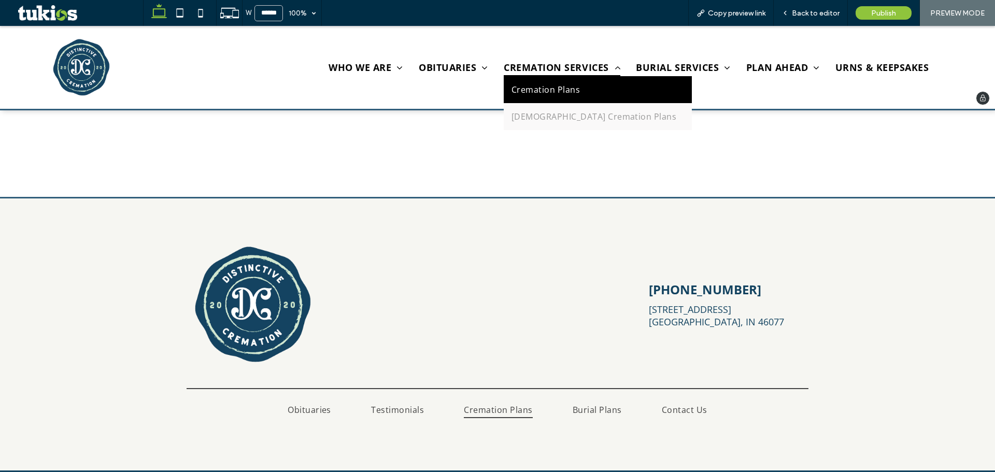
scroll to position [1244, 0]
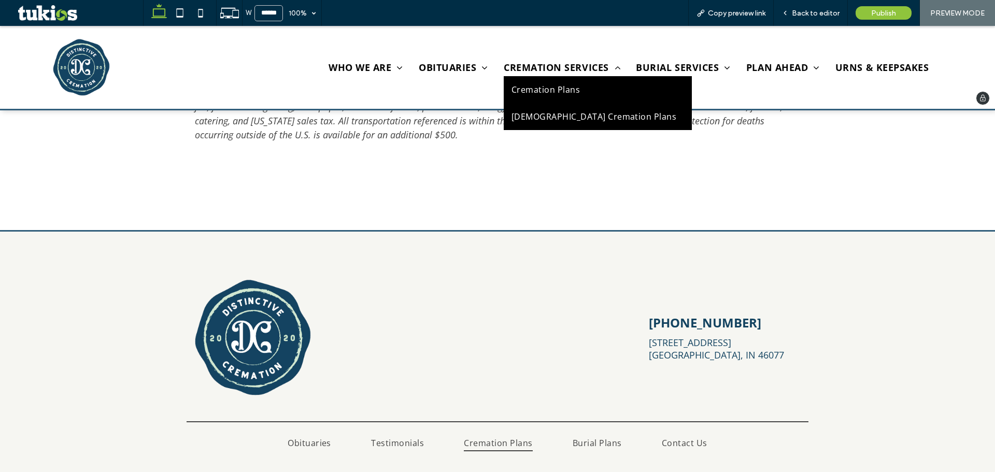
click at [563, 107] on link "Catholic Cremation Plans" at bounding box center [598, 116] width 188 height 27
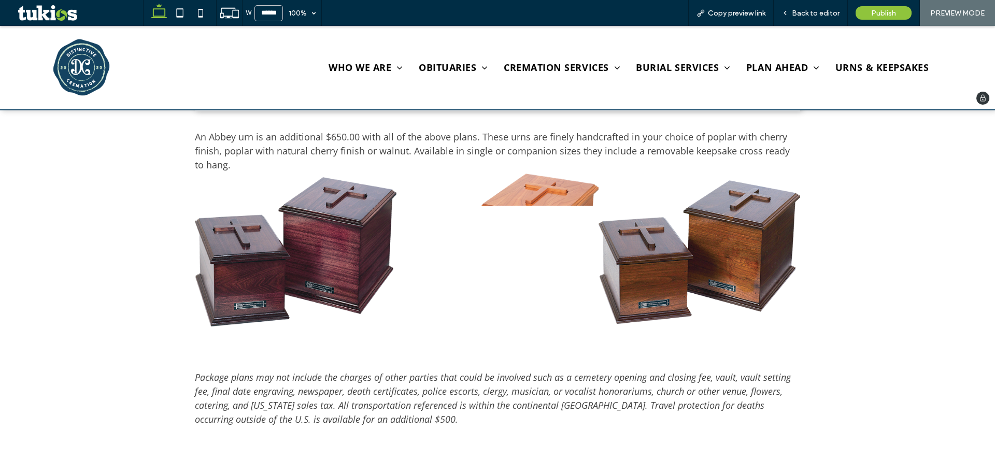
scroll to position [881, 0]
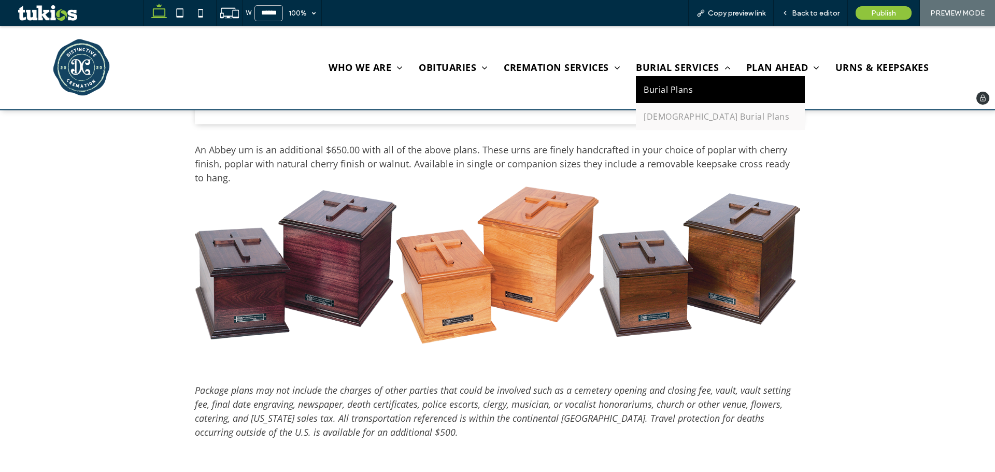
click at [641, 82] on link "Burial Plans" at bounding box center [720, 89] width 169 height 27
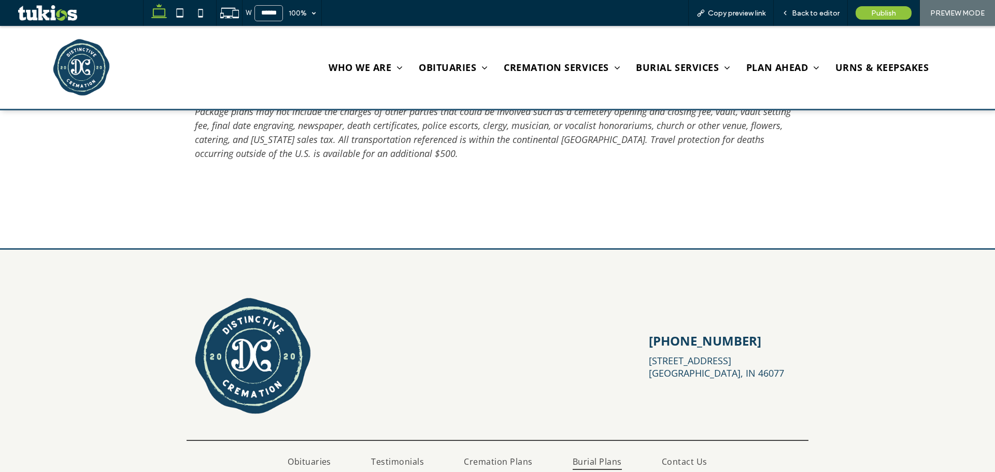
scroll to position [981, 0]
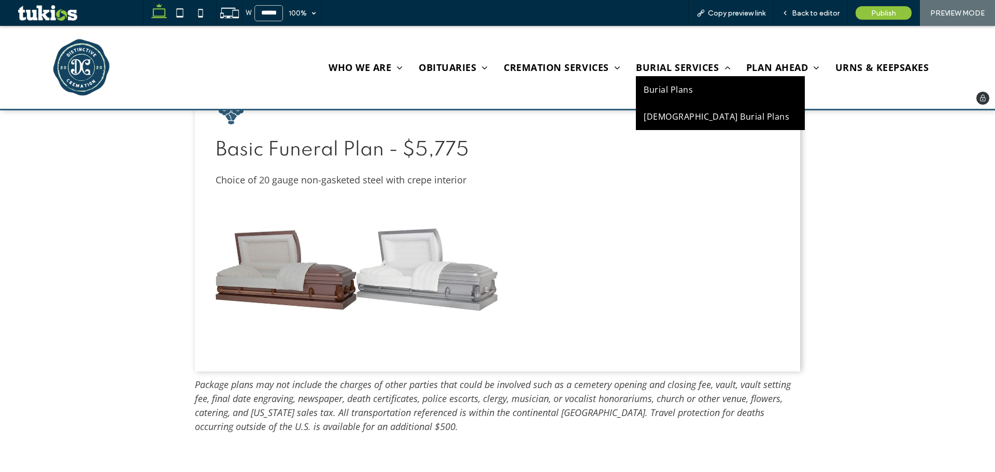
click at [668, 108] on link "Catholic Burial Plans" at bounding box center [720, 116] width 169 height 27
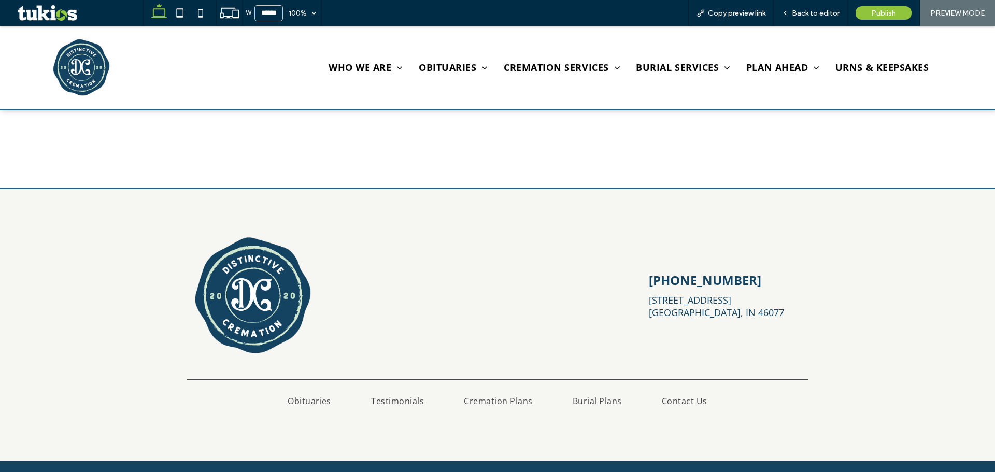
scroll to position [1437, 0]
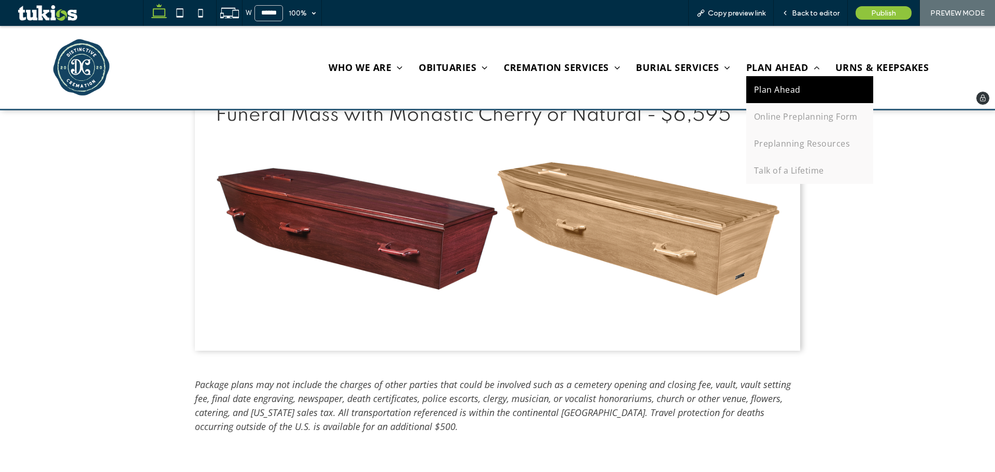
click at [761, 79] on link "Plan Ahead" at bounding box center [809, 89] width 127 height 27
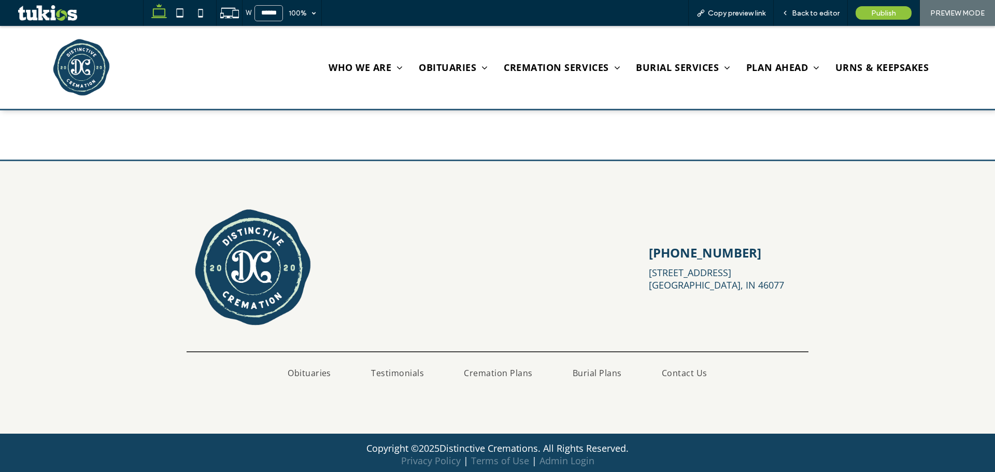
scroll to position [1067, 0]
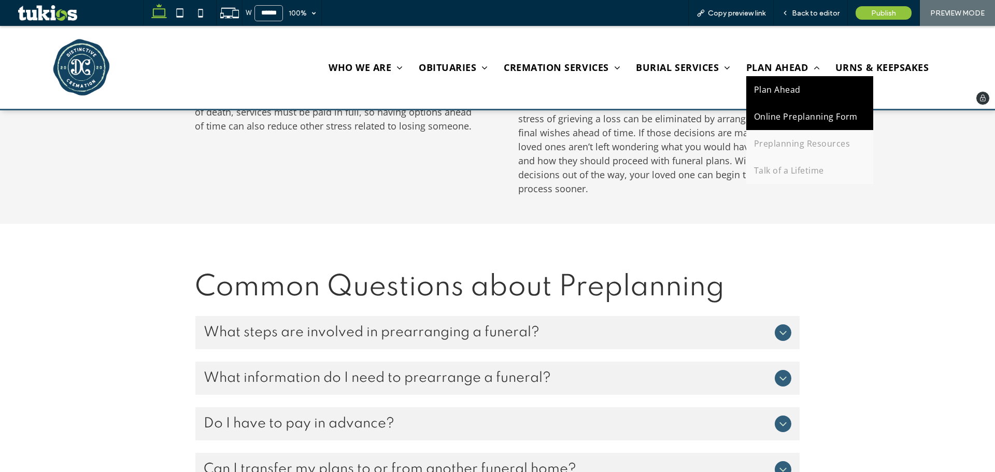
click at [754, 115] on span "Online Preplanning Form" at bounding box center [806, 116] width 104 height 11
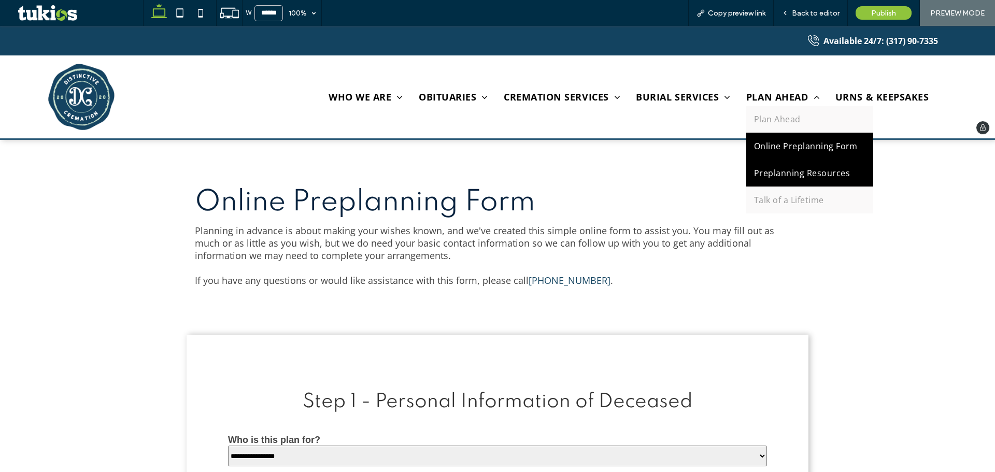
click at [747, 164] on link "Preplanning Resources" at bounding box center [809, 173] width 127 height 27
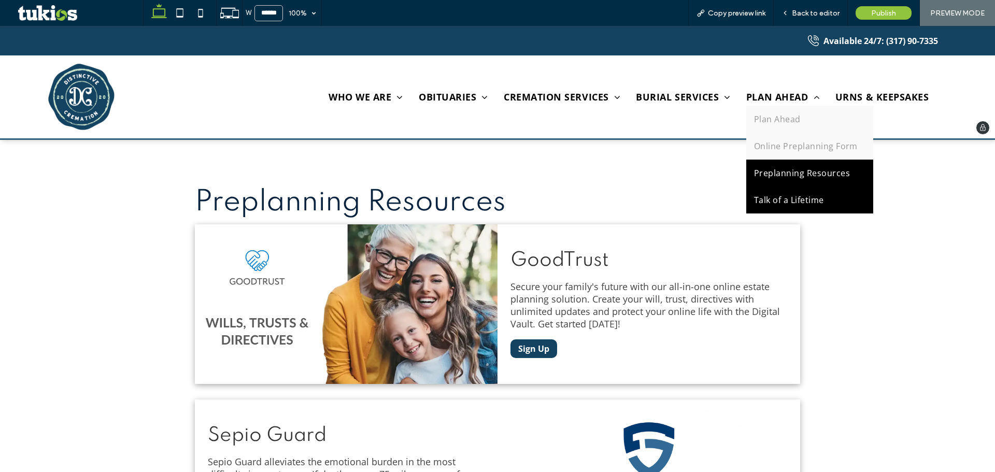
click at [762, 200] on span "Talk of a Lifetime" at bounding box center [789, 199] width 70 height 11
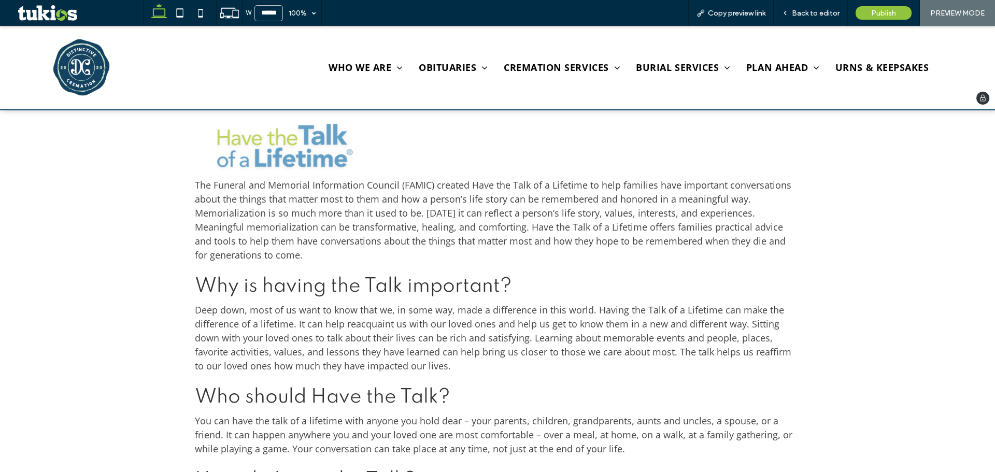
scroll to position [259, 0]
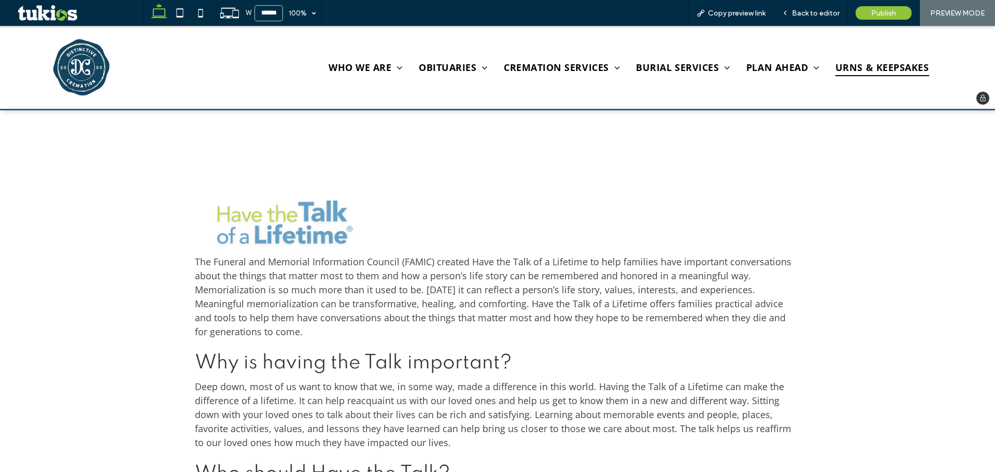
click at [842, 70] on span "URNS & KEEPSAKES" at bounding box center [882, 67] width 94 height 18
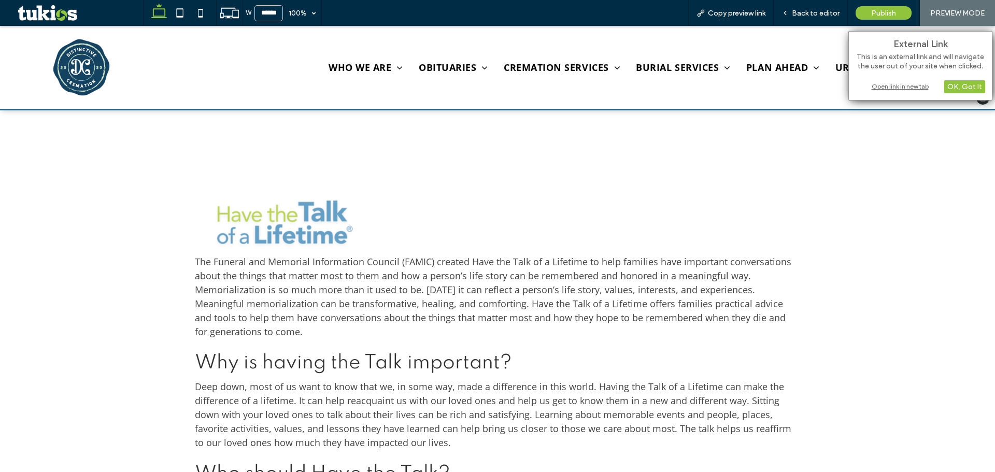
click at [813, 106] on div "HOME WHO WE ARE About Us Our Location Contact Us OBITUARIES Obituaries Send Flo…" at bounding box center [600, 67] width 710 height 83
click at [871, 157] on div "Talk of a Lifetime The Funeral and Memorial Information Council (FAMIC) created…" at bounding box center [497, 380] width 995 height 1058
click at [877, 91] on div "Open link in new tab" at bounding box center [921, 86] width 130 height 11
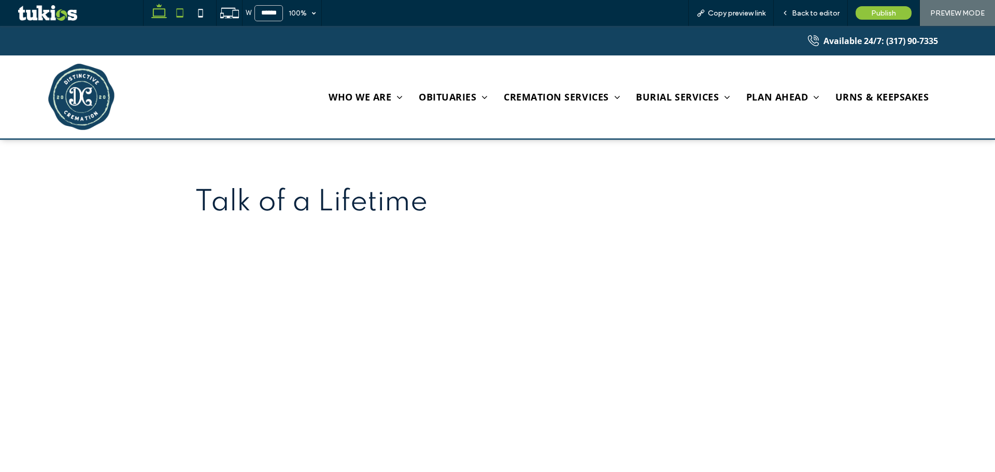
click at [182, 16] on use at bounding box center [180, 12] width 7 height 9
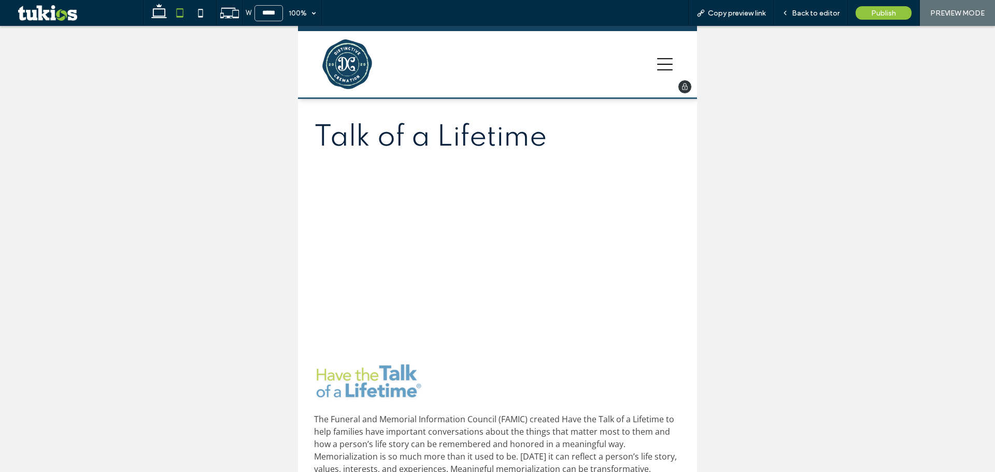
click at [657, 62] on icon at bounding box center [665, 64] width 16 height 16
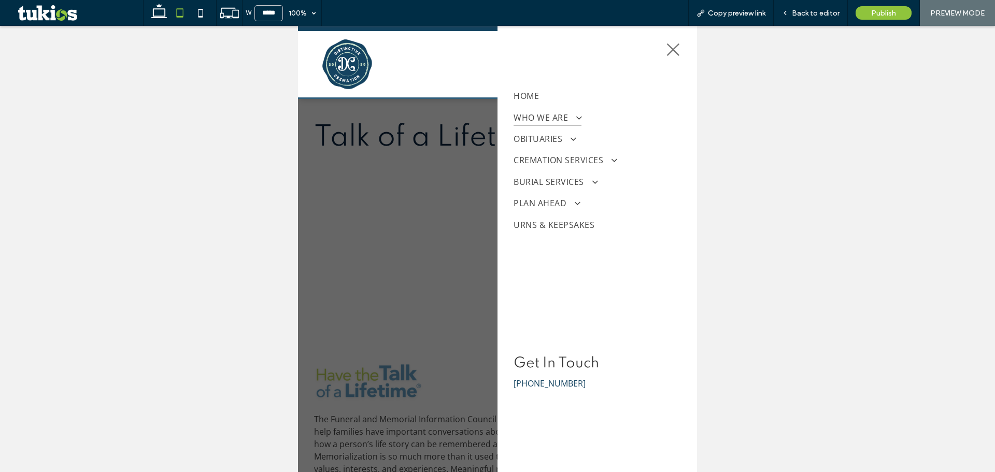
click at [567, 116] on span at bounding box center [575, 117] width 16 height 10
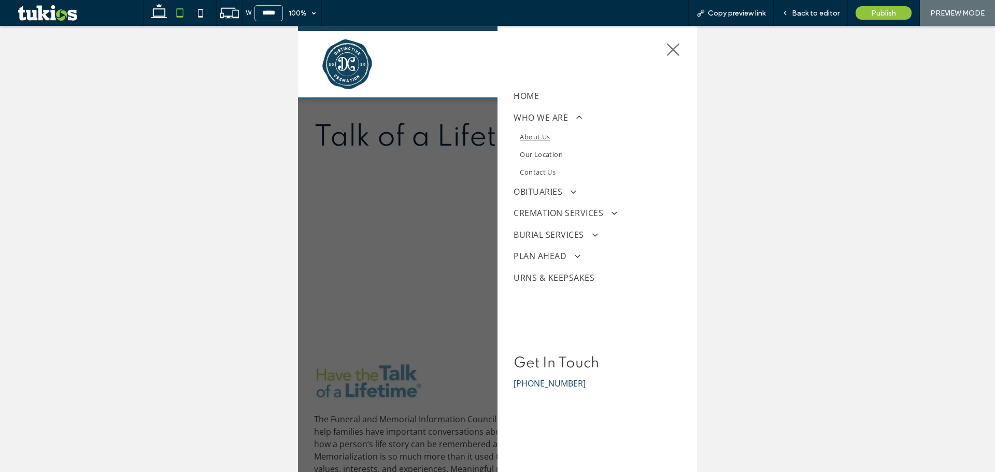
click at [560, 141] on link "About Us" at bounding box center [597, 137] width 167 height 18
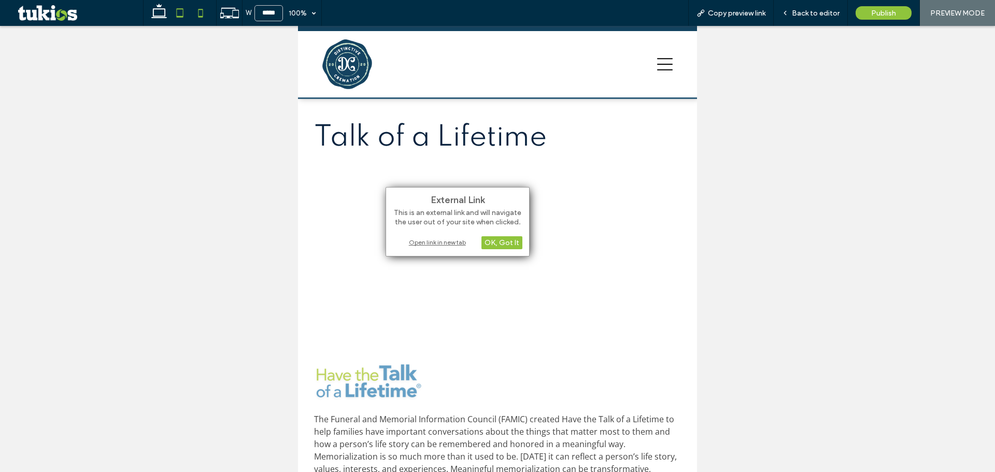
click at [201, 10] on icon at bounding box center [200, 13] width 21 height 21
type input "*****"
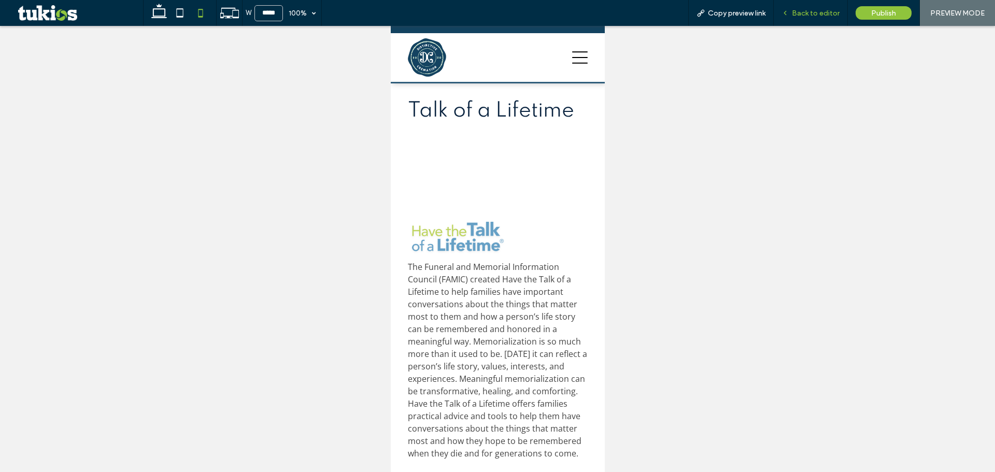
click at [794, 13] on span "Back to editor" at bounding box center [816, 13] width 48 height 9
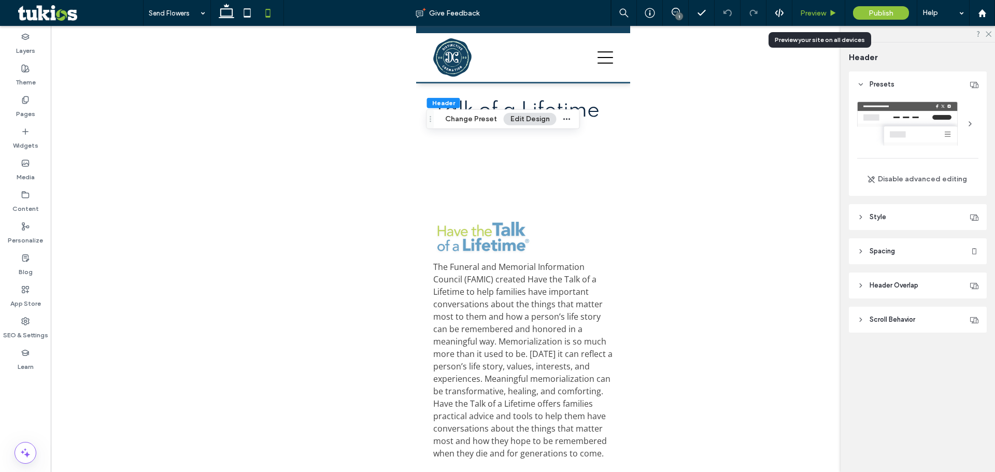
click at [824, 11] on span "Preview" at bounding box center [813, 13] width 26 height 9
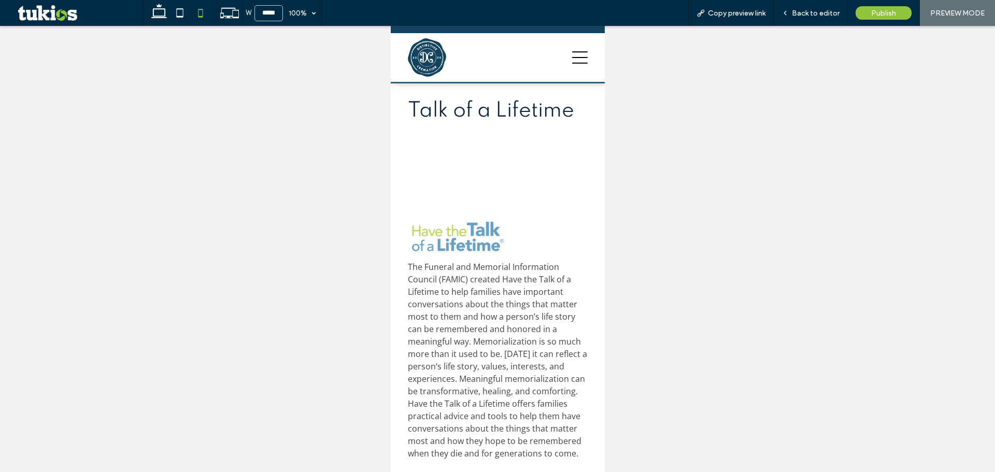
click at [424, 60] on div at bounding box center [497, 236] width 995 height 472
click at [163, 13] on icon at bounding box center [159, 13] width 21 height 21
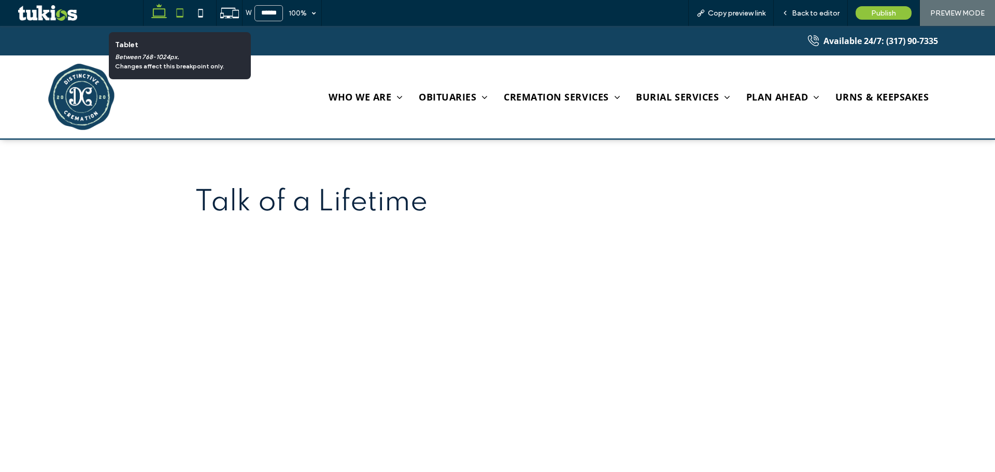
click at [182, 12] on icon at bounding box center [179, 13] width 21 height 21
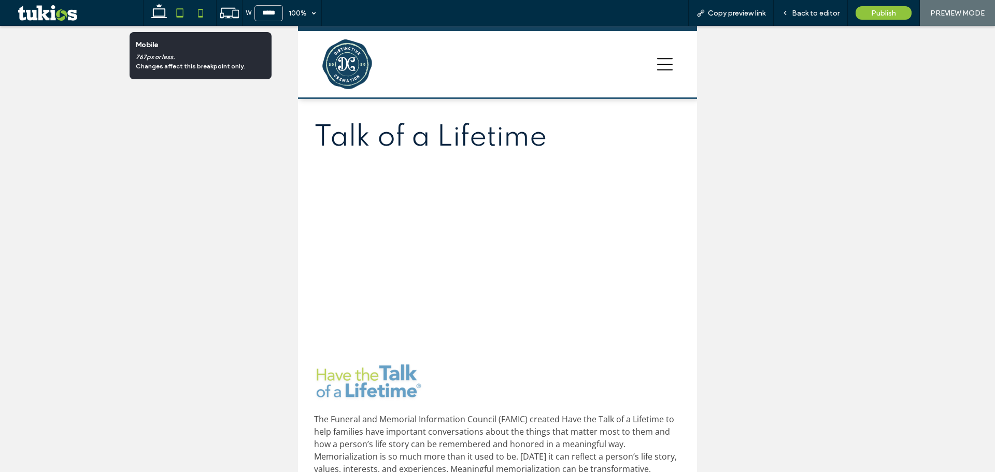
click at [201, 13] on icon at bounding box center [200, 13] width 21 height 21
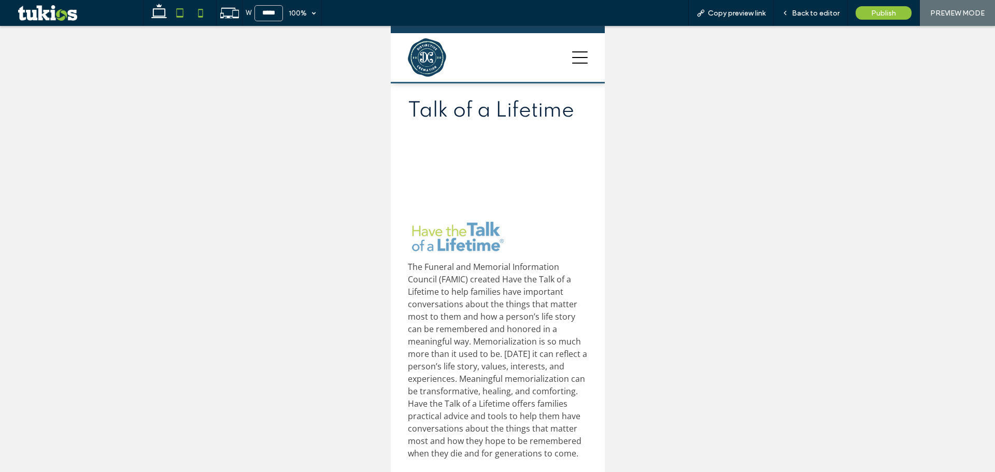
click at [180, 14] on icon at bounding box center [179, 13] width 21 height 21
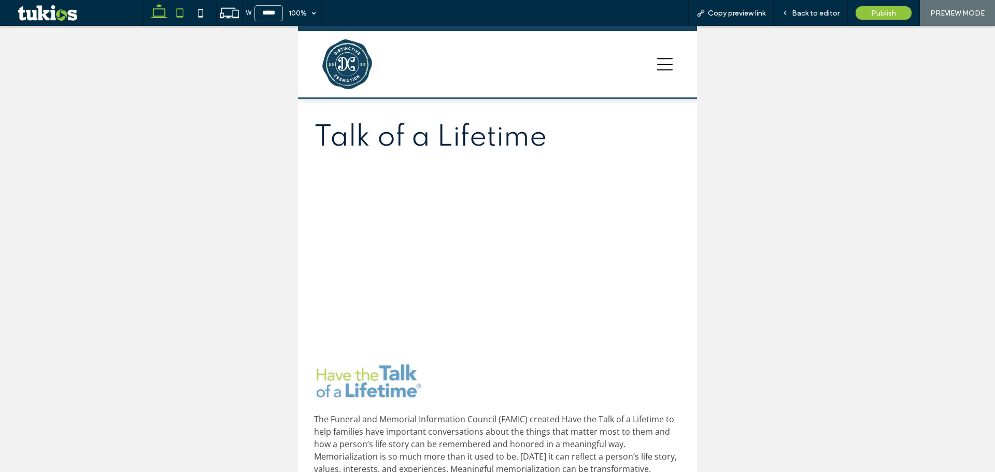
click at [158, 11] on icon at bounding box center [159, 13] width 21 height 21
type input "******"
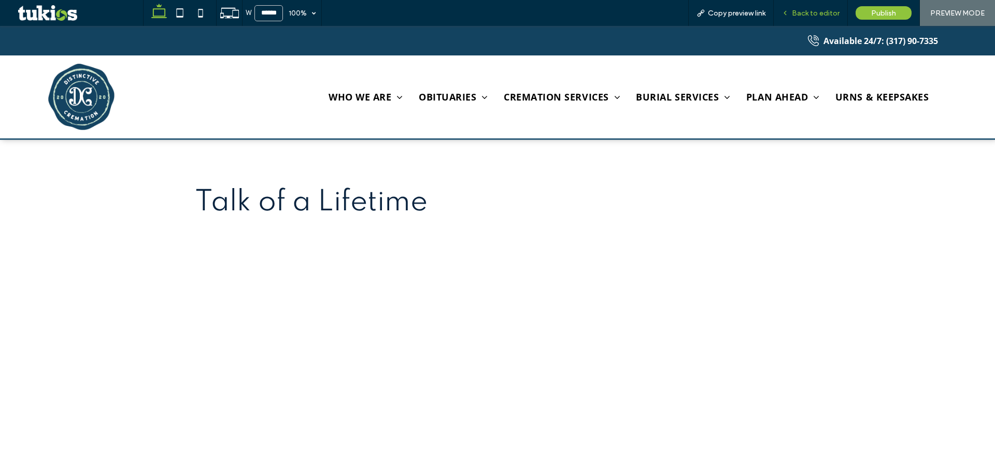
click at [788, 15] on icon at bounding box center [785, 12] width 7 height 7
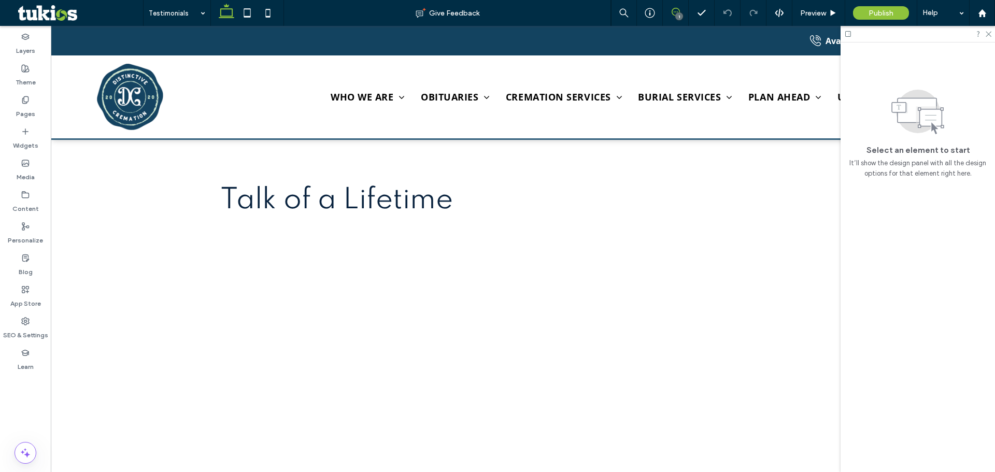
click at [675, 12] on icon at bounding box center [676, 12] width 8 height 8
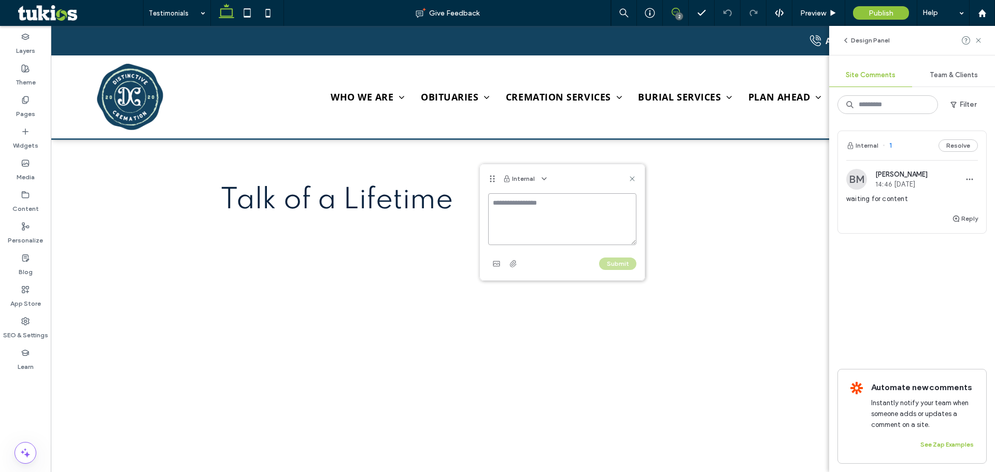
click at [510, 204] on textarea at bounding box center [562, 219] width 148 height 52
paste textarea "**********"
type textarea "**********"
click at [609, 267] on button "Submit" at bounding box center [617, 264] width 37 height 12
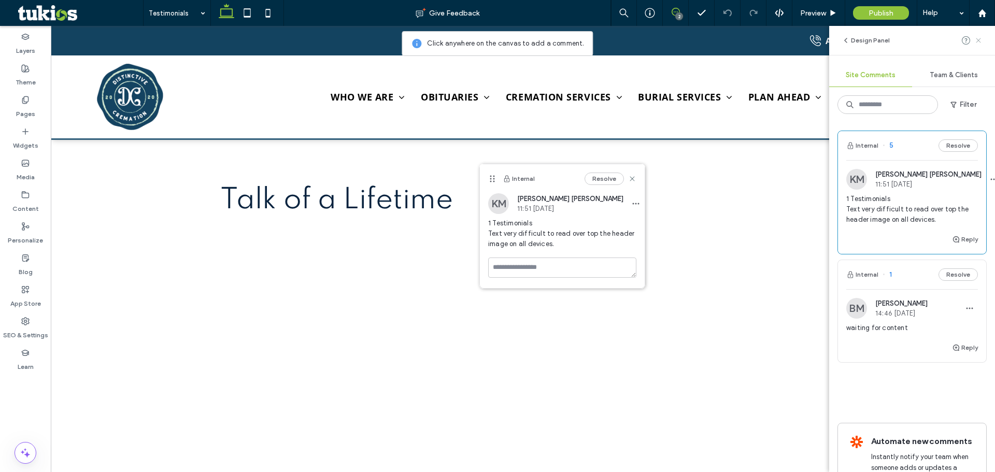
click at [977, 41] on use at bounding box center [978, 40] width 5 height 5
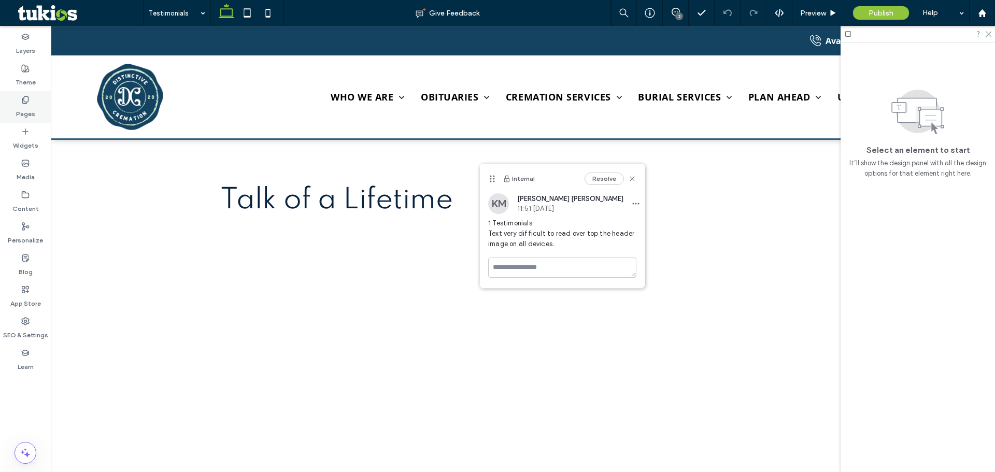
click at [25, 105] on label "Pages" at bounding box center [25, 111] width 19 height 15
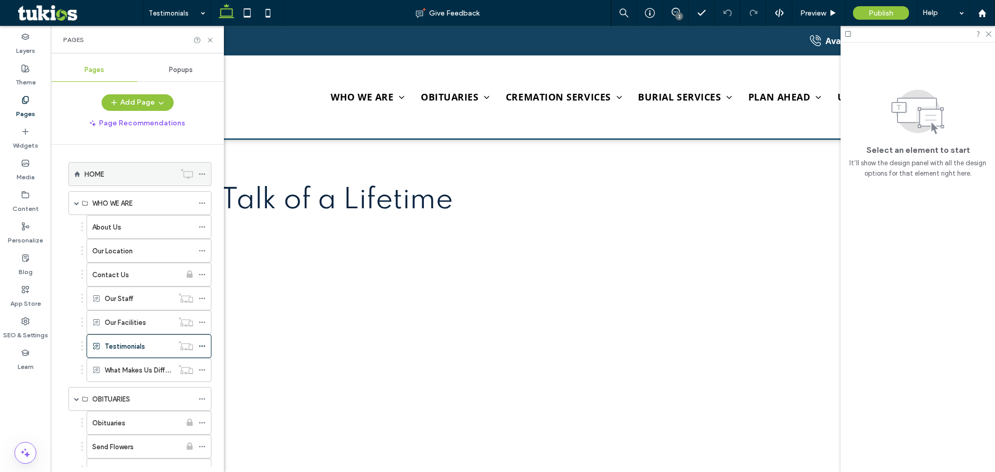
click at [90, 172] on label "HOME" at bounding box center [94, 174] width 20 height 18
click at [114, 225] on label "About Us" at bounding box center [106, 227] width 29 height 18
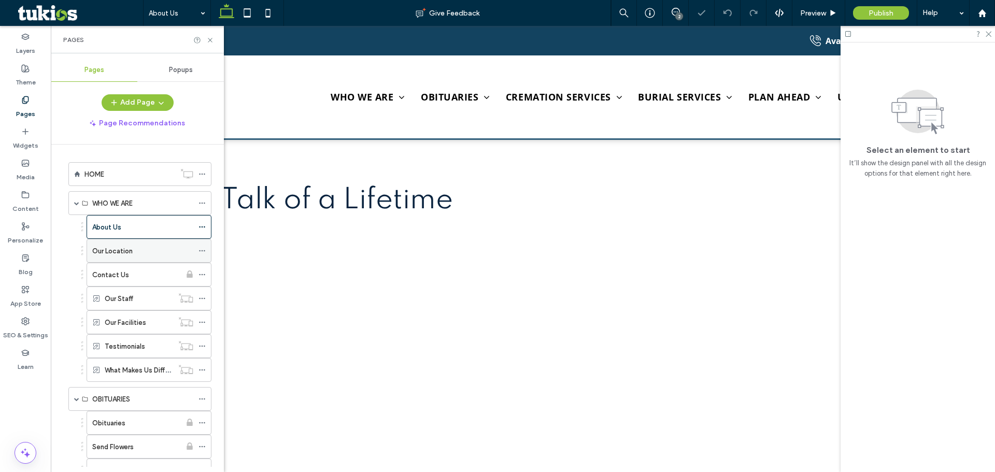
click at [106, 252] on label "Our Location" at bounding box center [112, 251] width 40 height 18
click at [674, 16] on div "2" at bounding box center [675, 13] width 25 height 10
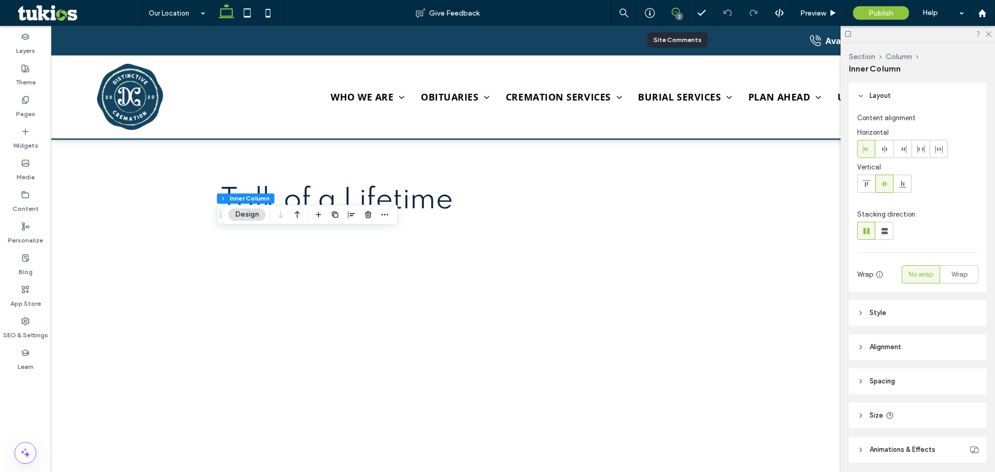
click at [674, 16] on use at bounding box center [676, 12] width 8 height 8
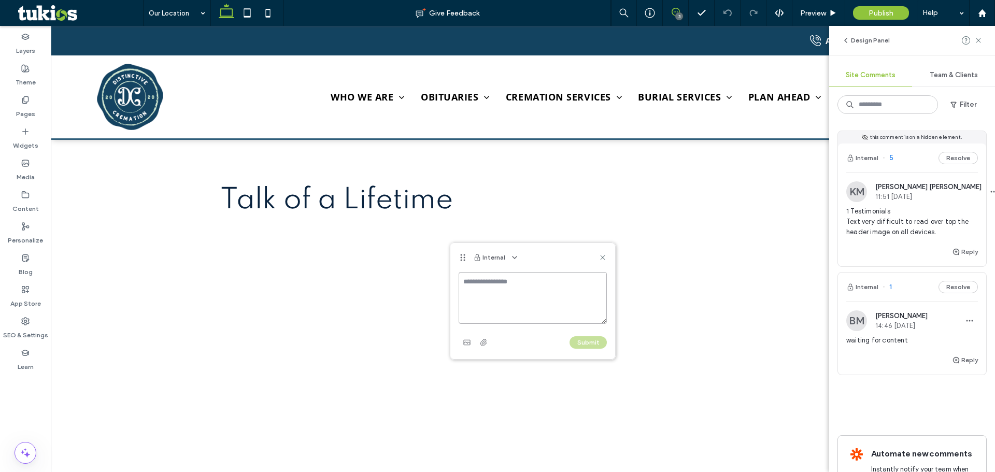
click at [476, 286] on textarea at bounding box center [533, 298] width 148 height 52
paste textarea "**********"
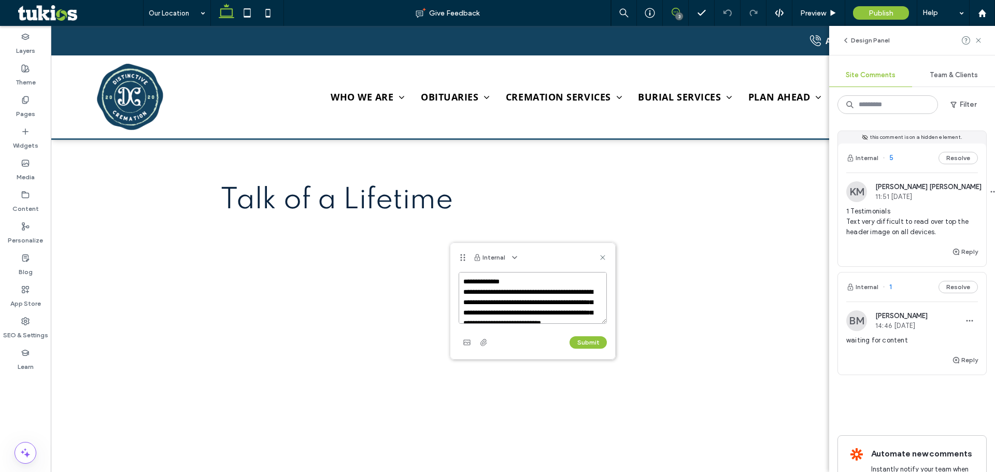
scroll to position [14, 0]
type textarea "**********"
click at [597, 344] on button "Submit" at bounding box center [588, 342] width 37 height 12
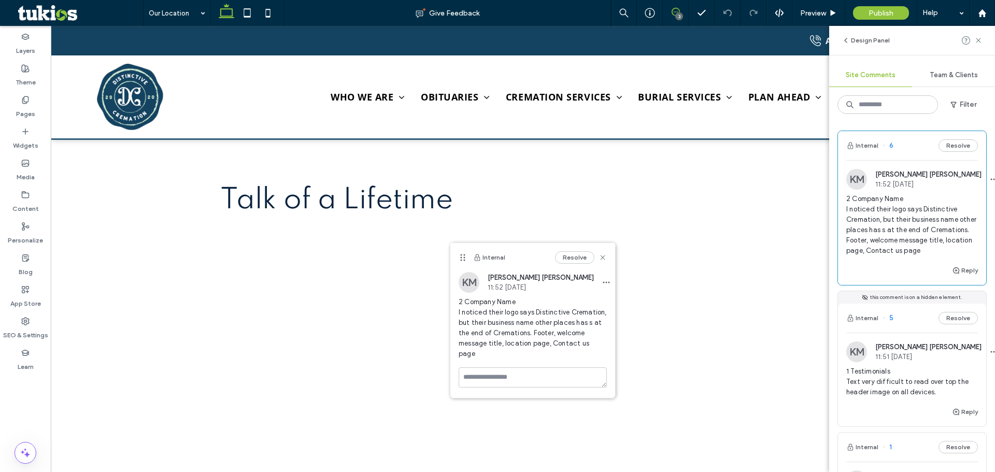
scroll to position [0, 0]
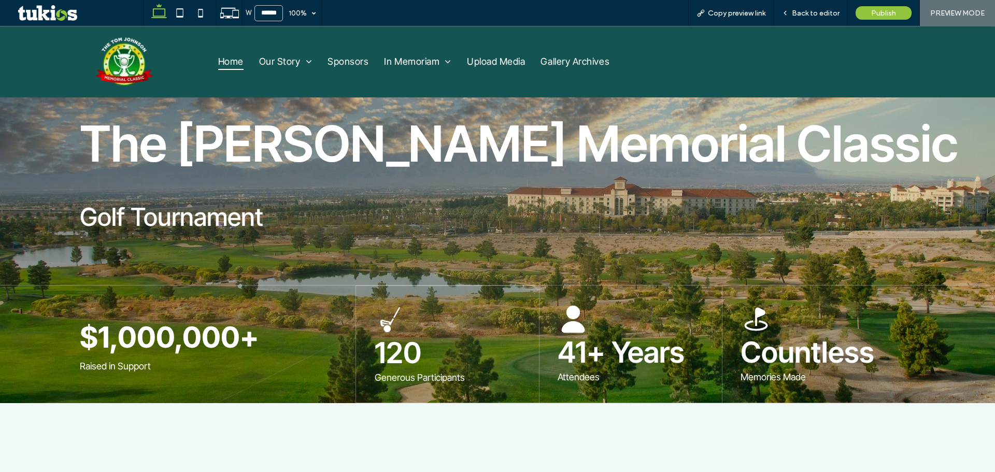
scroll to position [104, 0]
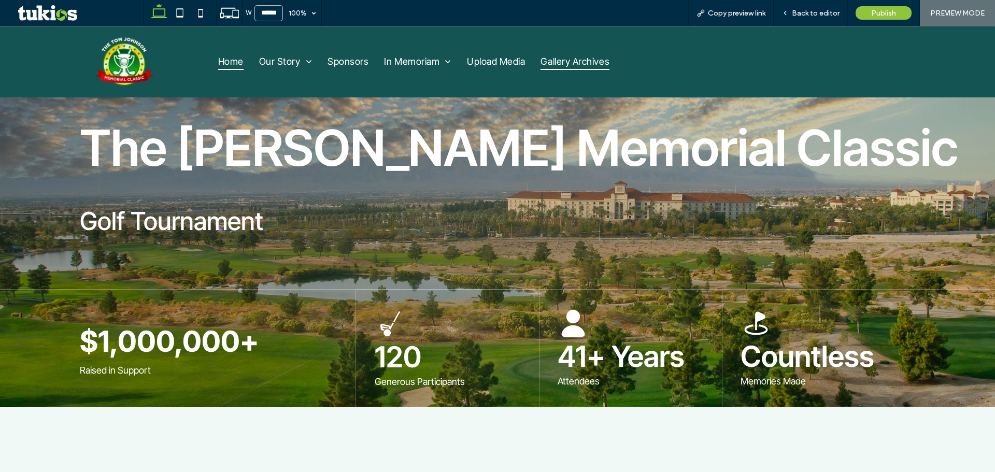
click at [550, 58] on span "Gallery Archives" at bounding box center [575, 61] width 69 height 17
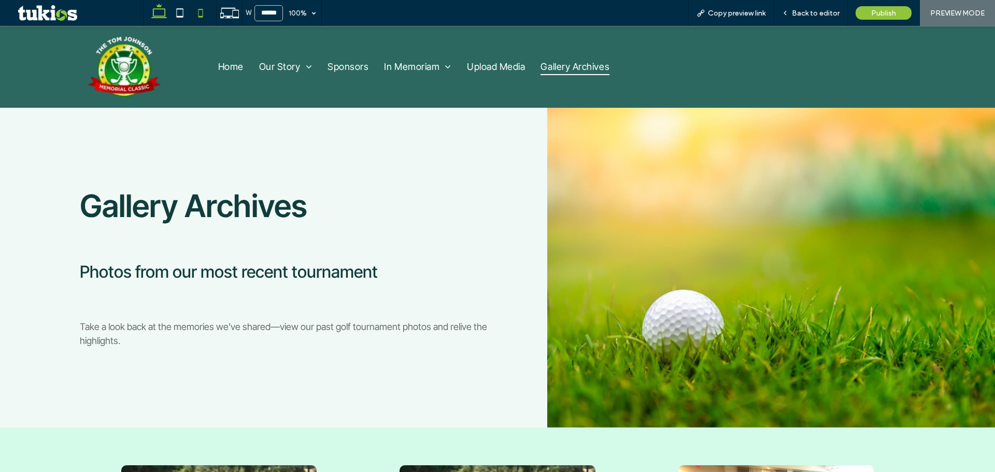
click at [201, 13] on icon at bounding box center [200, 13] width 21 height 21
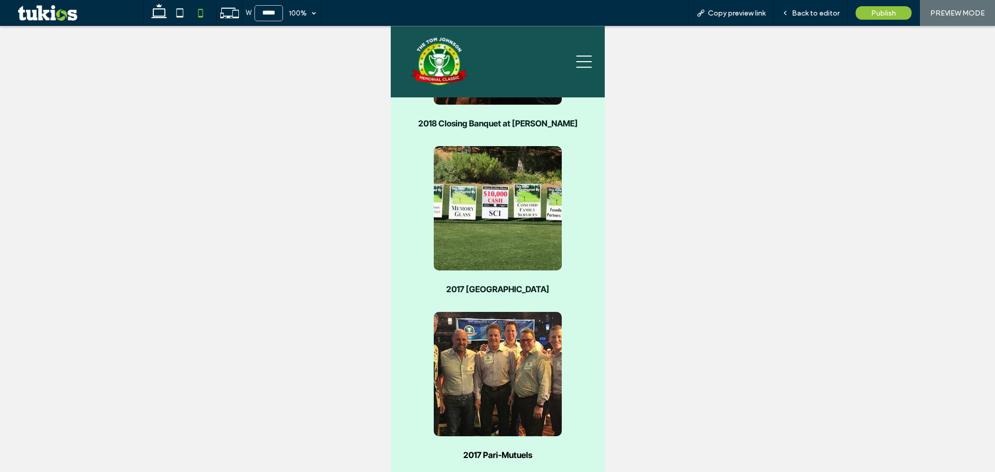
scroll to position [2073, 0]
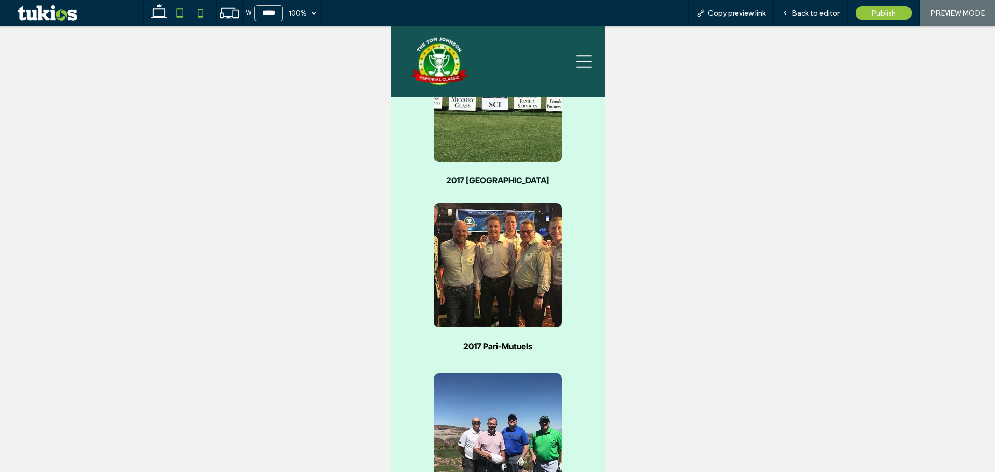
click at [186, 15] on icon at bounding box center [179, 13] width 21 height 21
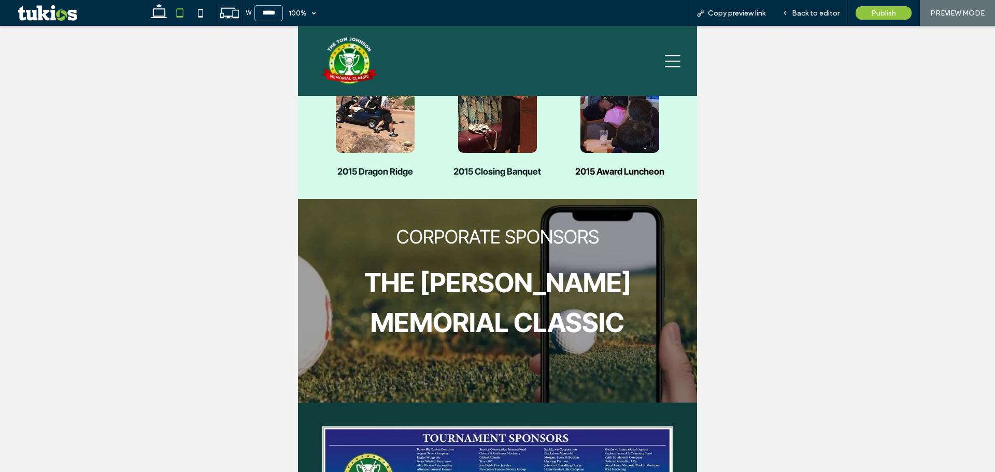
scroll to position [1357, 0]
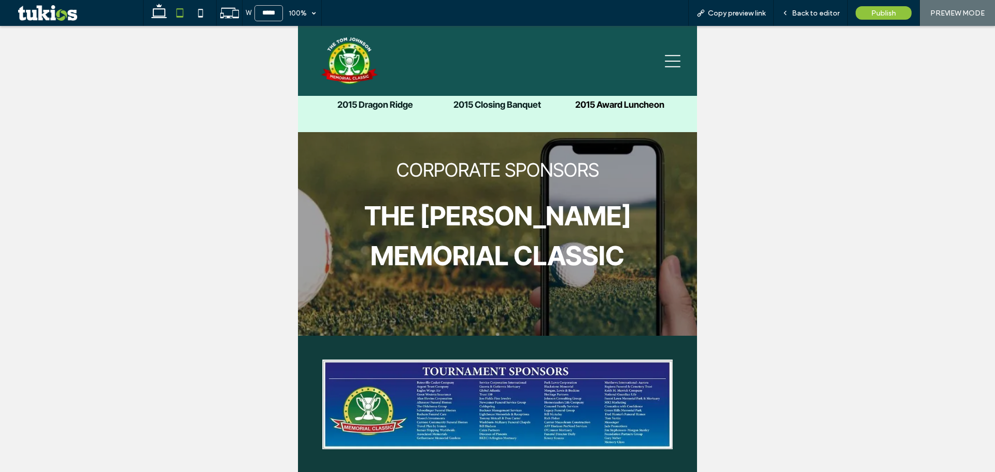
click at [463, 392] on img at bounding box center [497, 404] width 350 height 89
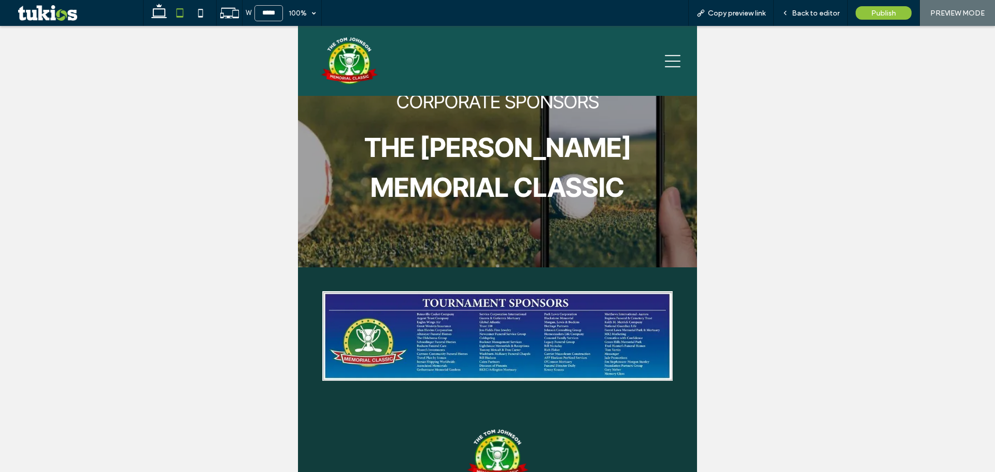
scroll to position [1444, 0]
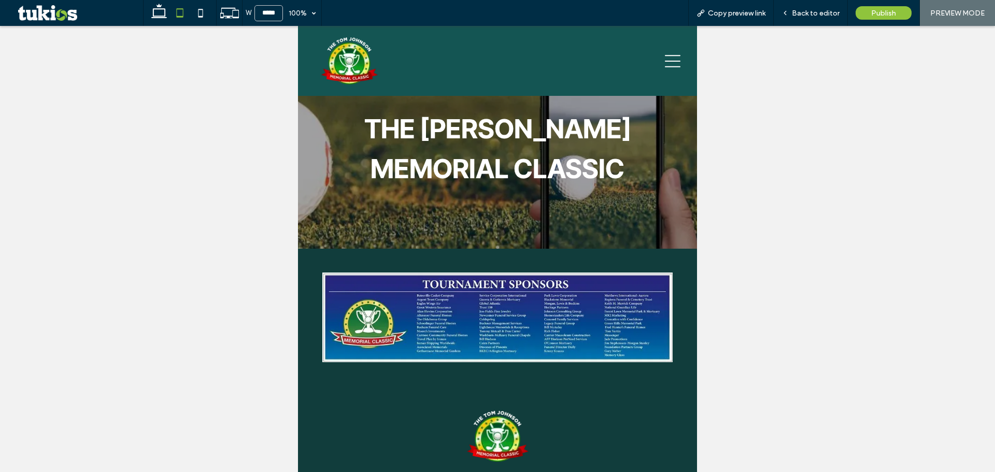
click at [479, 313] on img at bounding box center [497, 317] width 350 height 89
click at [199, 17] on use at bounding box center [201, 13] width 5 height 8
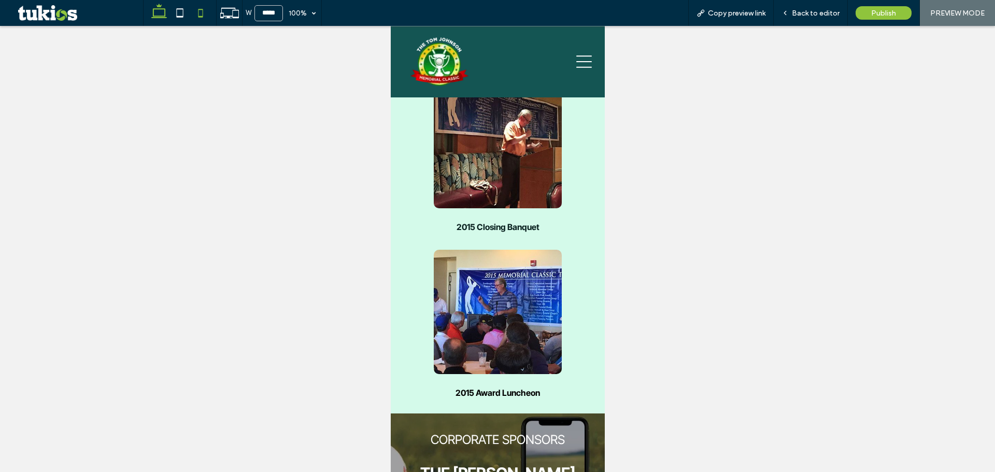
click at [150, 16] on icon at bounding box center [159, 13] width 21 height 21
type input "******"
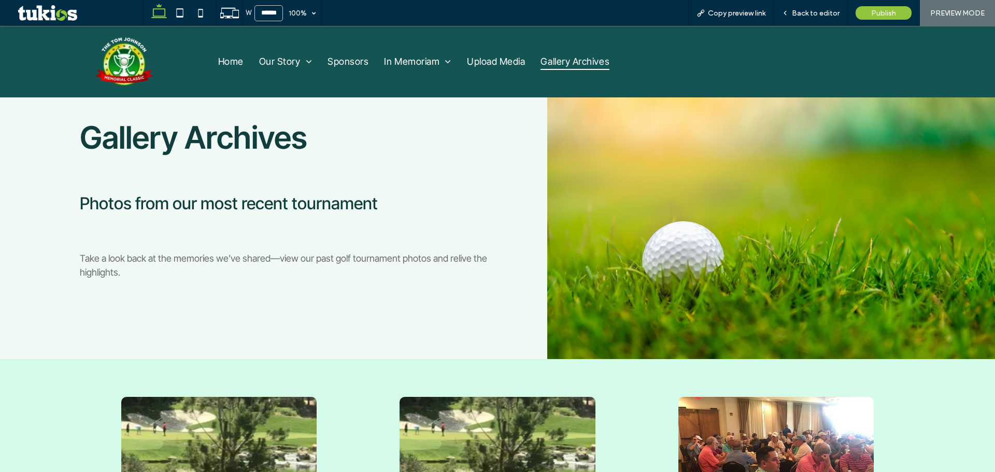
scroll to position [0, 0]
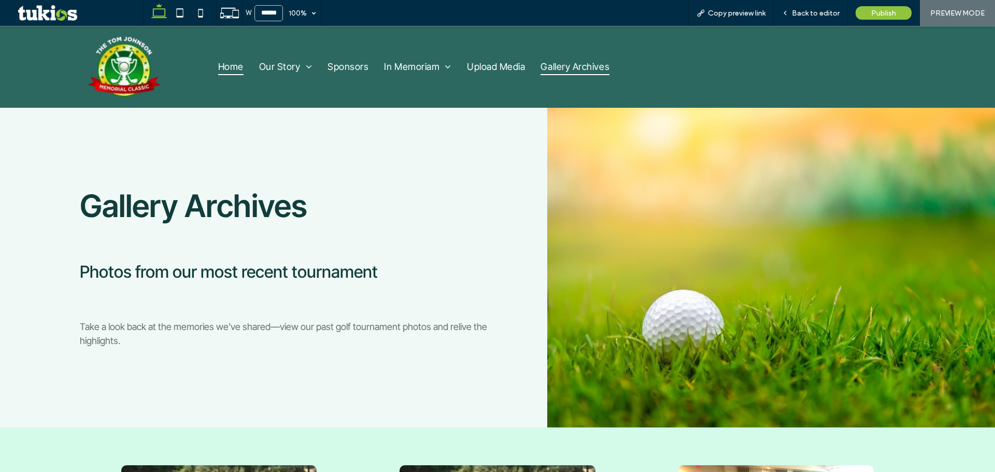
click at [221, 61] on span "Home" at bounding box center [230, 67] width 25 height 17
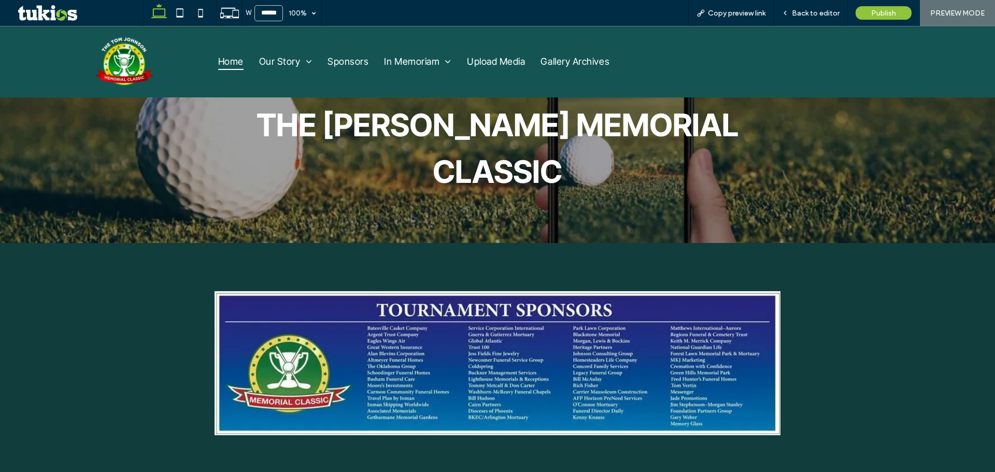
scroll to position [1537, 0]
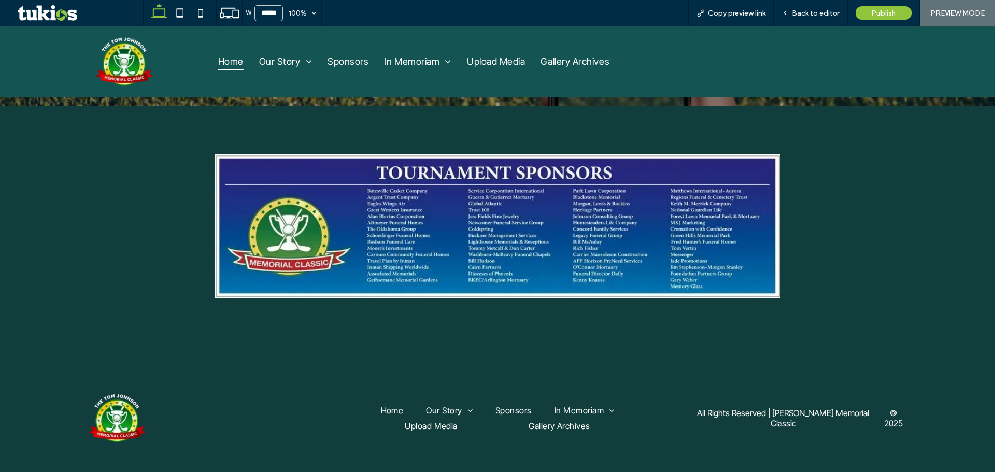
click at [405, 418] on span "Upload Media" at bounding box center [431, 426] width 53 height 16
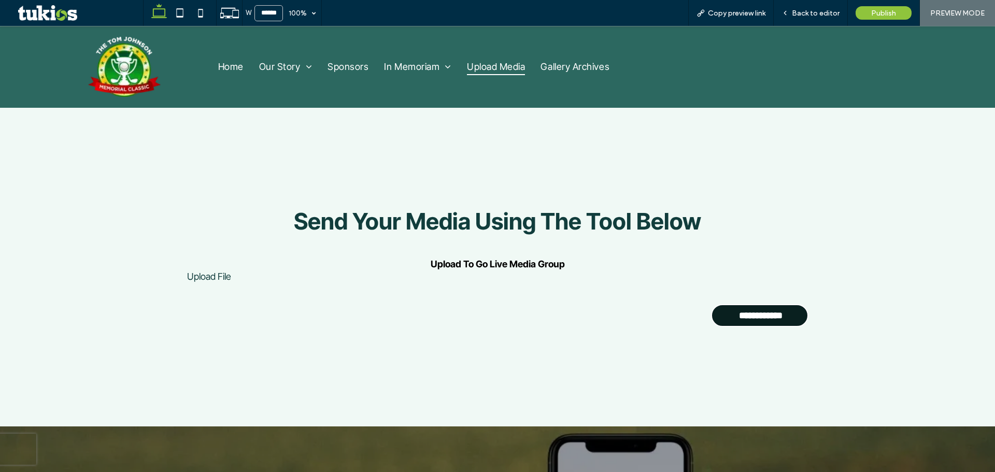
click at [732, 315] on input "**********" at bounding box center [760, 315] width 93 height 21
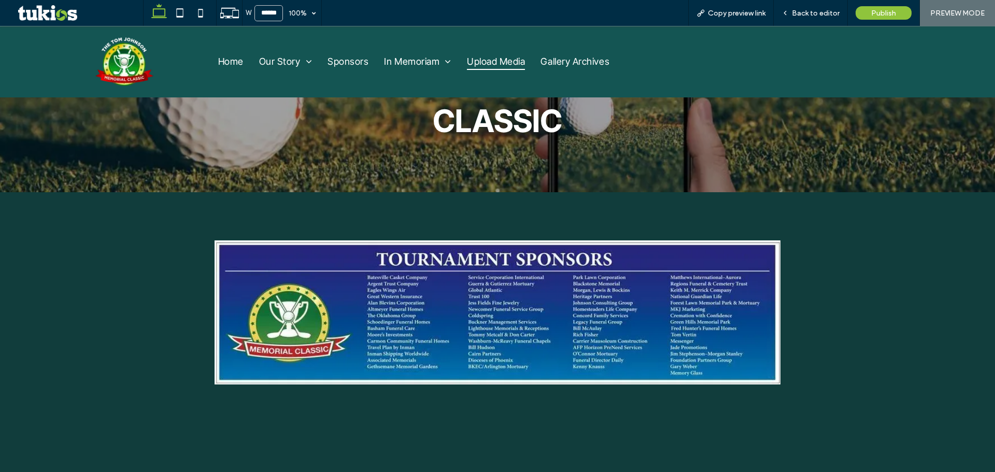
scroll to position [516, 0]
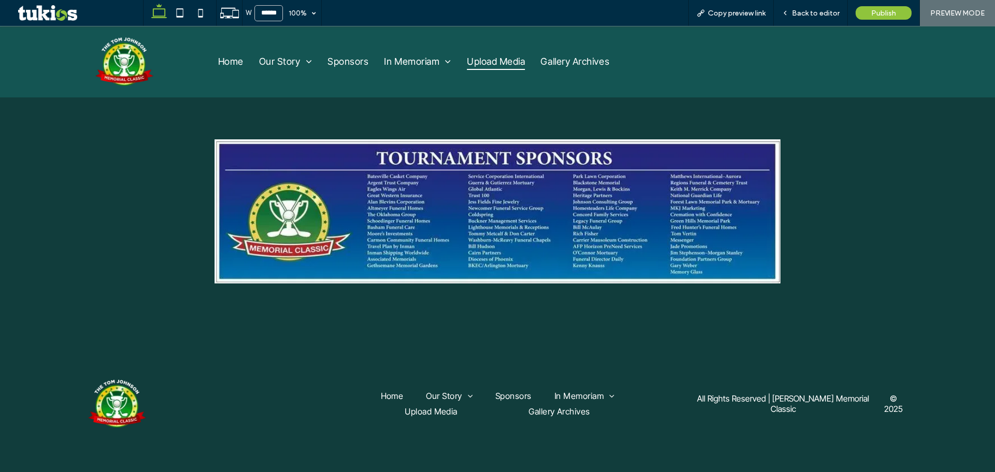
click at [470, 233] on img at bounding box center [497, 211] width 565 height 144
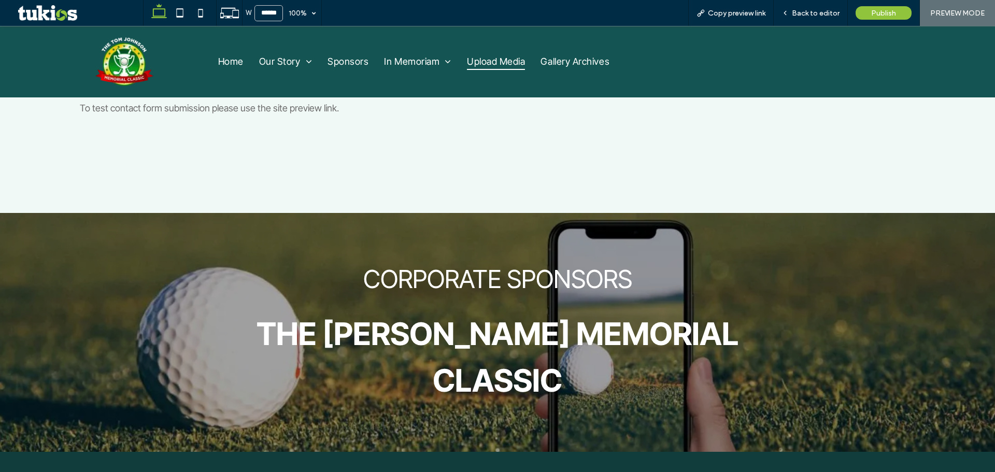
scroll to position [415, 0]
